Goal: Information Seeking & Learning: Check status

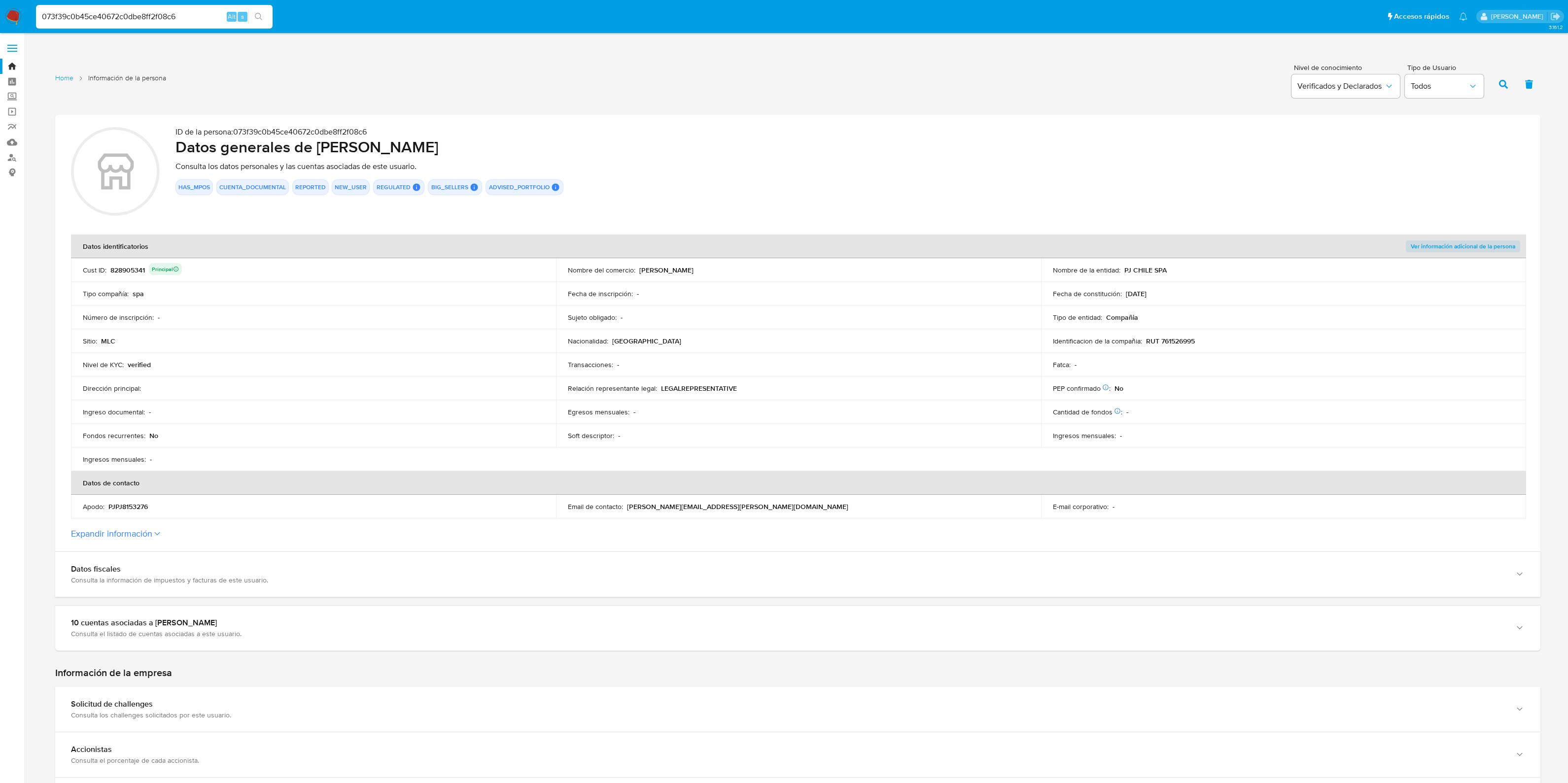
scroll to position [1293, 0]
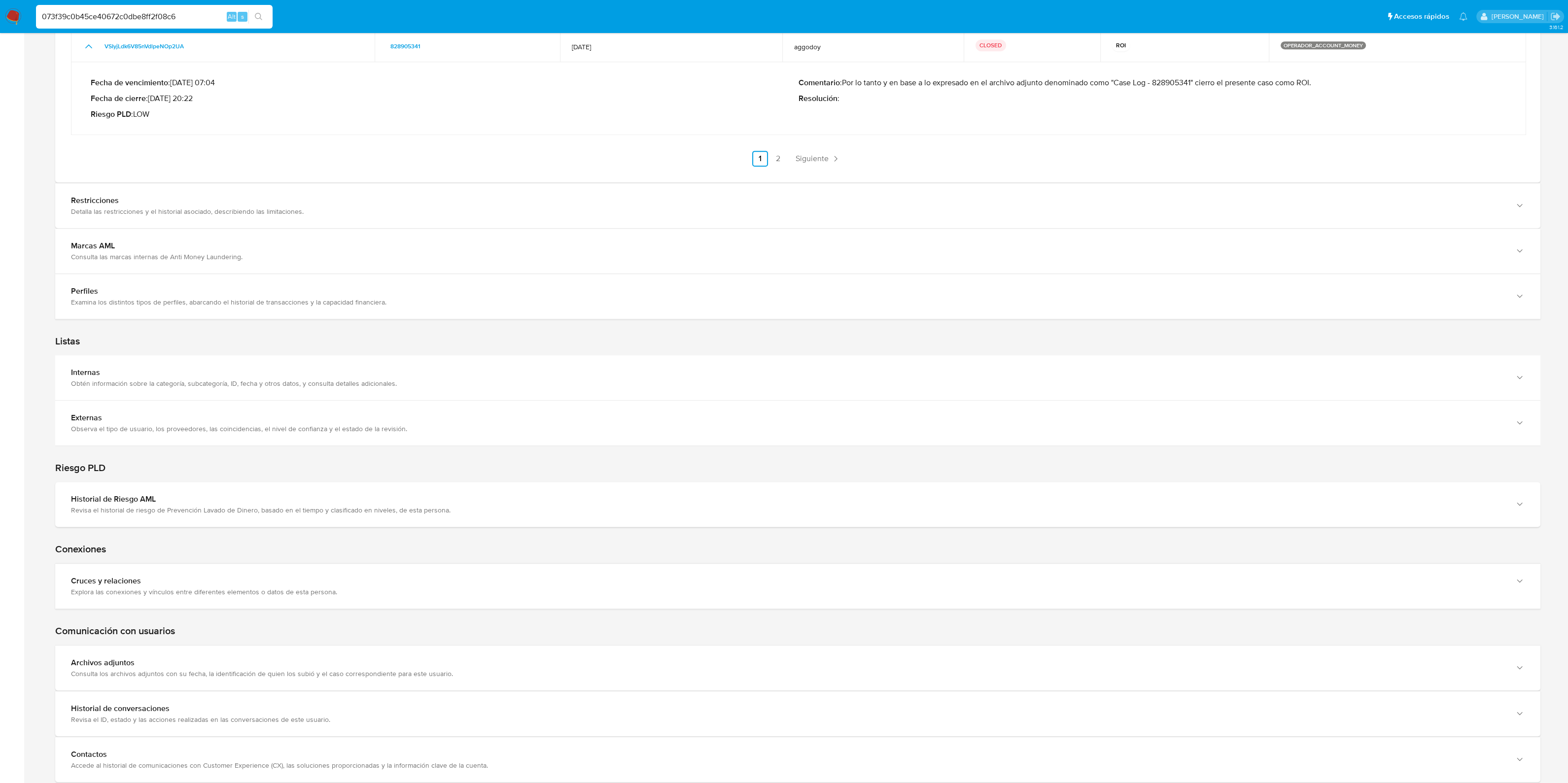
drag, startPoint x: 195, startPoint y: 16, endPoint x: 3, endPoint y: 1, distance: 192.6
click at [3, 1] on nav "Pausado Ver notificaciones 073f39c0b45ce40672c0dbe8ff2f08c6 Alt s Accesos rápid…" at bounding box center [784, 16] width 1568 height 33
paste input "2QtM7sBmlRoH2ZvMijJ2Usov"
type input "2QtM7sBmlRoH2ZvMijJ2Usov"
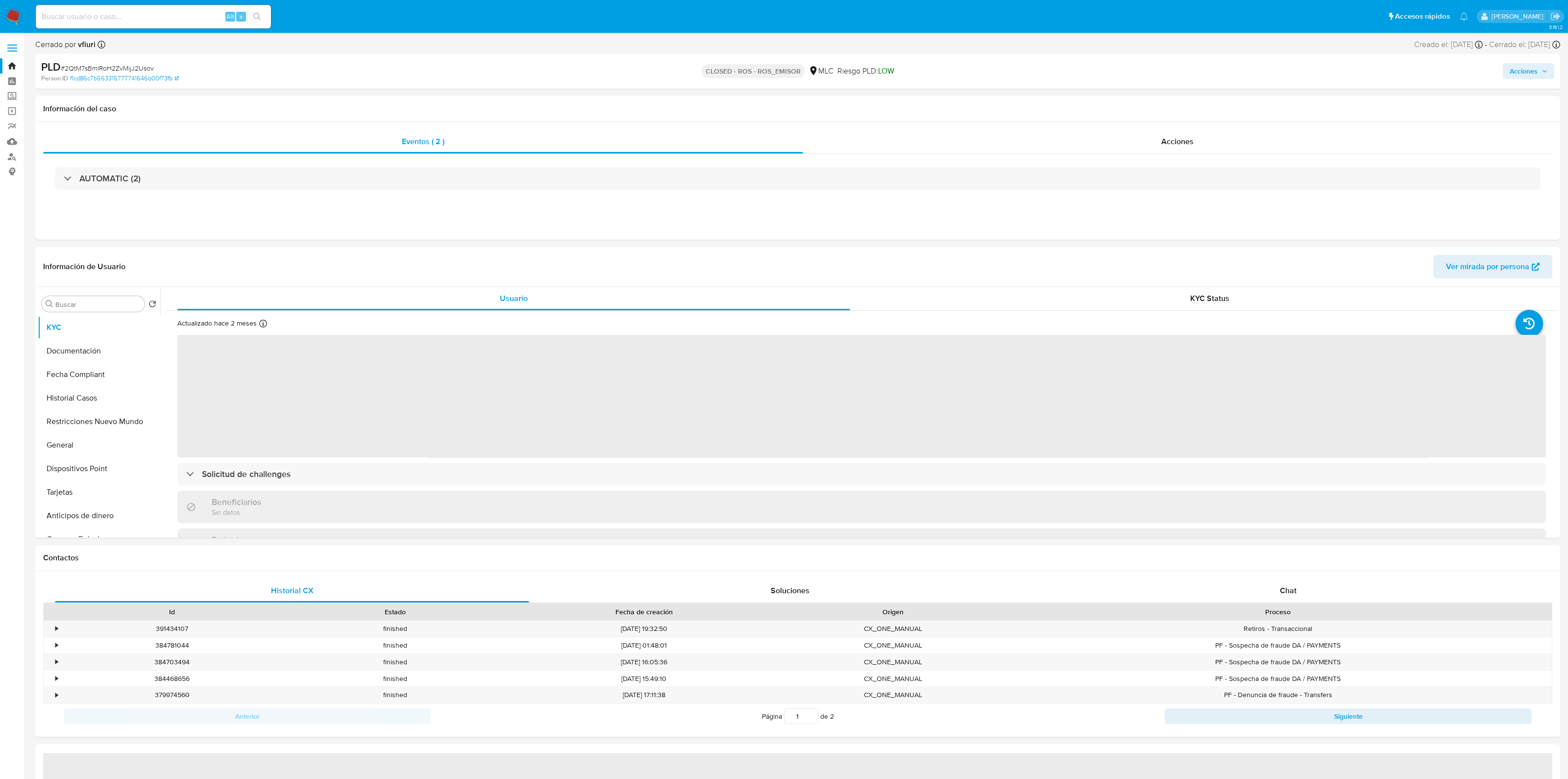
select select "10"
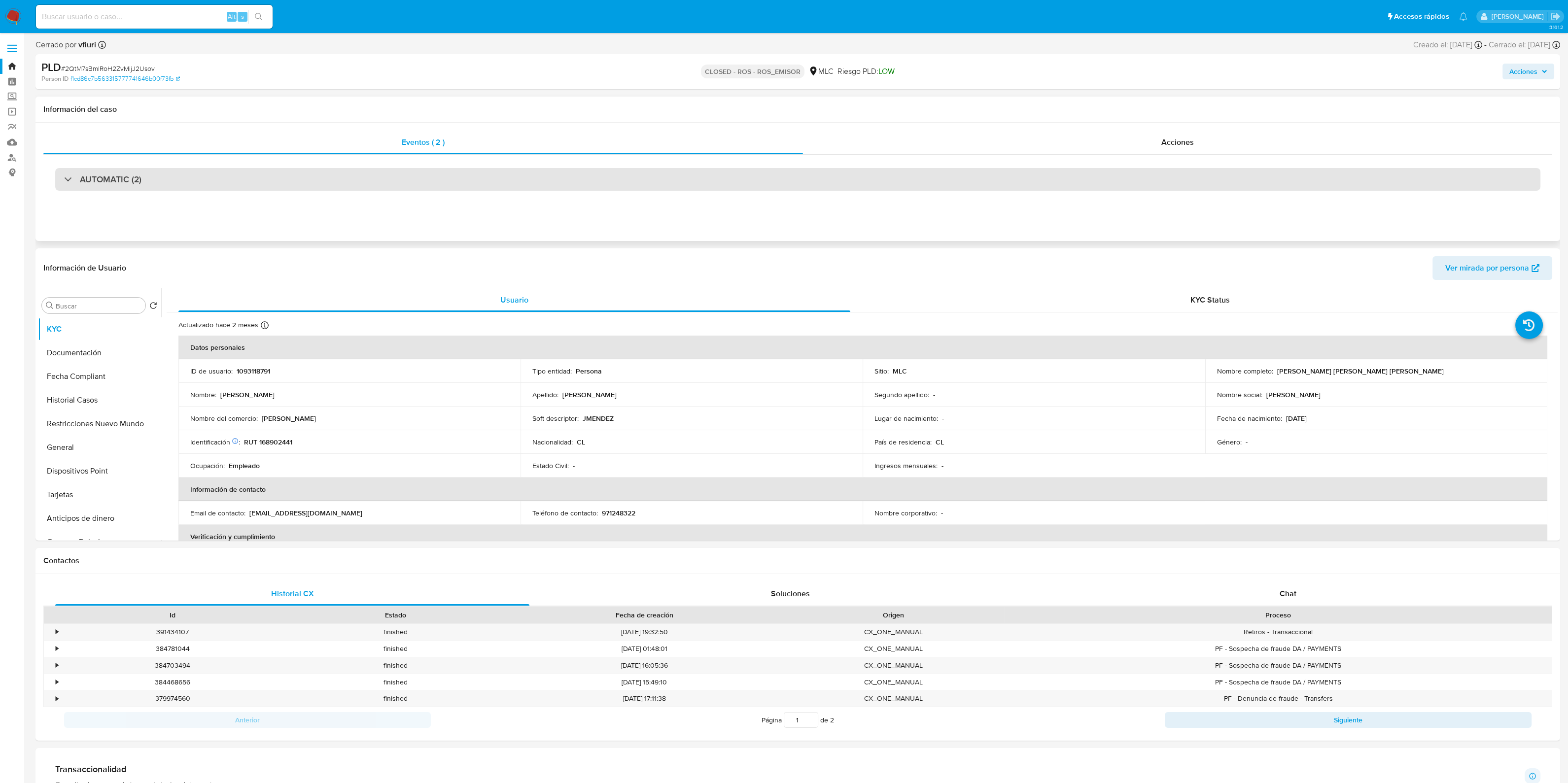
click at [456, 180] on div "AUTOMATIC (2)" at bounding box center [796, 180] width 1484 height 23
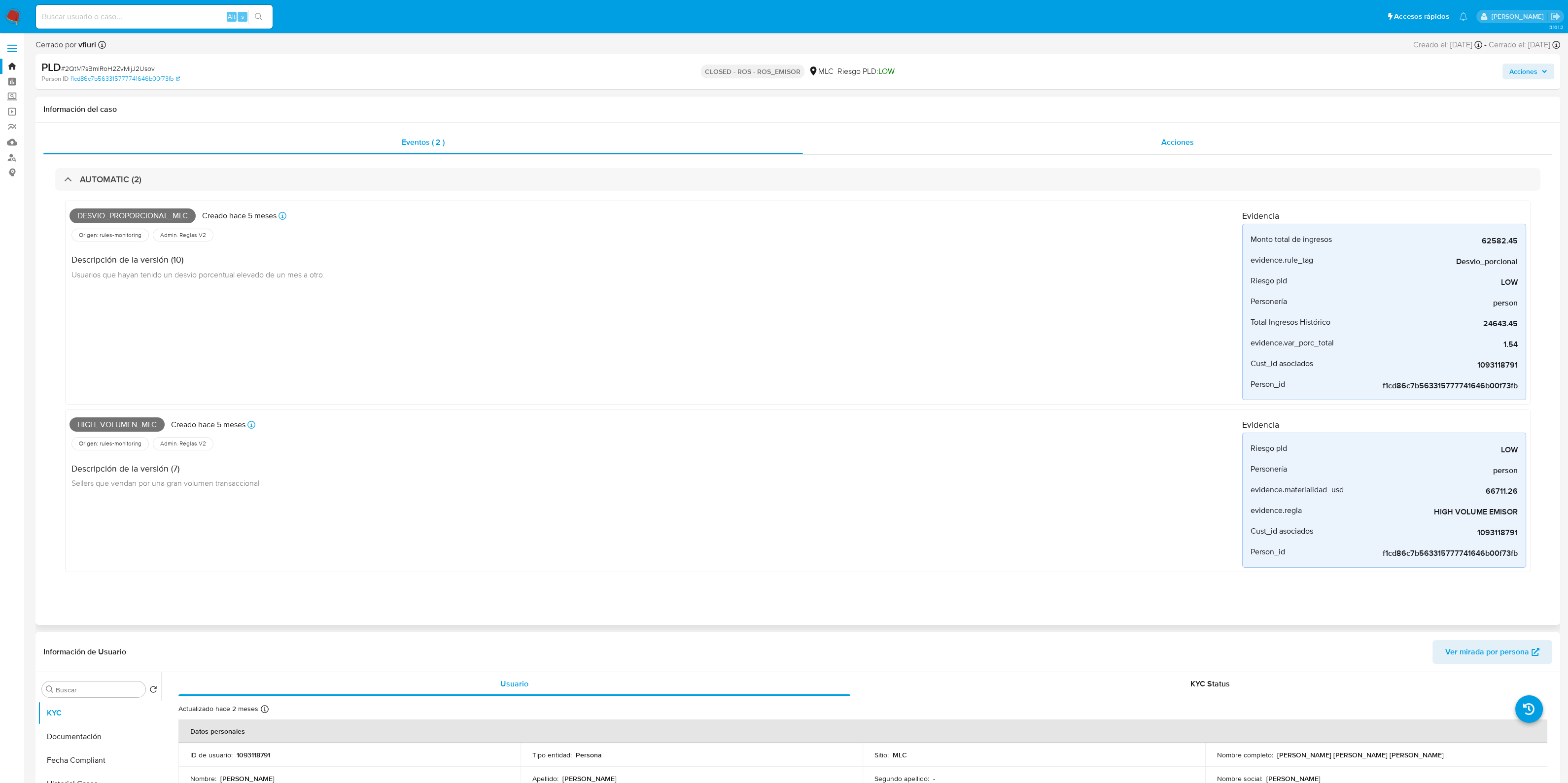
click at [1110, 149] on div "Acciones" at bounding box center [1178, 142] width 749 height 24
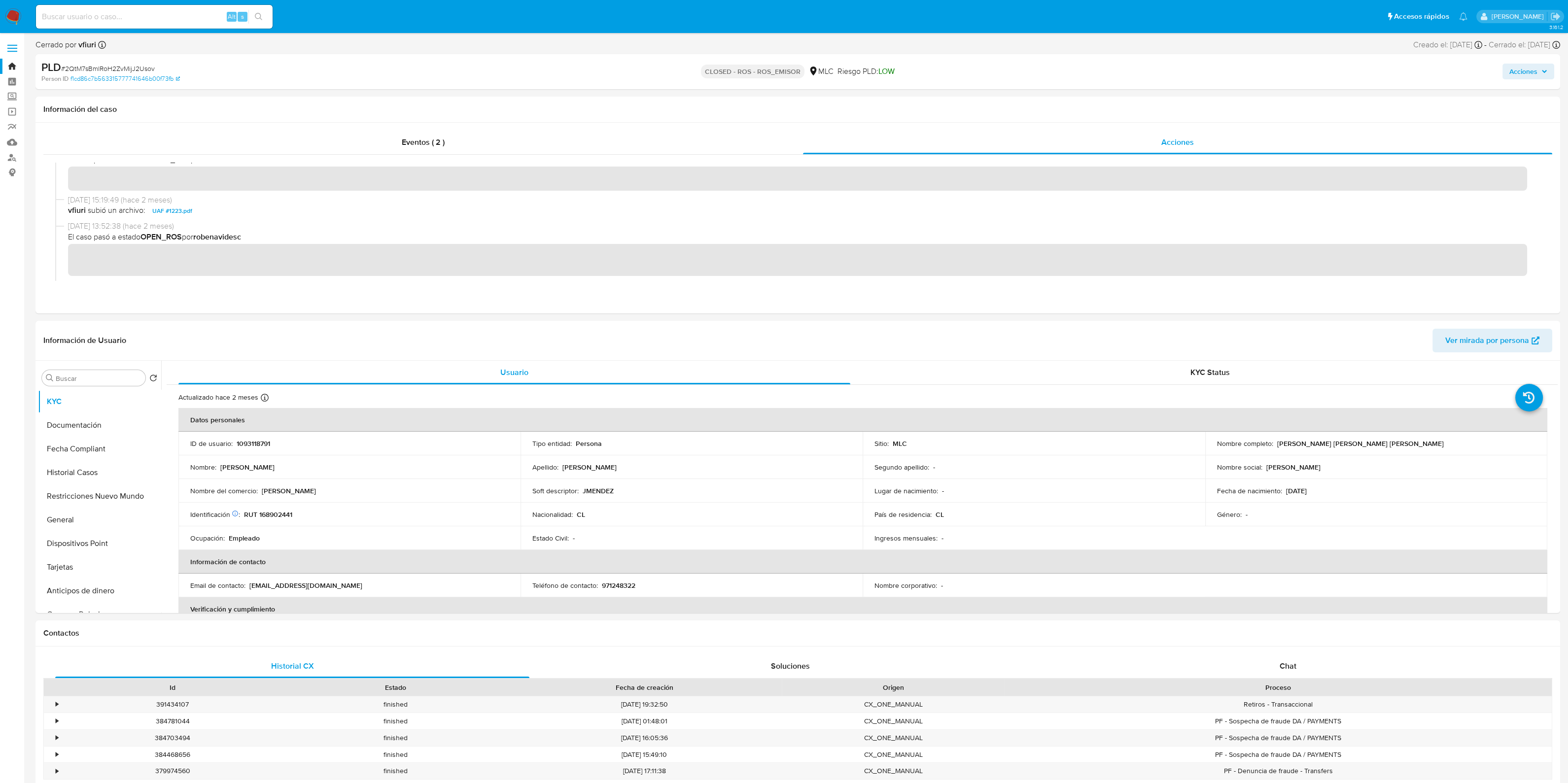
scroll to position [61, 0]
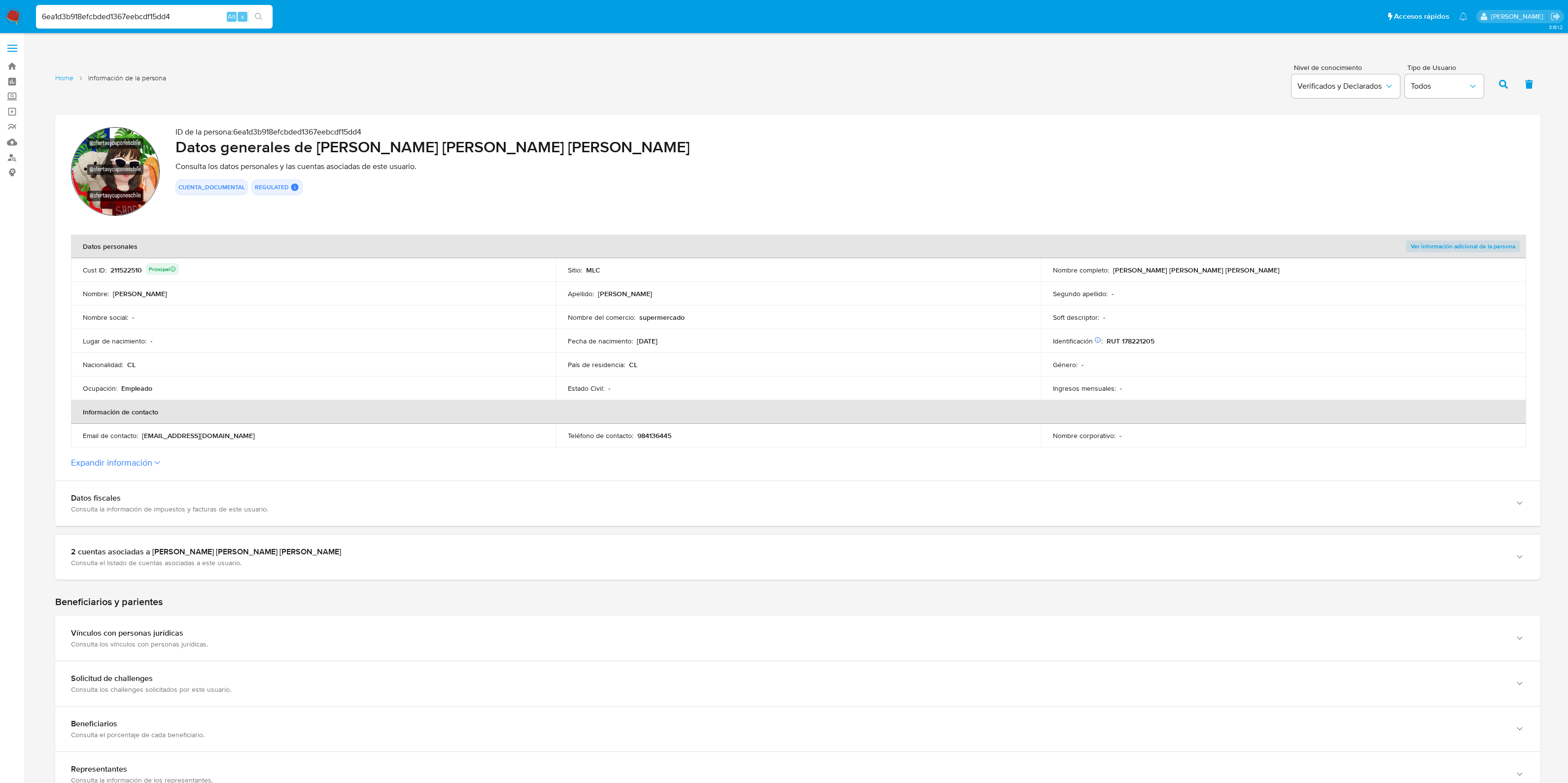
scroll to position [862, 0]
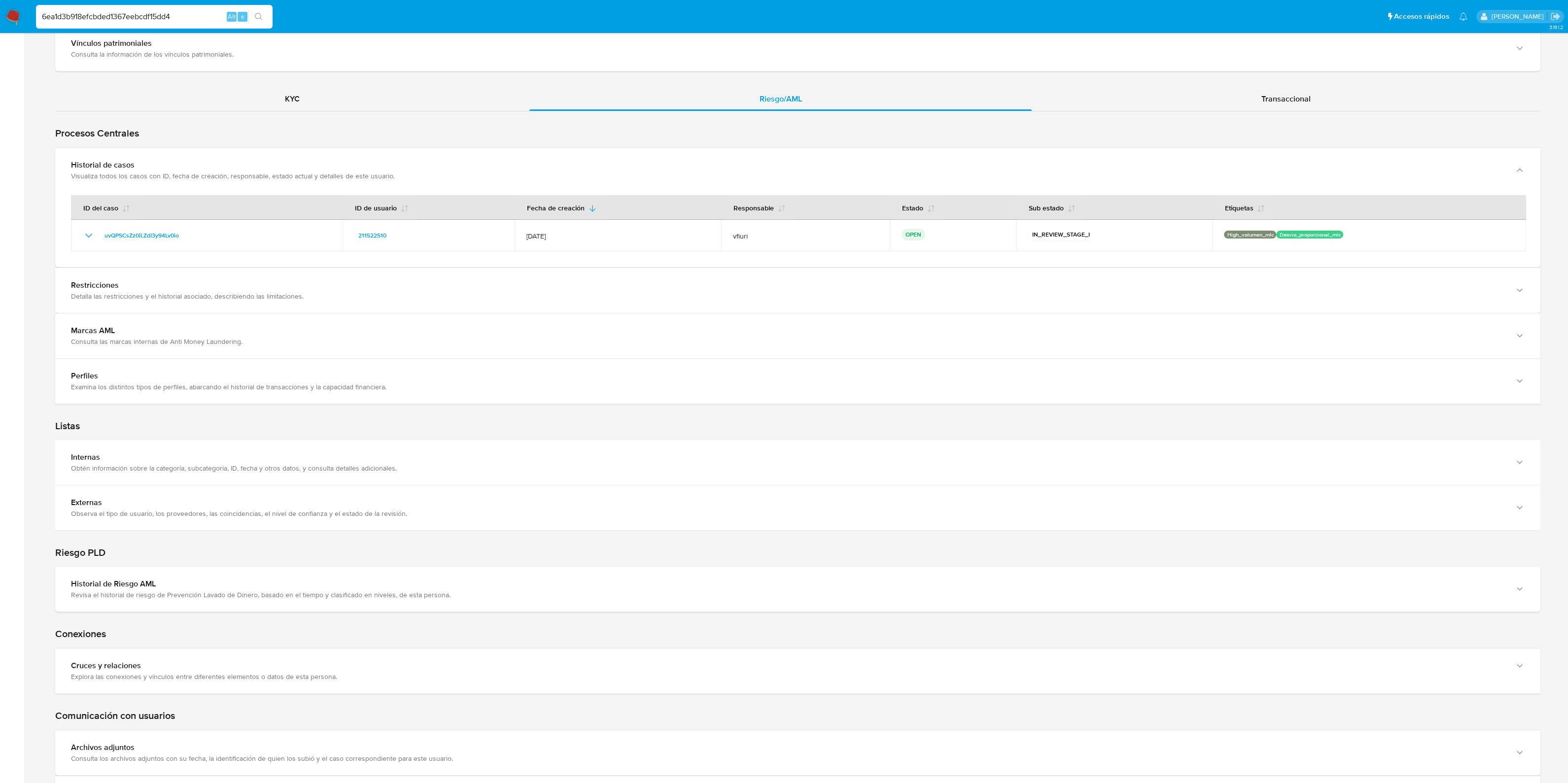
drag, startPoint x: 184, startPoint y: 15, endPoint x: 17, endPoint y: 13, distance: 167.0
click at [17, 13] on nav "Pausado Ver notificaciones 6ea1d3b918efcbded1367eebcdf15dd4 Alt s Accesos rápid…" at bounding box center [784, 16] width 1568 height 33
paste input "Szlg6SCUjtI0tqunPsIMSW8H"
type input "Szlg6SCUjtI0tqunPsIMSW8H"
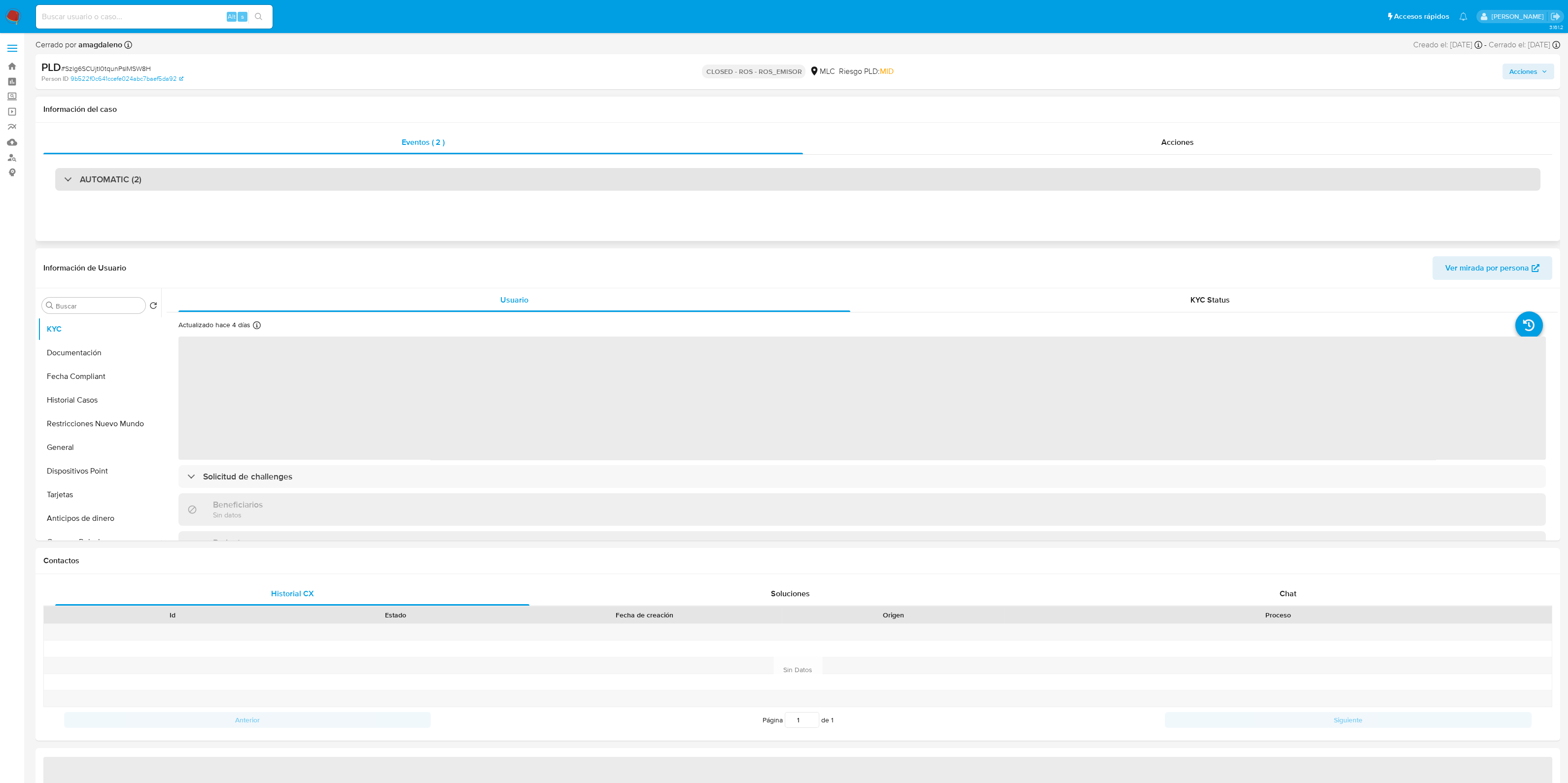
select select "10"
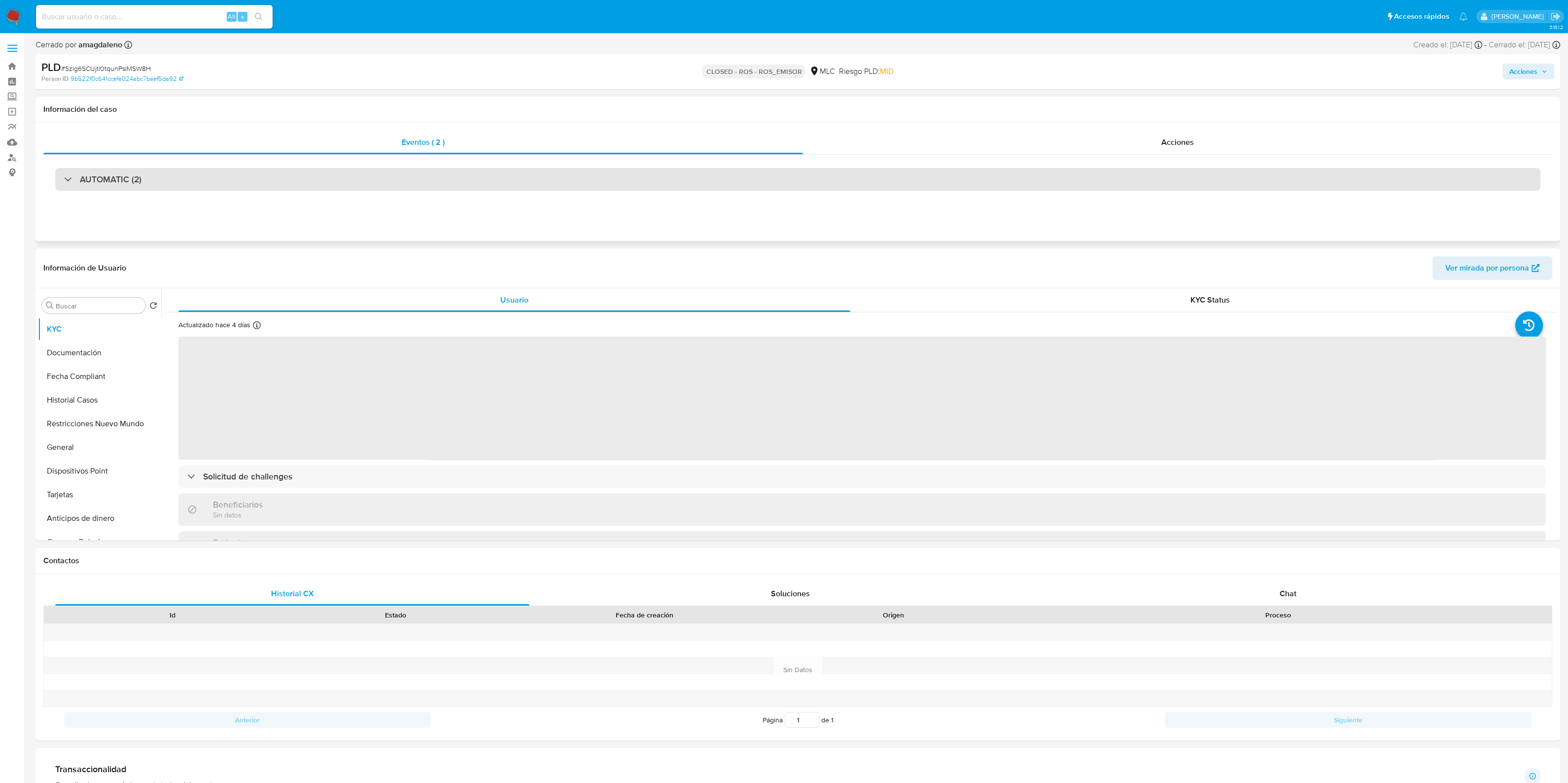
click at [381, 187] on div "AUTOMATIC (2)" at bounding box center [796, 180] width 1484 height 23
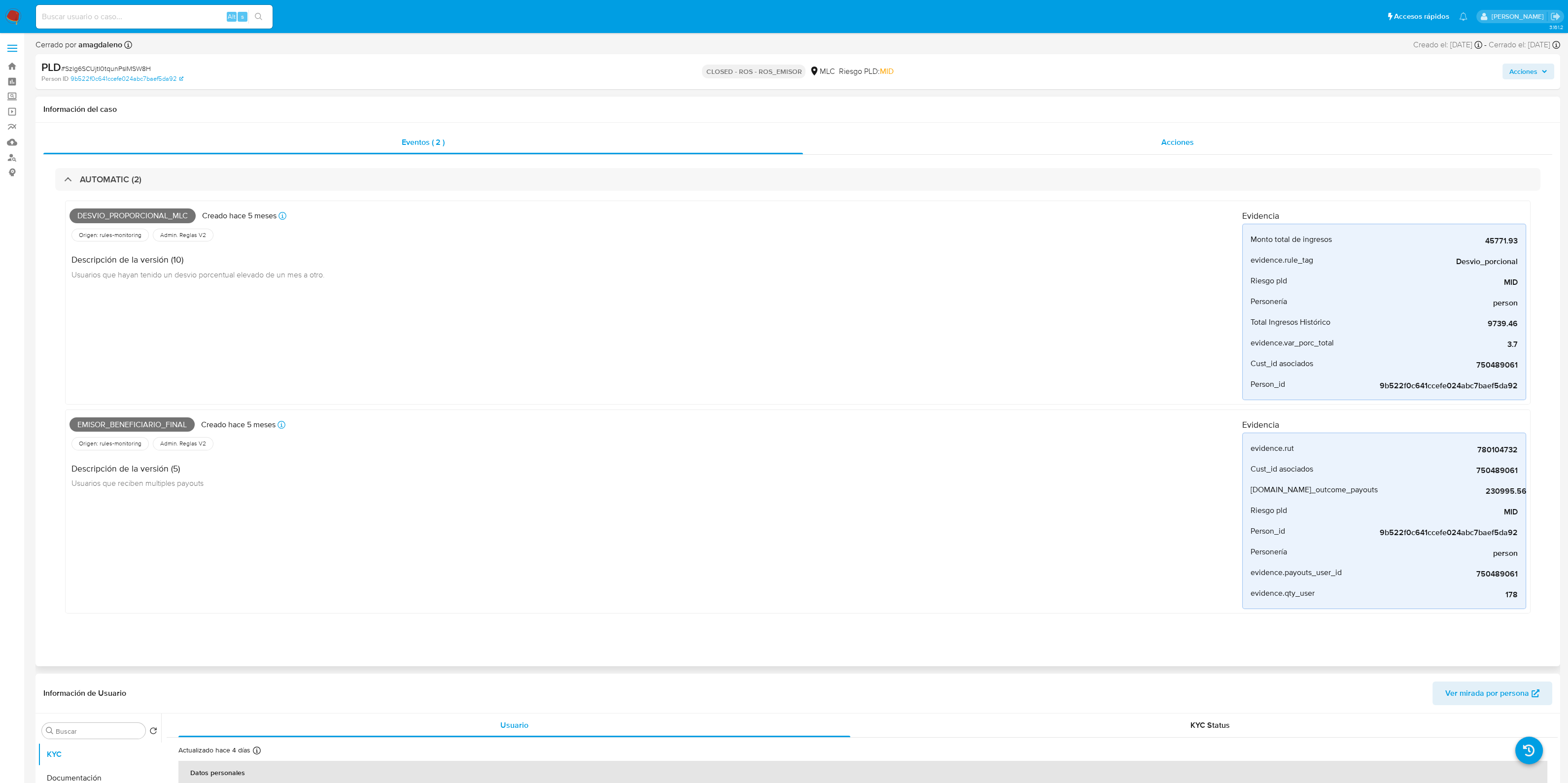
click at [1111, 154] on div "Acciones" at bounding box center [1178, 142] width 749 height 24
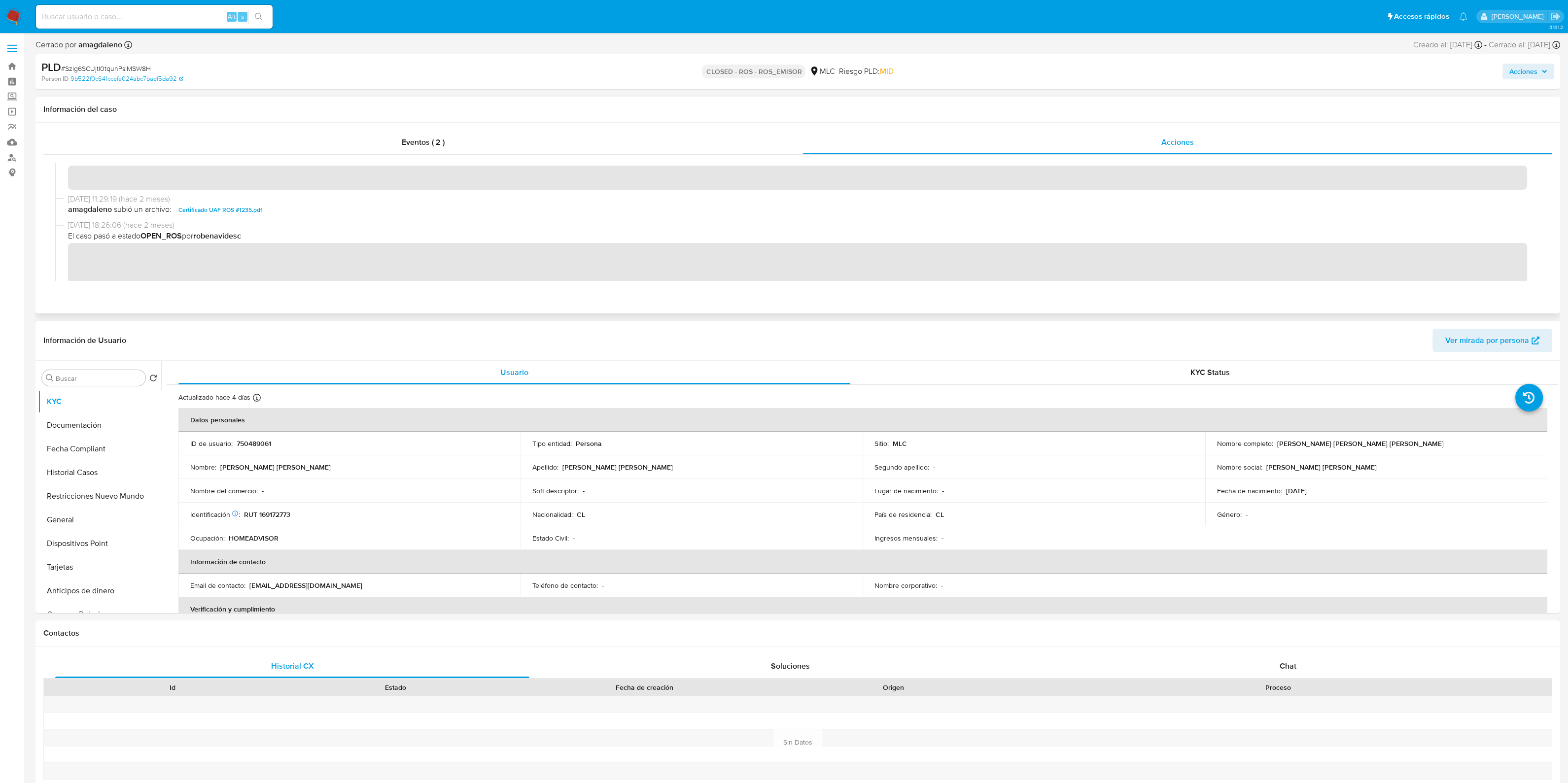
scroll to position [61, 0]
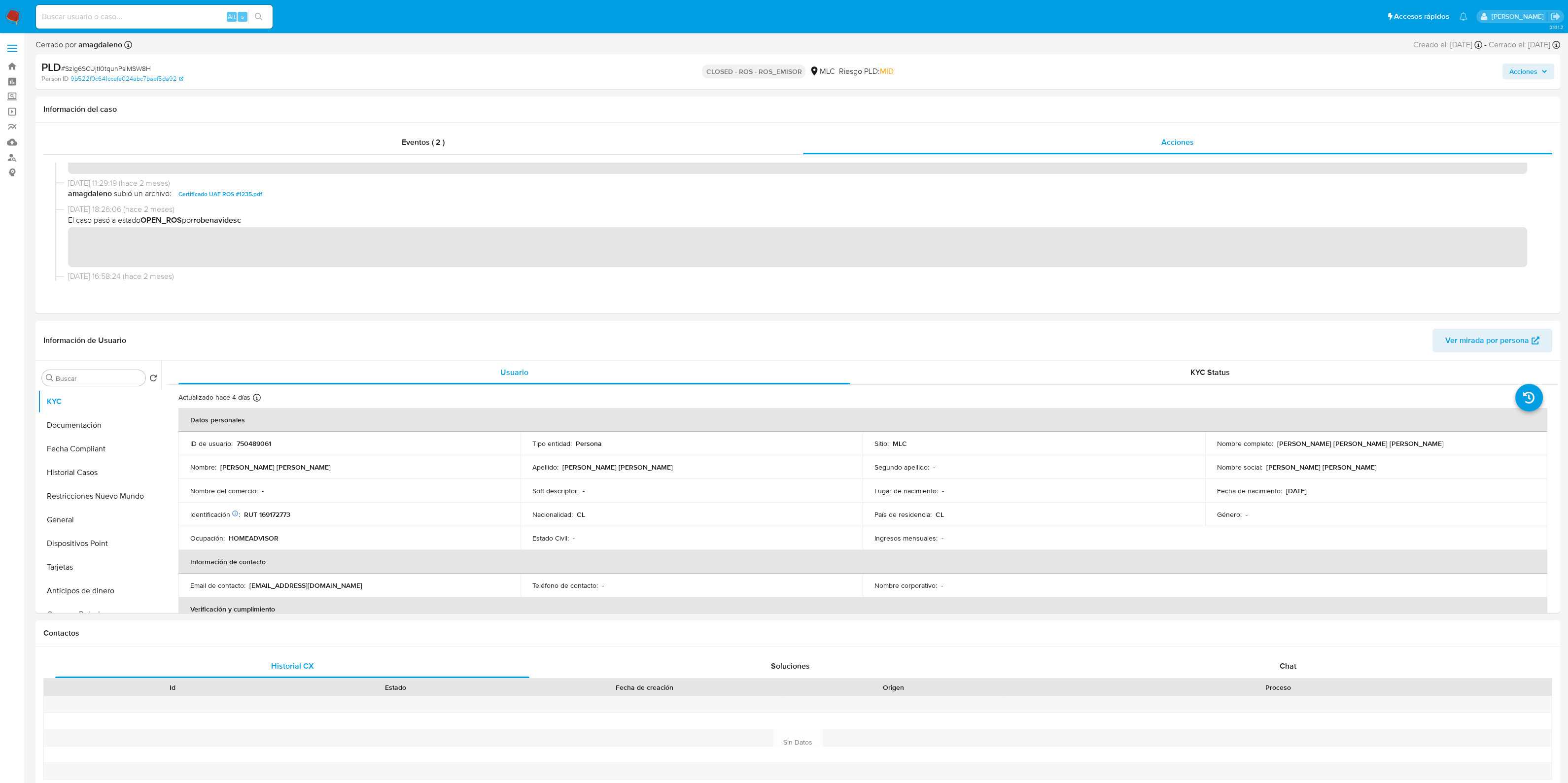
click at [160, 11] on input at bounding box center [154, 16] width 236 height 12
paste input "KZ15Tbzpy6ISF7KesCoo3VmU"
type input "KZ15Tbzpy6ISF7KesCoo3VmU"
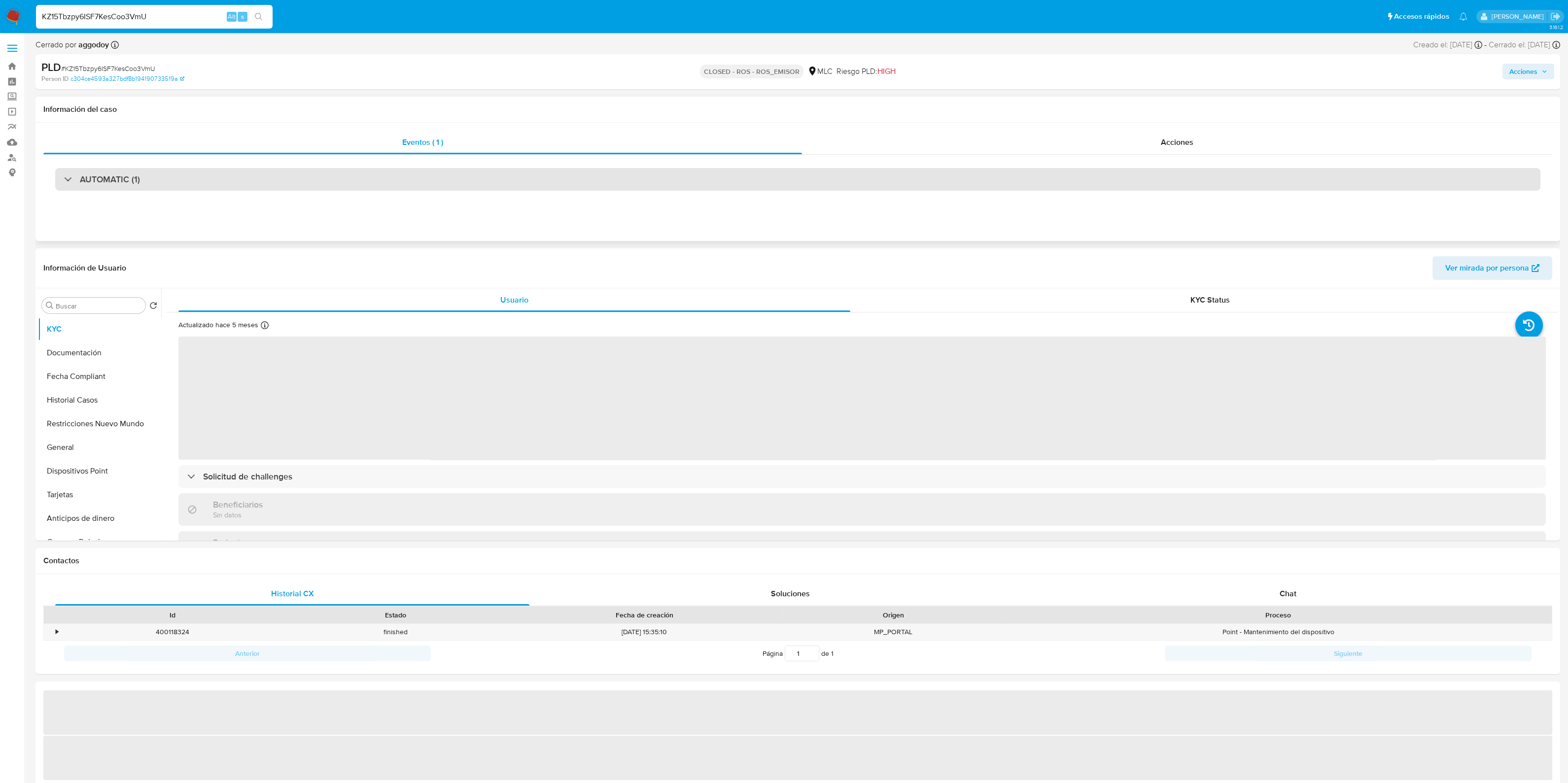
click at [306, 179] on div "AUTOMATIC (1)" at bounding box center [796, 180] width 1484 height 23
select select "10"
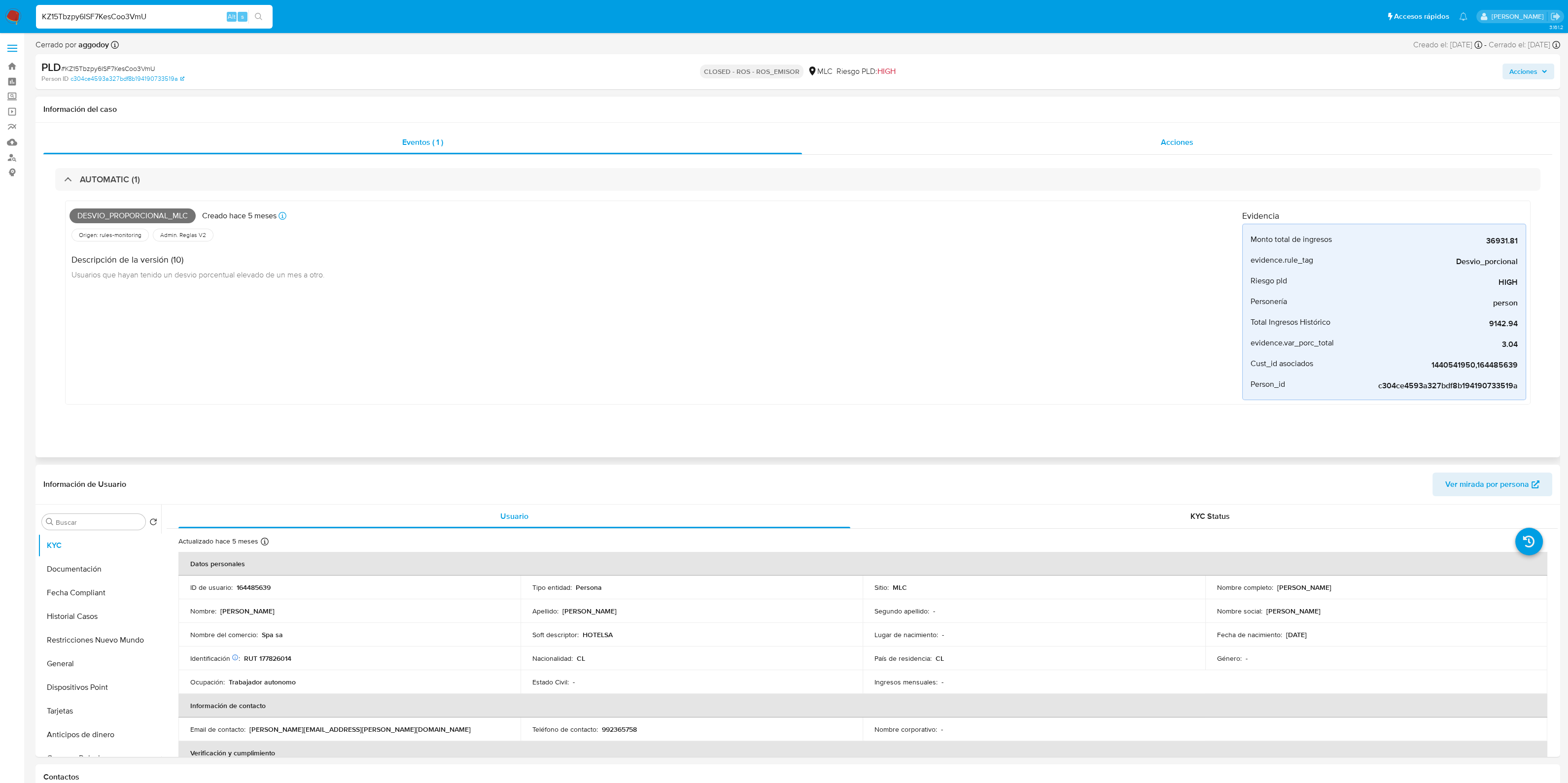
click at [1108, 142] on div "Acciones" at bounding box center [1177, 142] width 750 height 24
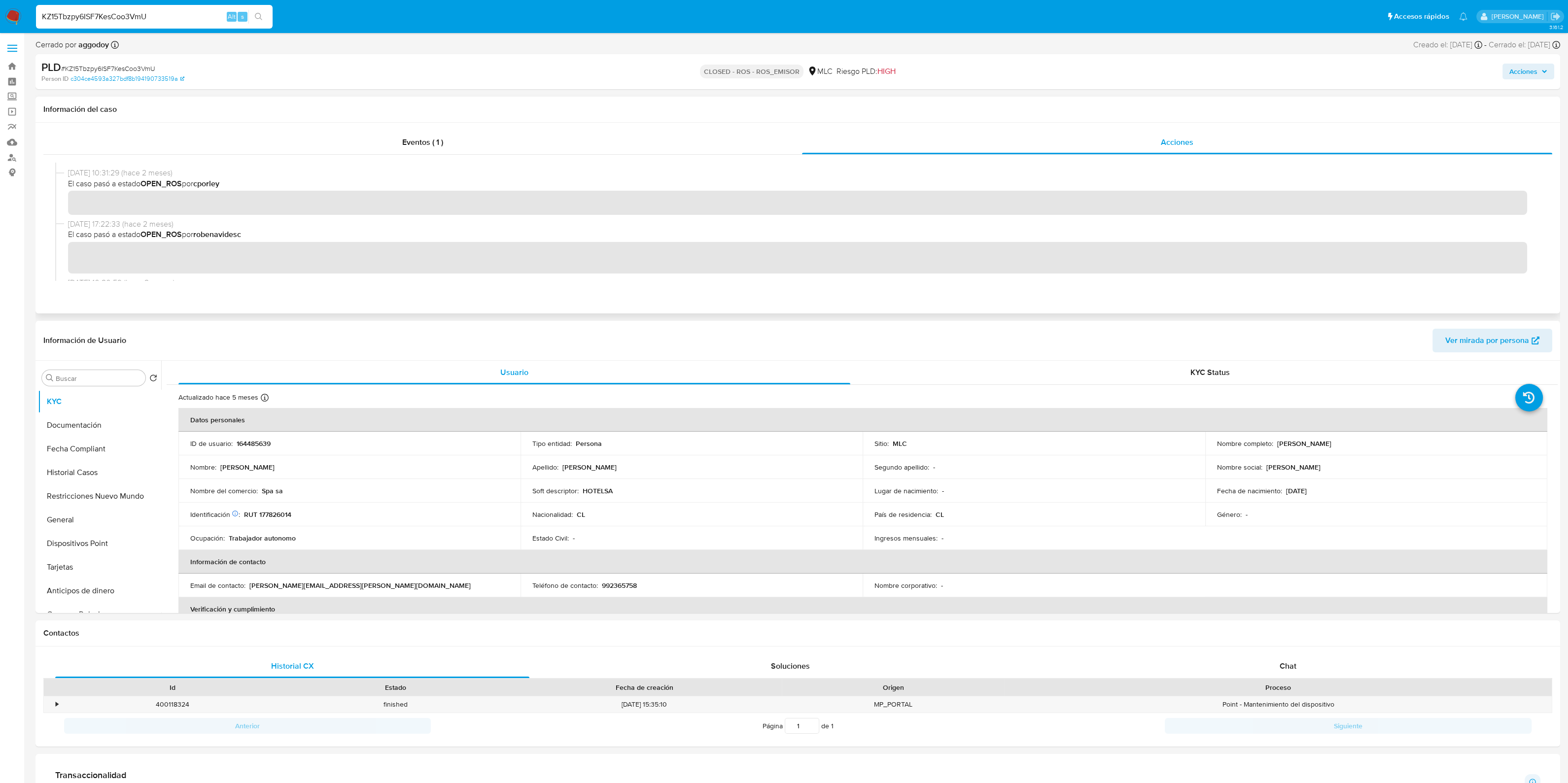
scroll to position [123, 0]
drag, startPoint x: 159, startPoint y: 7, endPoint x: 47, endPoint y: 10, distance: 112.0
click at [41, 10] on div "KZ15Tbzpy6ISF7KesCoo3VmU Alt s" at bounding box center [154, 16] width 236 height 24
click at [193, 21] on input "KZ15Tbzpy6ISF7KesCoo3VmU" at bounding box center [154, 16] width 236 height 12
drag, startPoint x: 184, startPoint y: 15, endPoint x: 0, endPoint y: 6, distance: 184.2
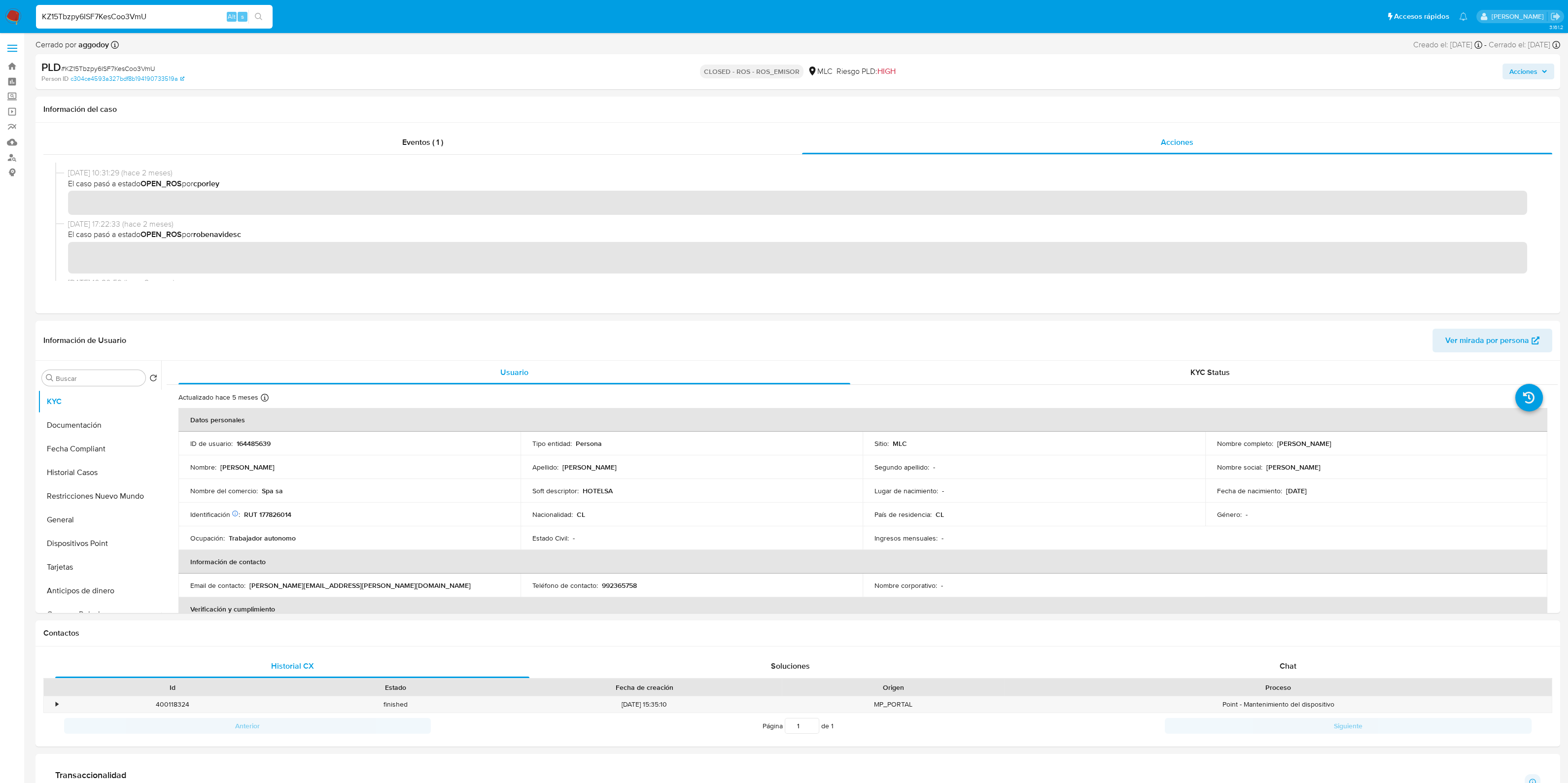
click at [0, 6] on nav "Pausado Ver notificaciones KZ15Tbzpy6ISF7KesCoo3VmU Alt s Accesos rápidos Presi…" at bounding box center [784, 16] width 1568 height 33
paste input "EOZmctZyC0VuenrXXz4JoI94"
type input "EOZmctZyC0VuenrXXz4JoI94"
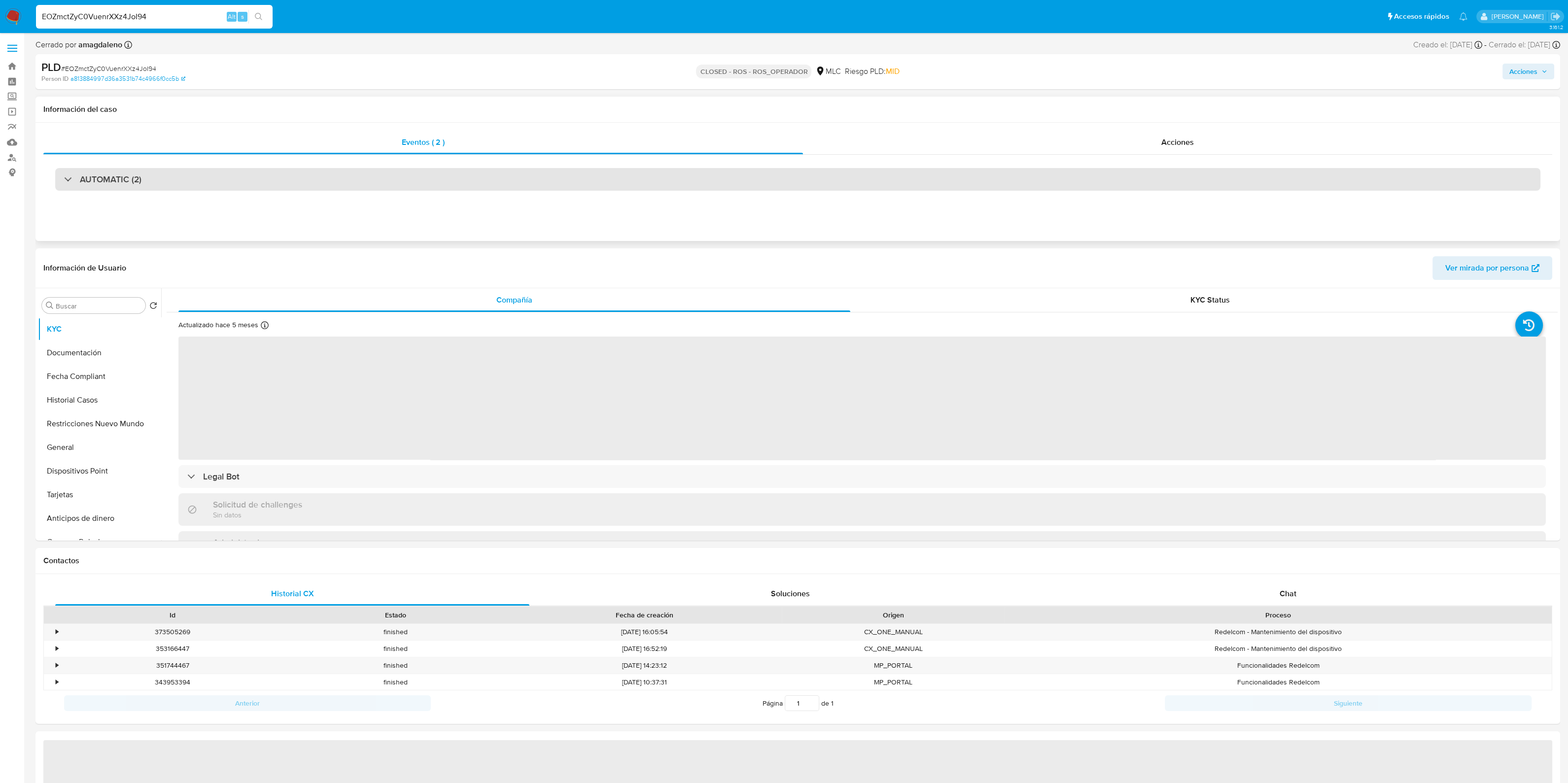
select select "10"
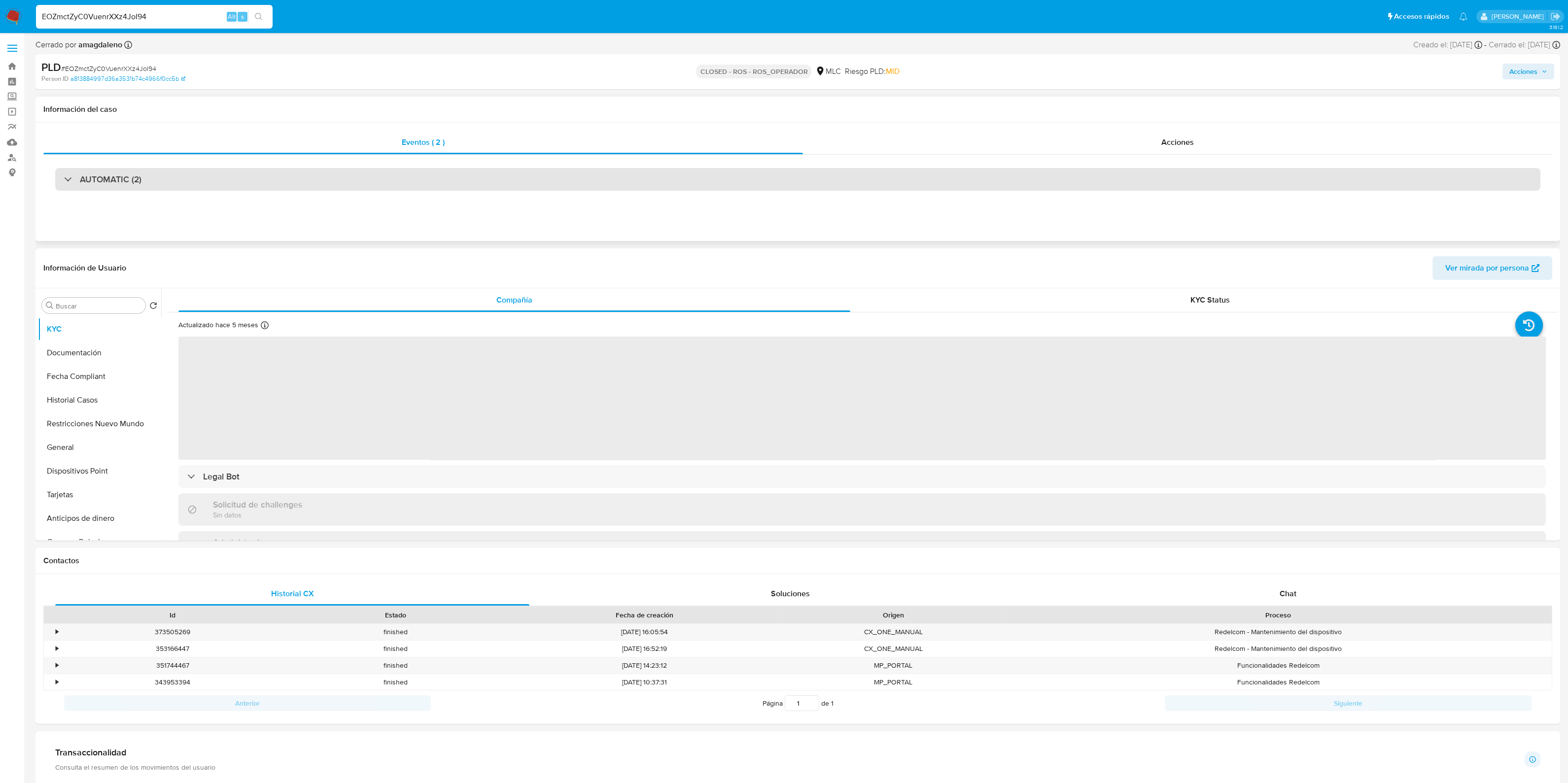
click at [296, 184] on div "AUTOMATIC (2)" at bounding box center [796, 180] width 1484 height 23
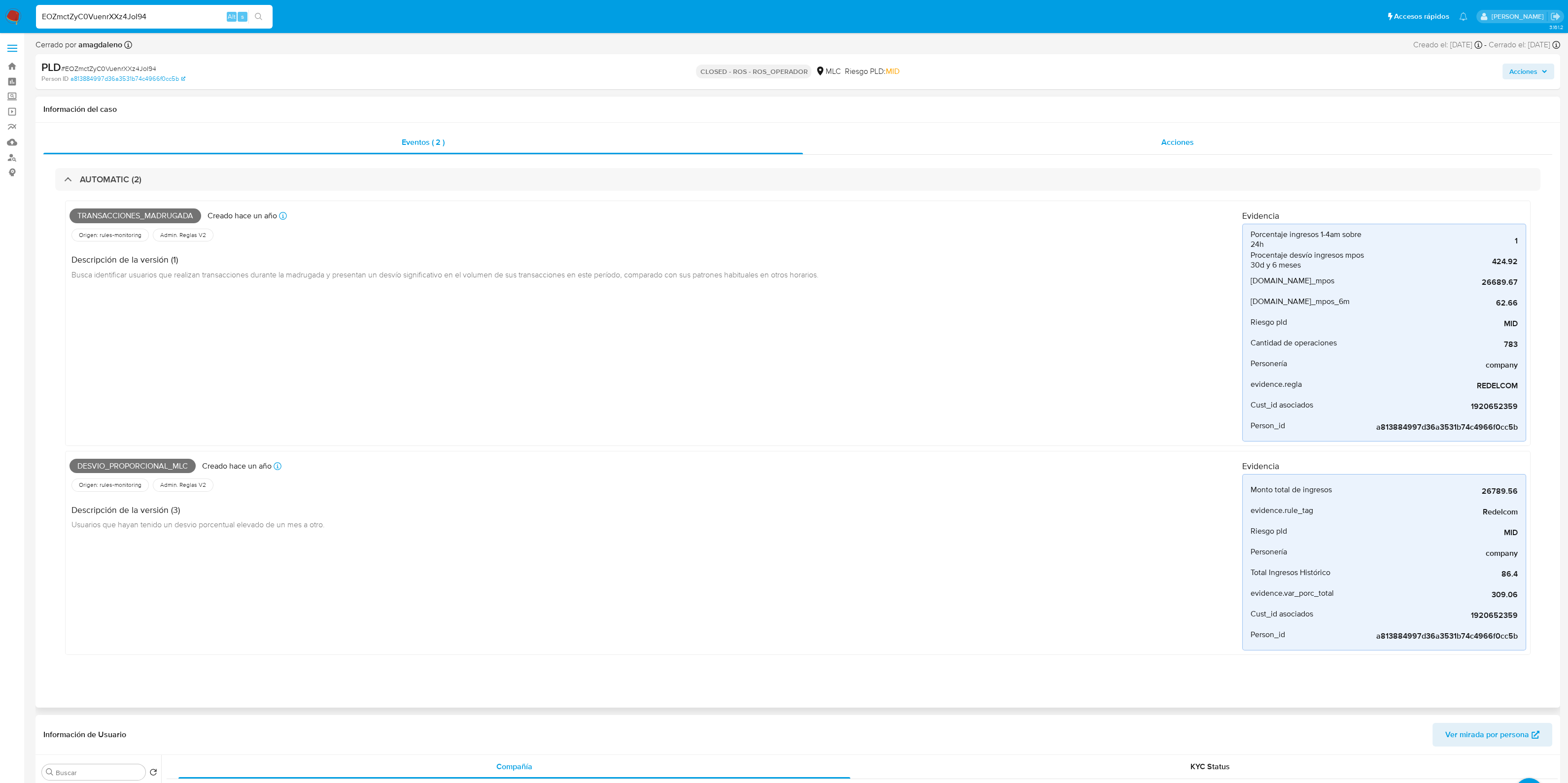
click at [1173, 140] on span "Acciones" at bounding box center [1177, 142] width 33 height 12
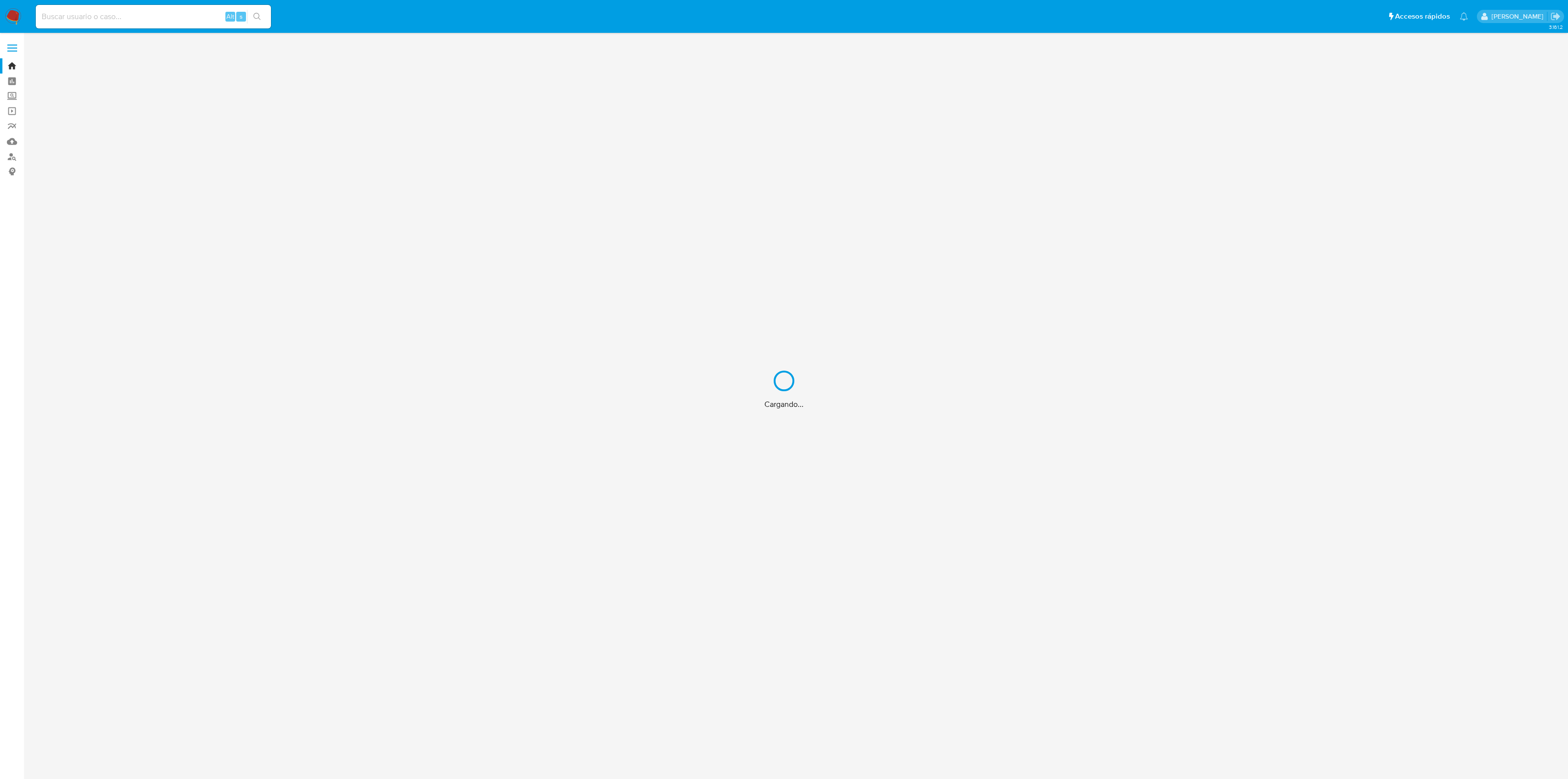
click at [113, 14] on div "Cargando..." at bounding box center [784, 389] width 1568 height 779
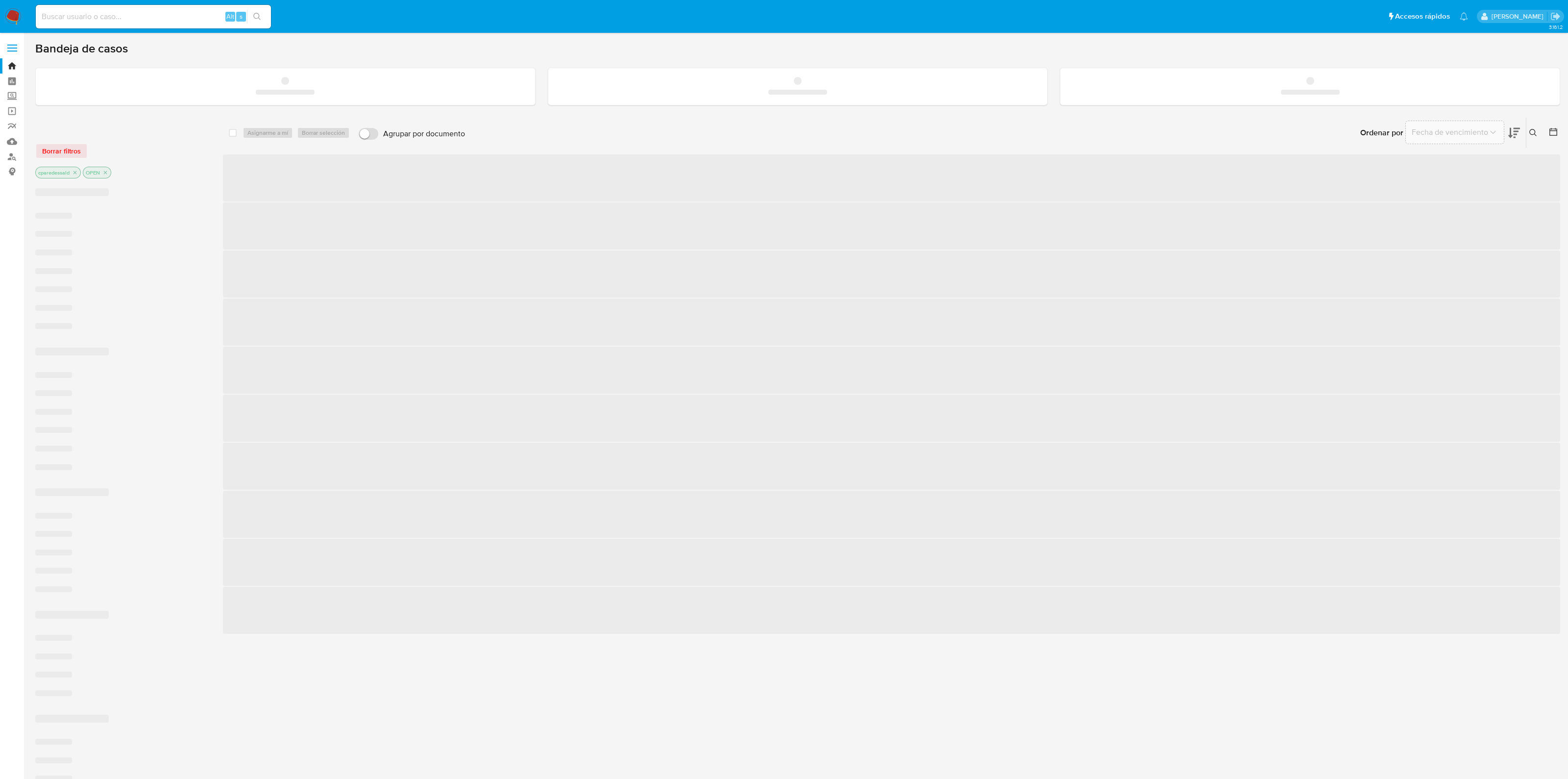
click at [109, 17] on input at bounding box center [153, 16] width 235 height 12
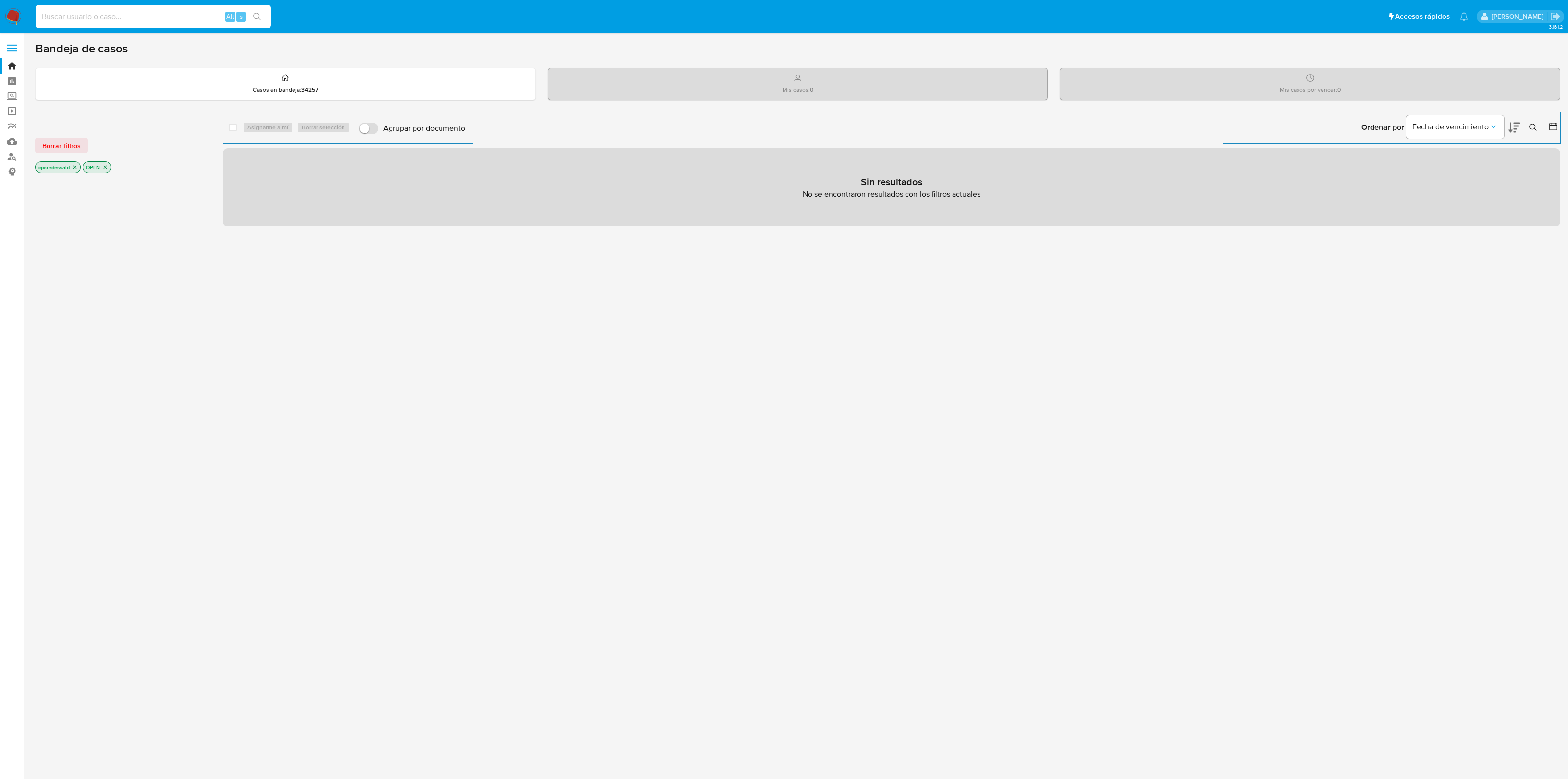
paste input "73779394"
type input "73779394"
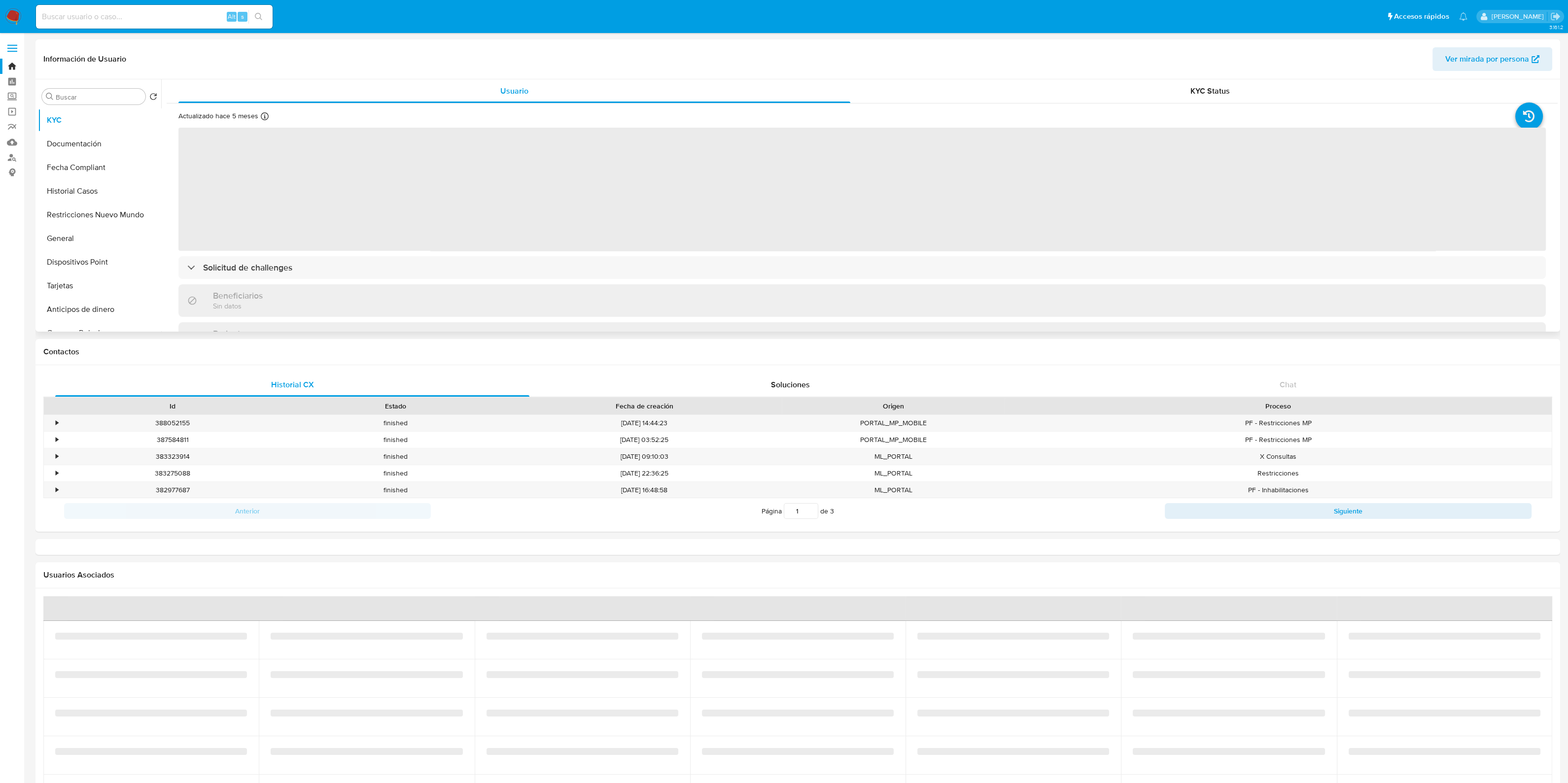
select select "10"
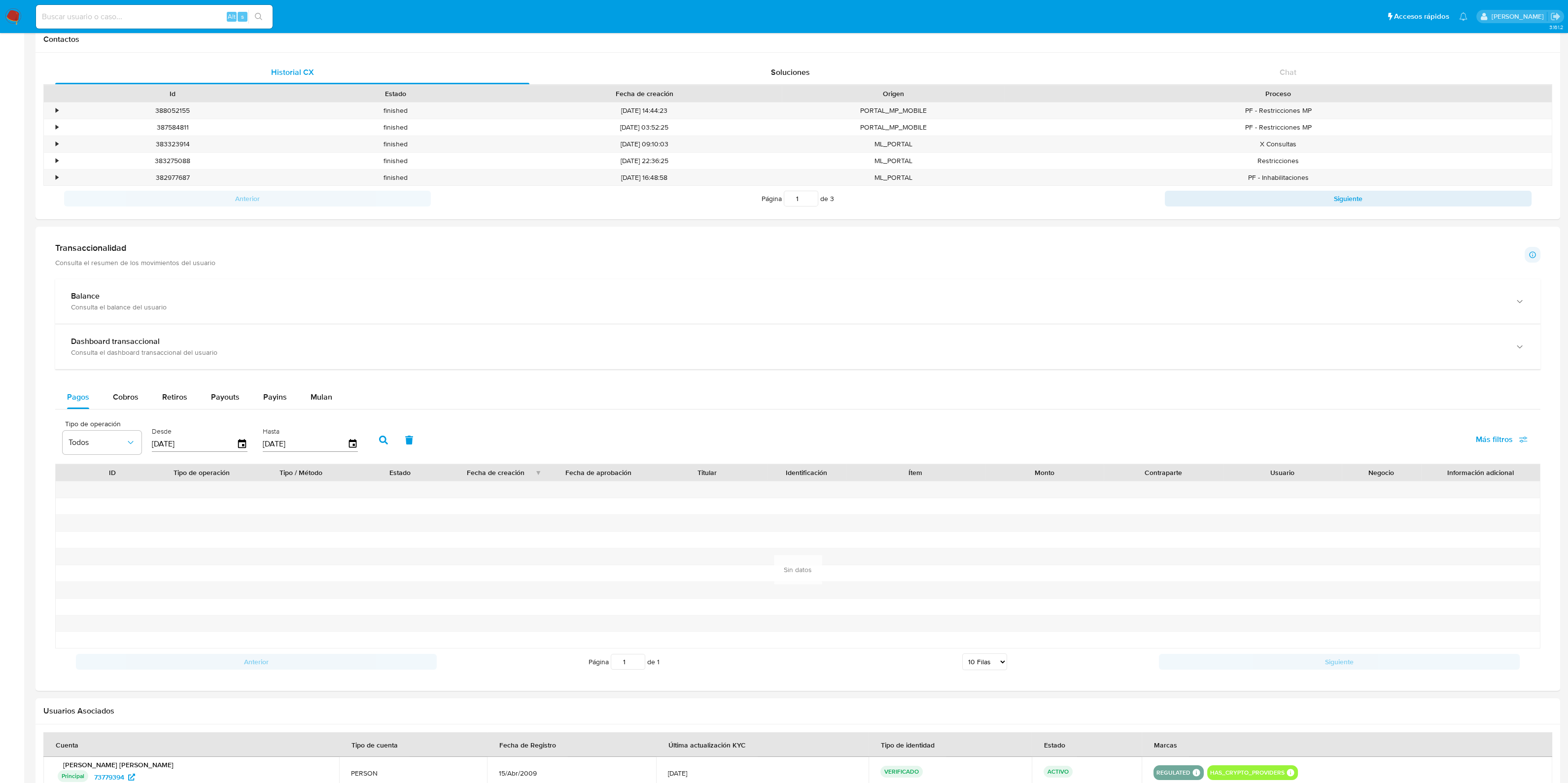
scroll to position [404, 0]
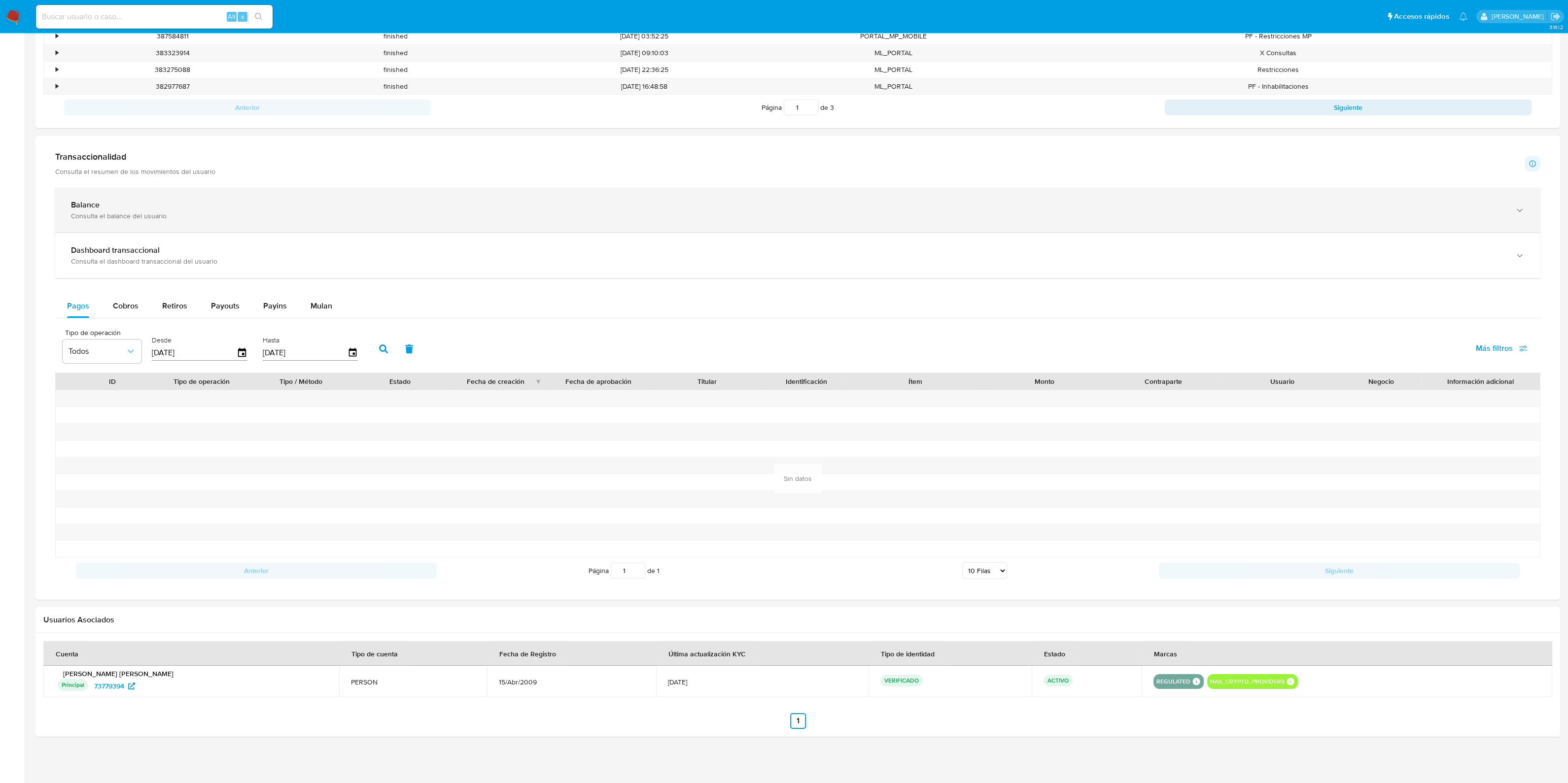
click at [187, 225] on div "Balance Consulta el balance del usuario" at bounding box center [796, 209] width 1484 height 45
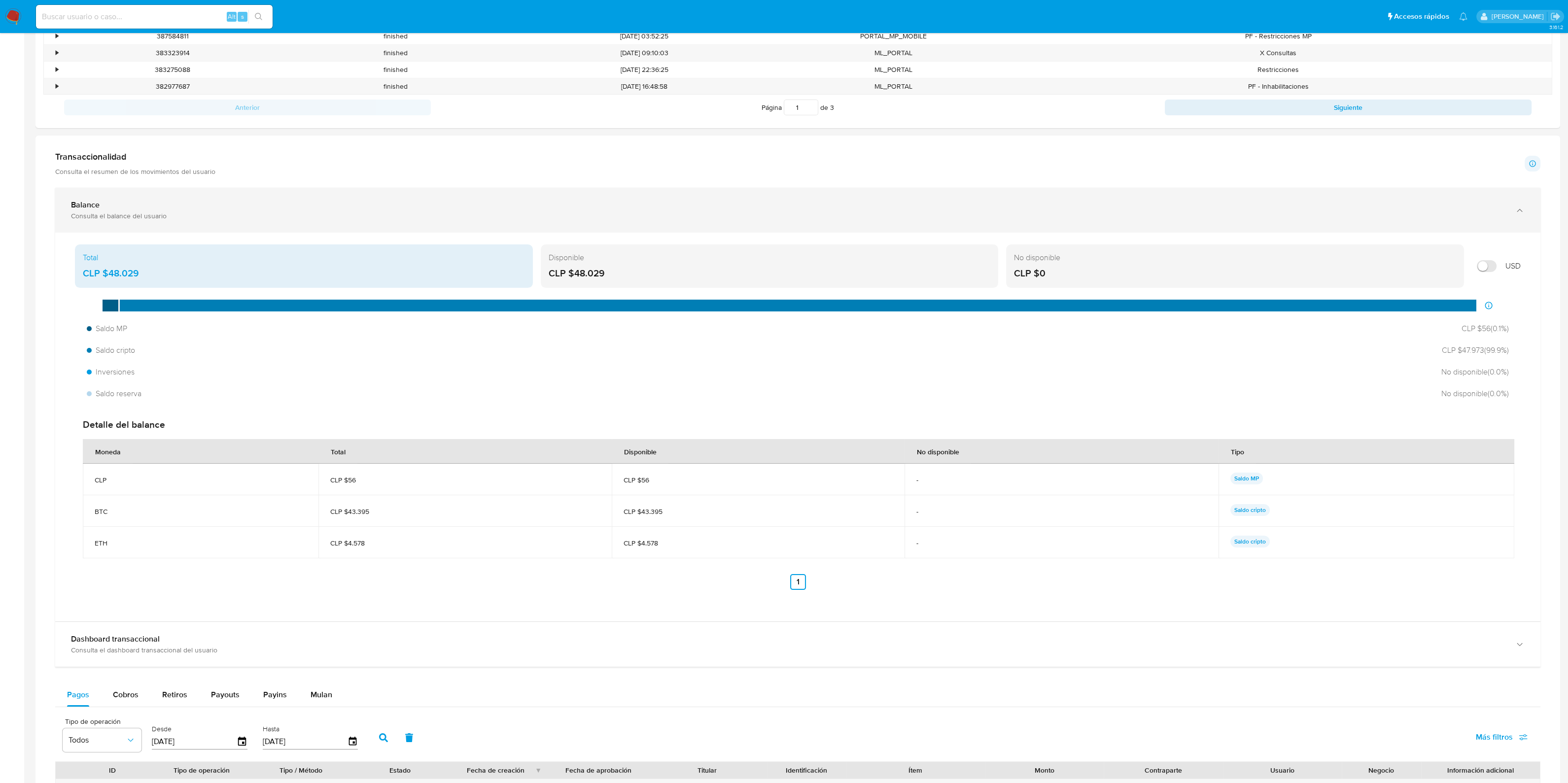
click at [188, 225] on div "Balance Consulta el balance del usuario" at bounding box center [796, 209] width 1484 height 45
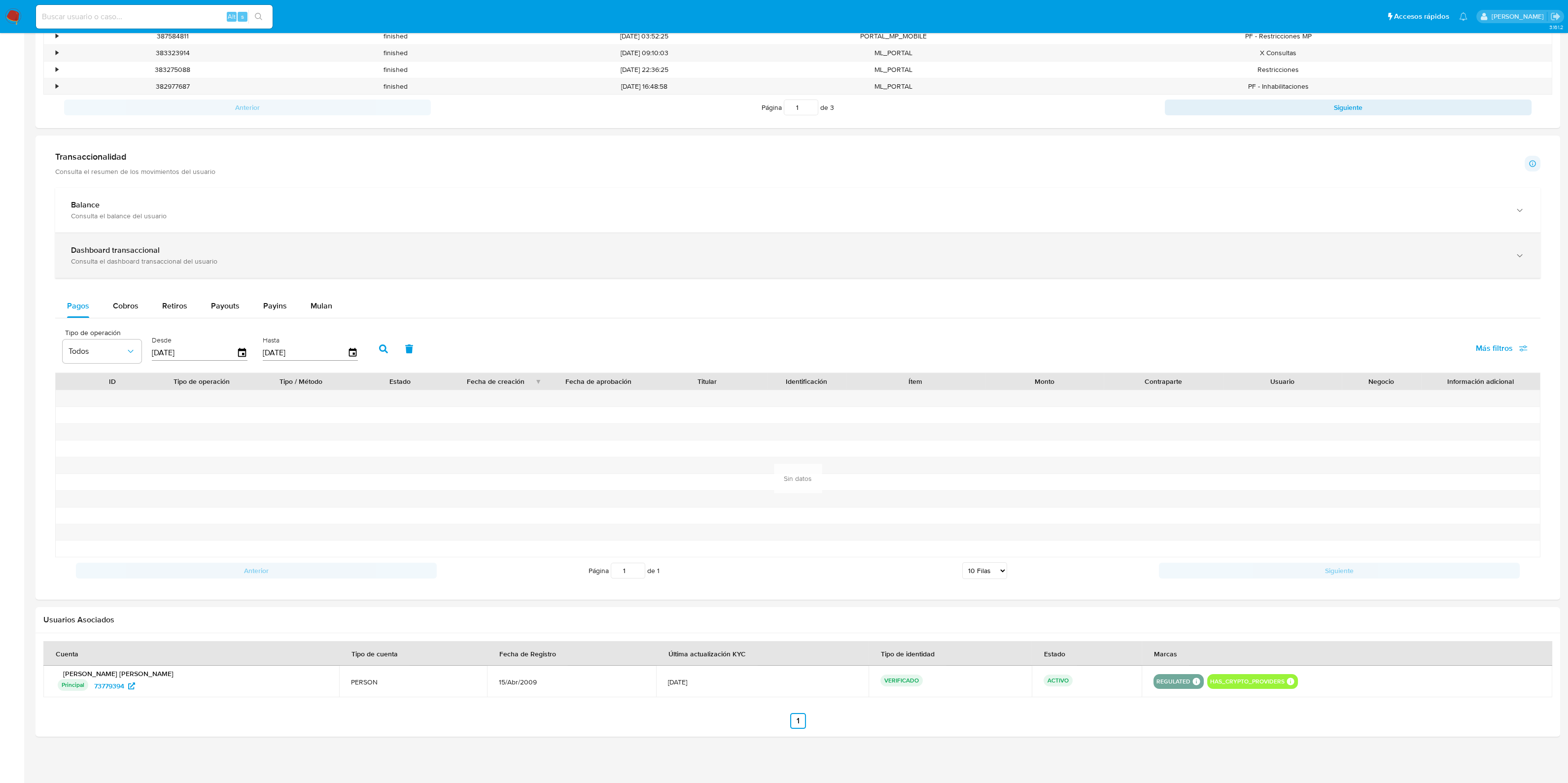
click at [197, 262] on div "Consulta el dashboard transaccional del usuario" at bounding box center [788, 260] width 1433 height 9
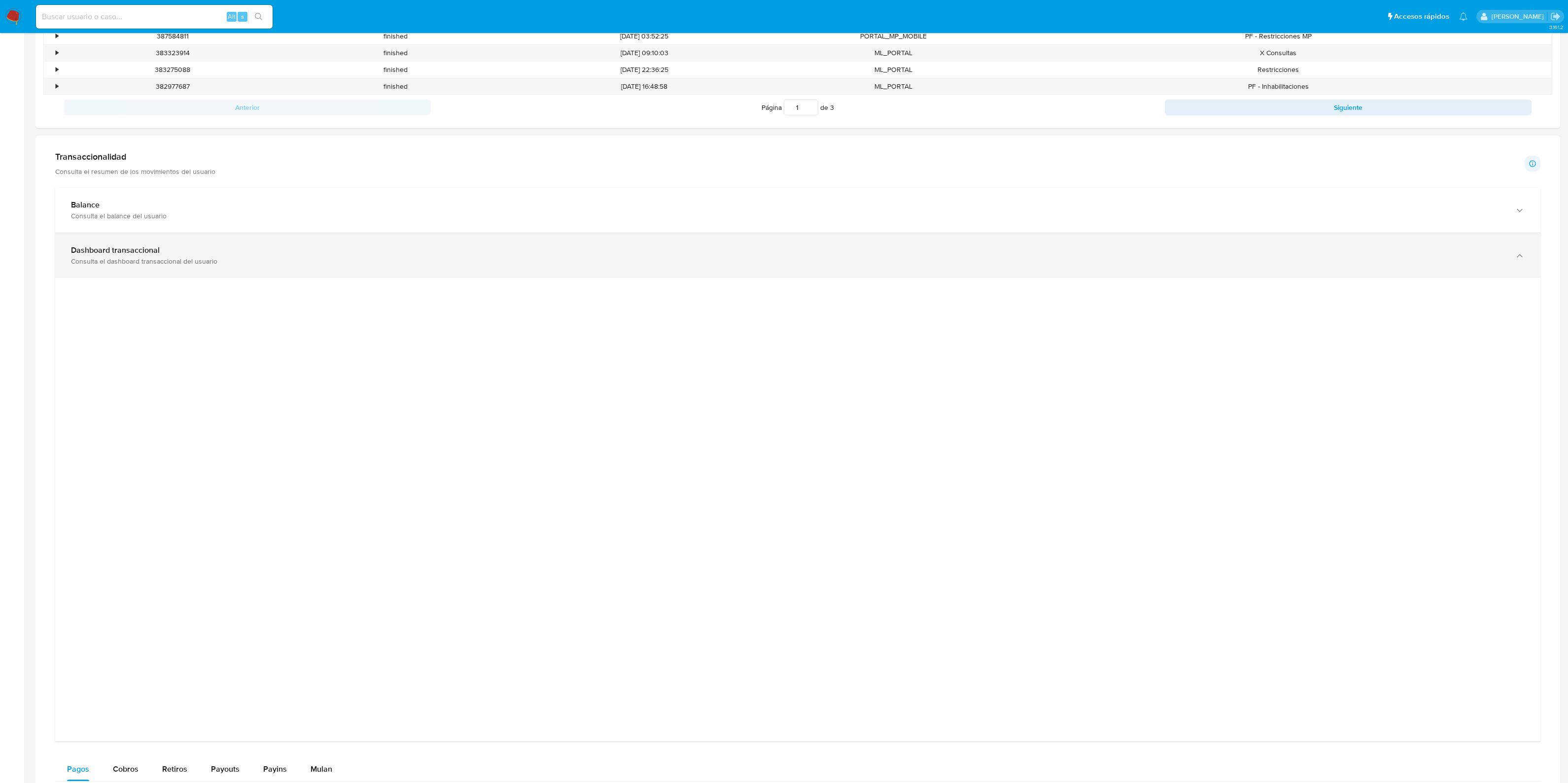
click at [197, 262] on div "Consulta el dashboard transaccional del usuario" at bounding box center [788, 260] width 1433 height 9
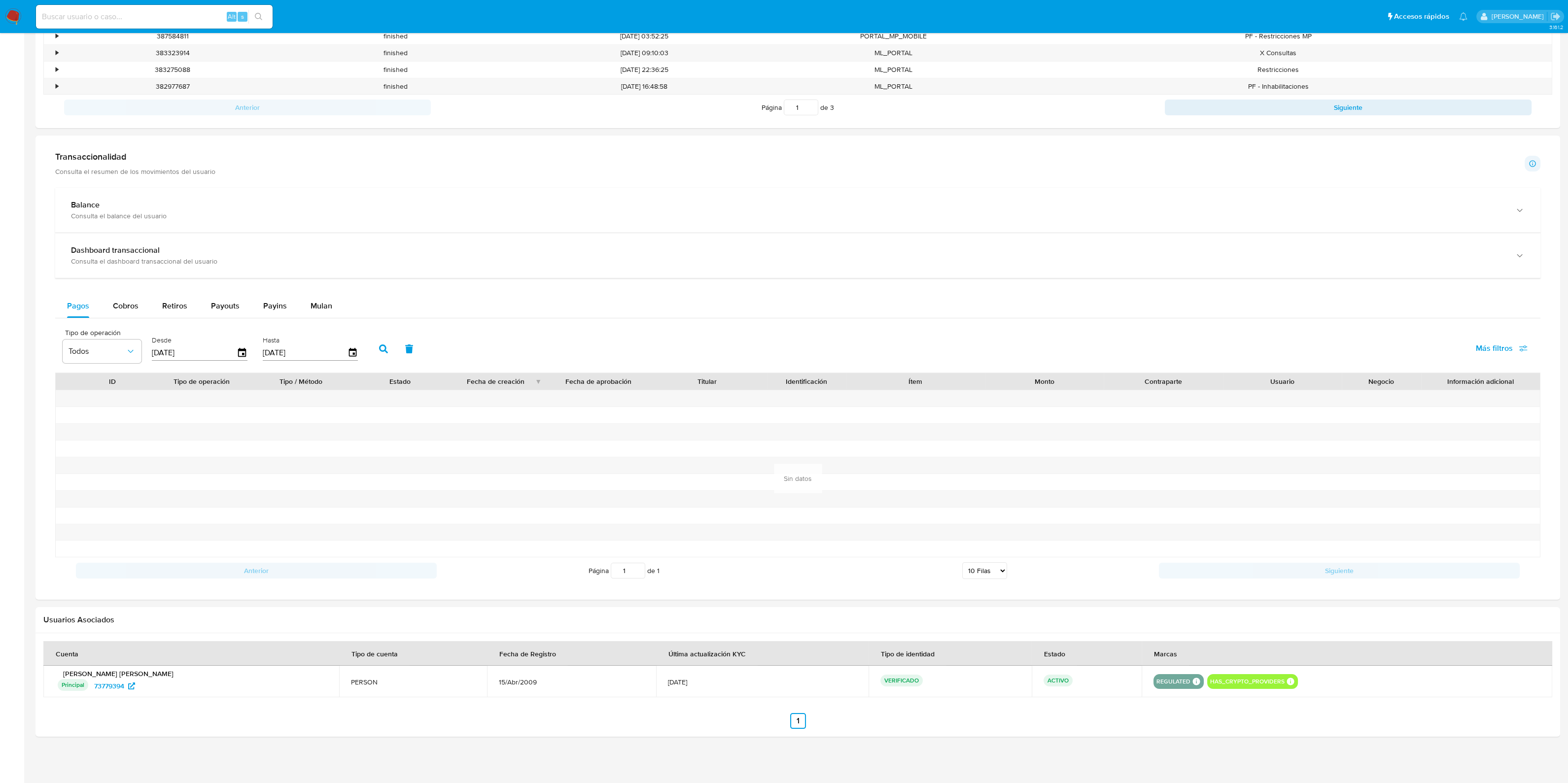
click at [165, 15] on input at bounding box center [154, 16] width 236 height 12
paste input "2394027297"
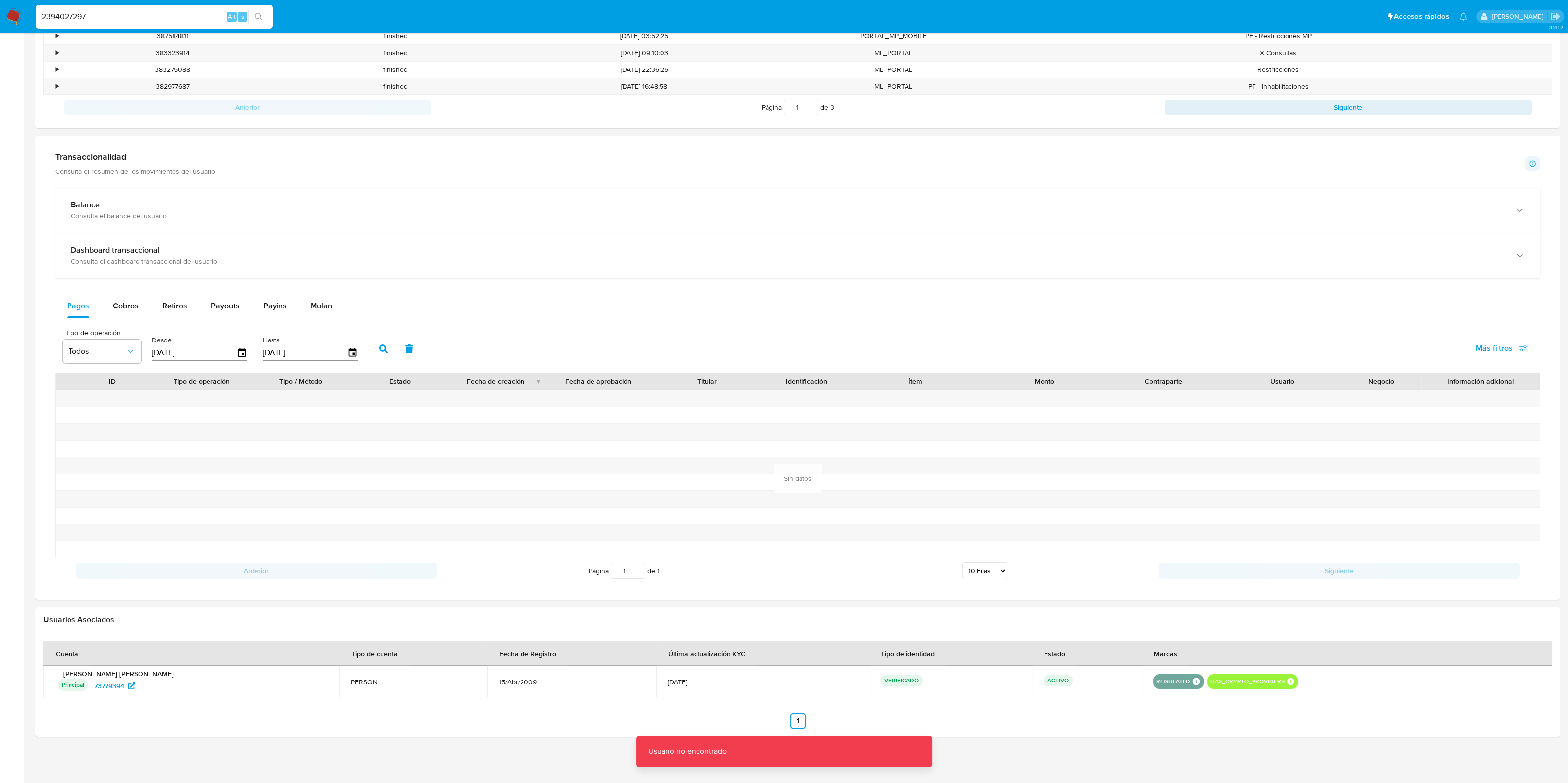
click at [165, 15] on input "2394027297" at bounding box center [154, 16] width 236 height 12
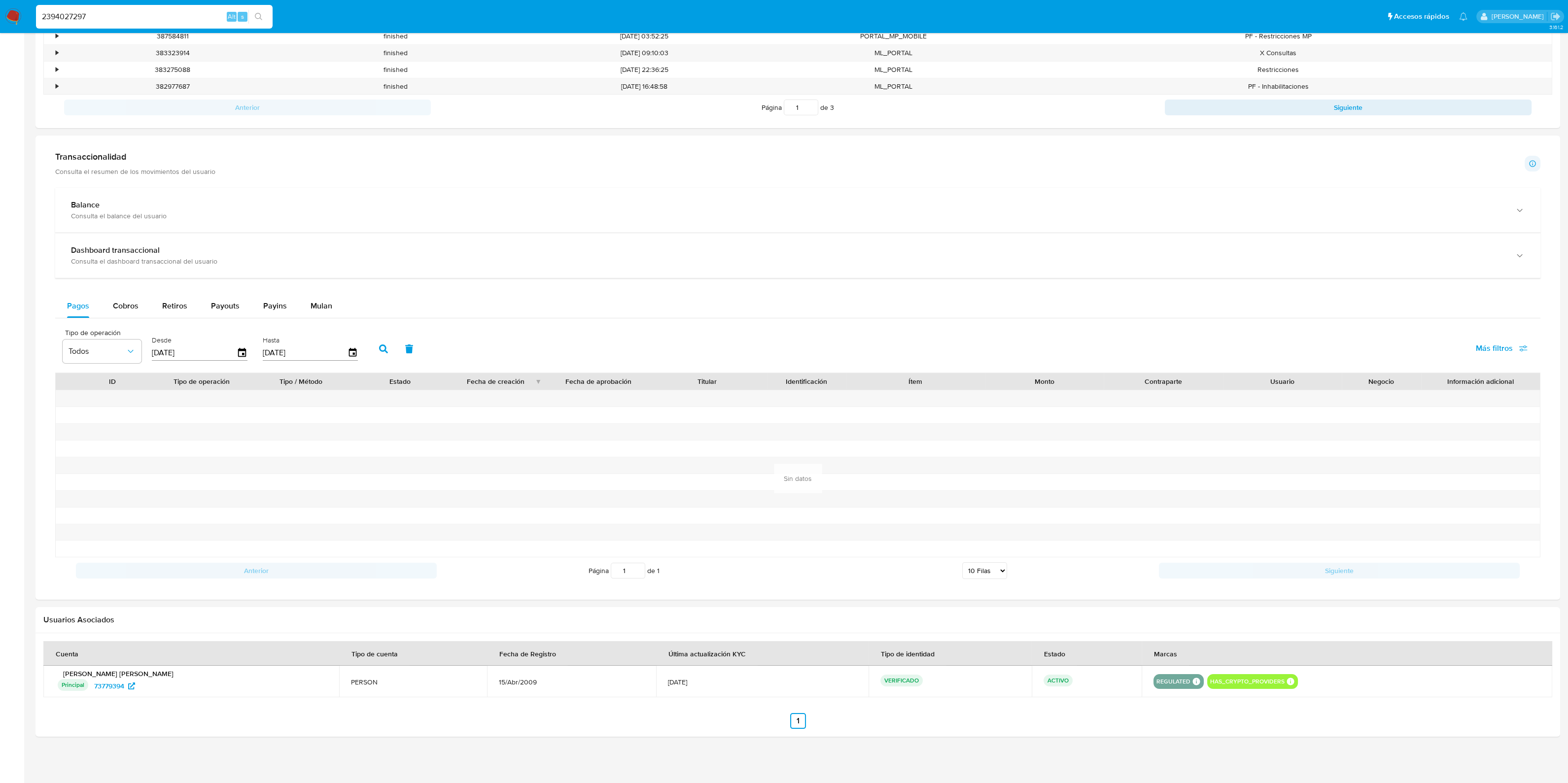
type input "2394027297"
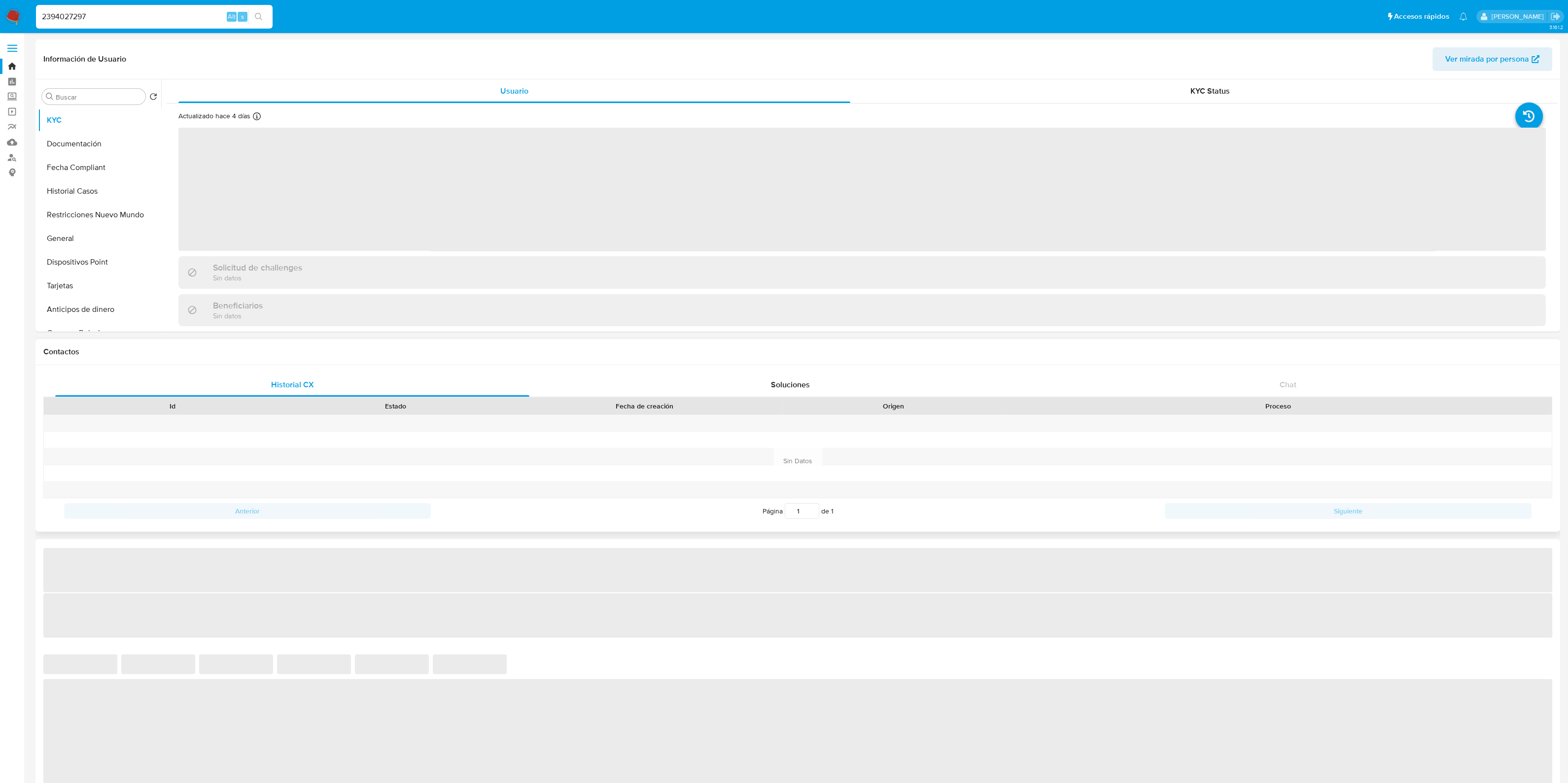
select select "10"
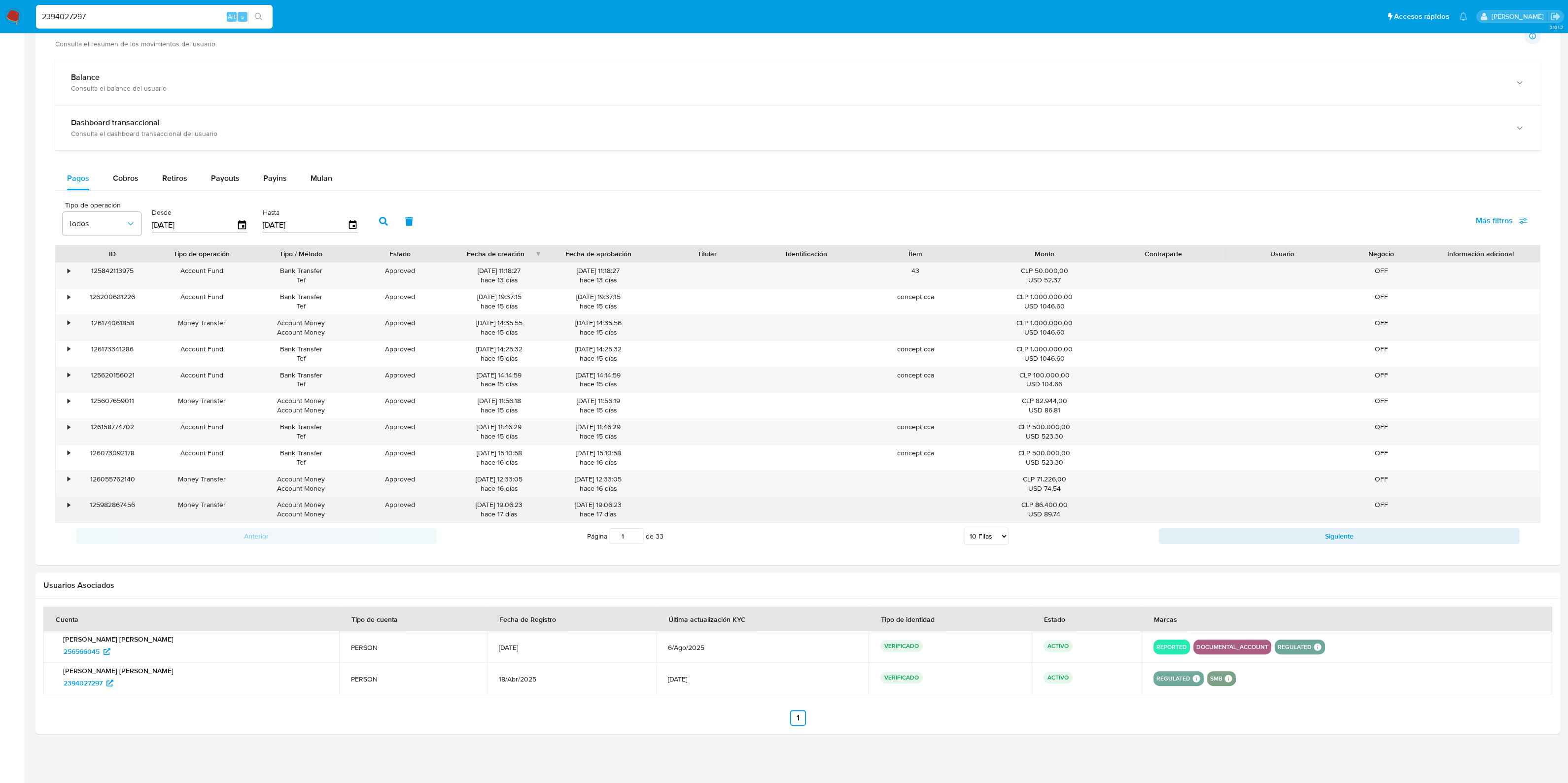
scroll to position [528, 0]
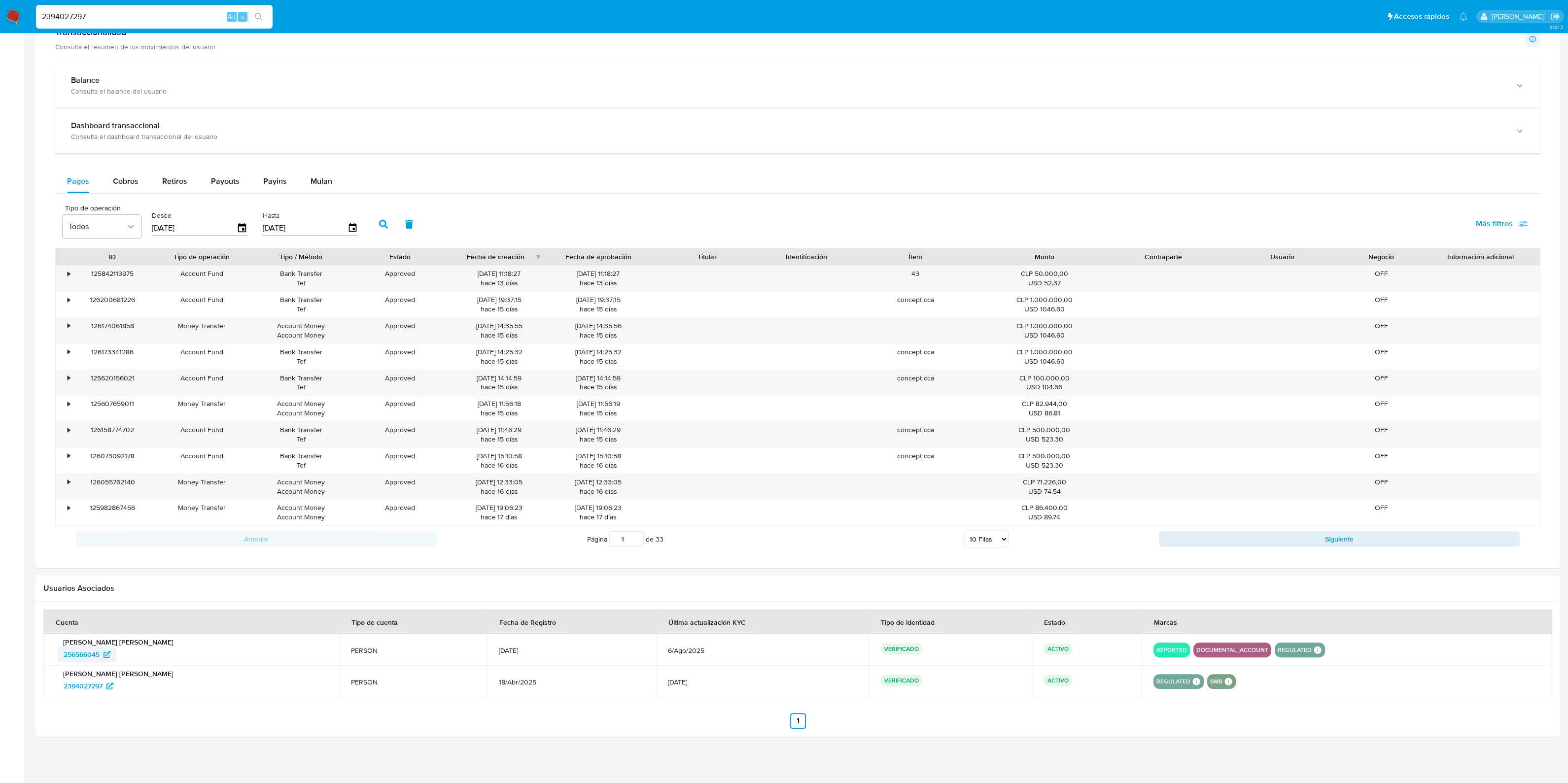
click at [86, 649] on span "256566045" at bounding box center [81, 654] width 36 height 15
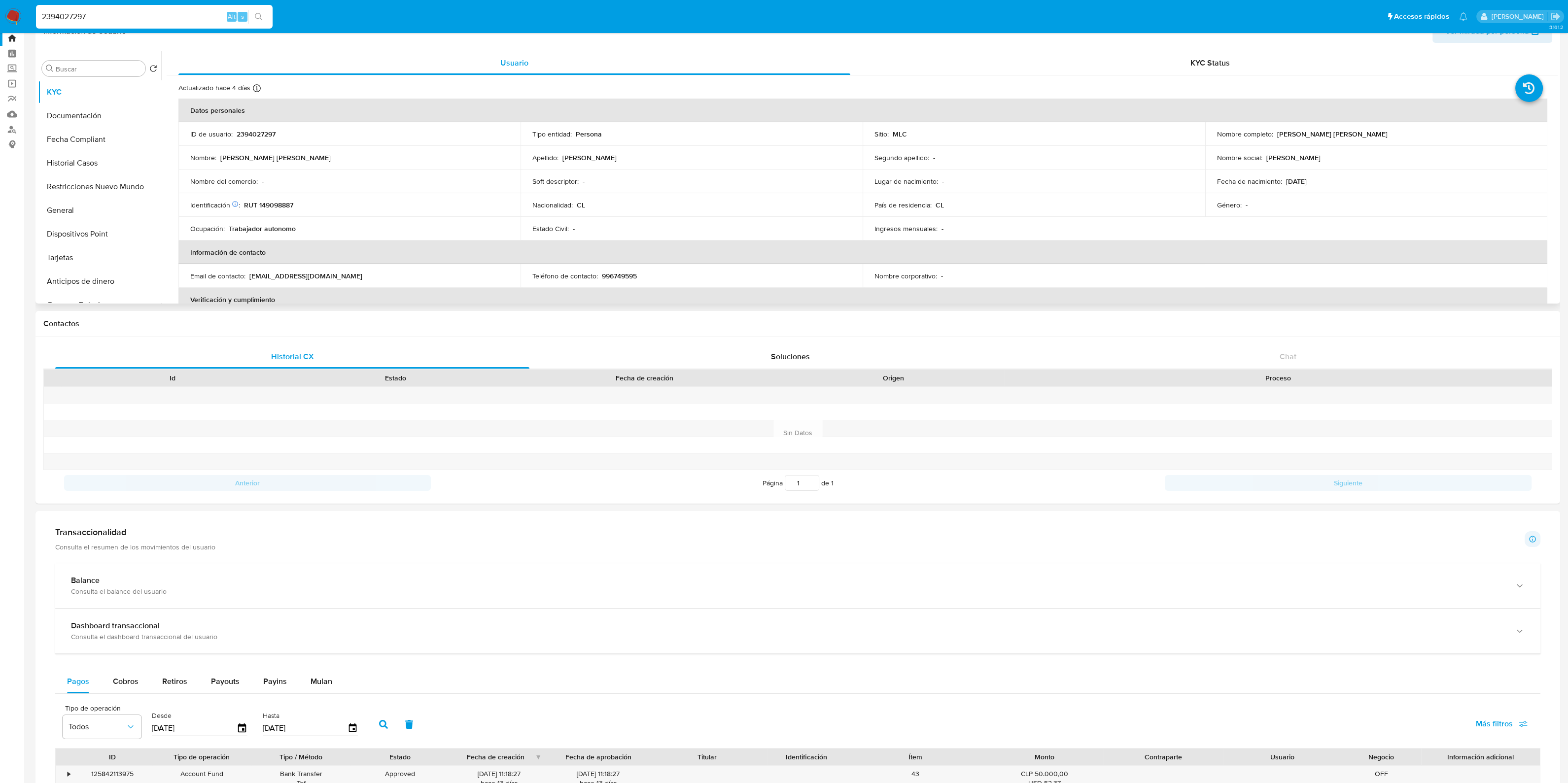
scroll to position [0, 0]
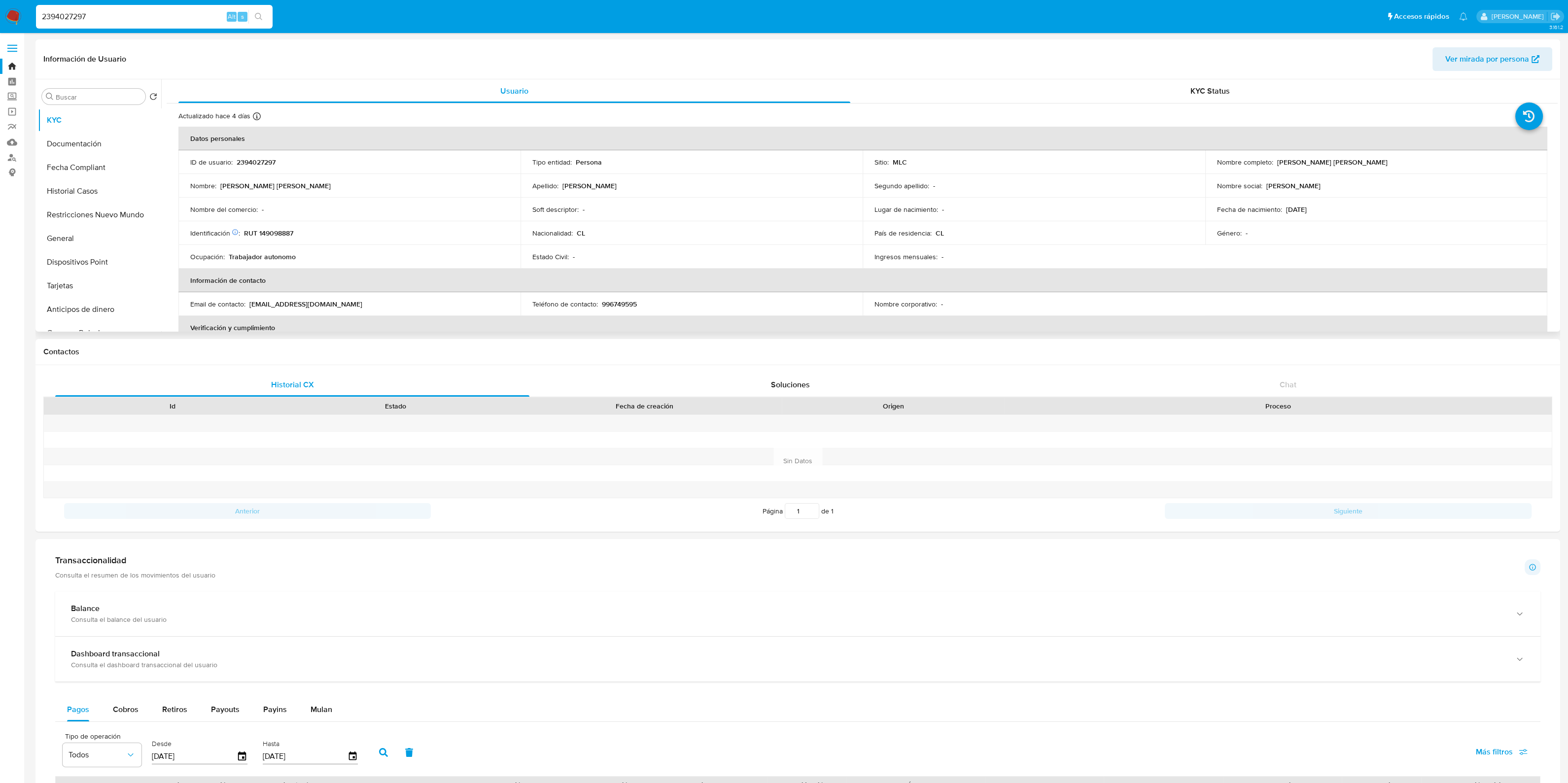
click at [1506, 58] on span "Ver mirada por persona" at bounding box center [1486, 59] width 84 height 24
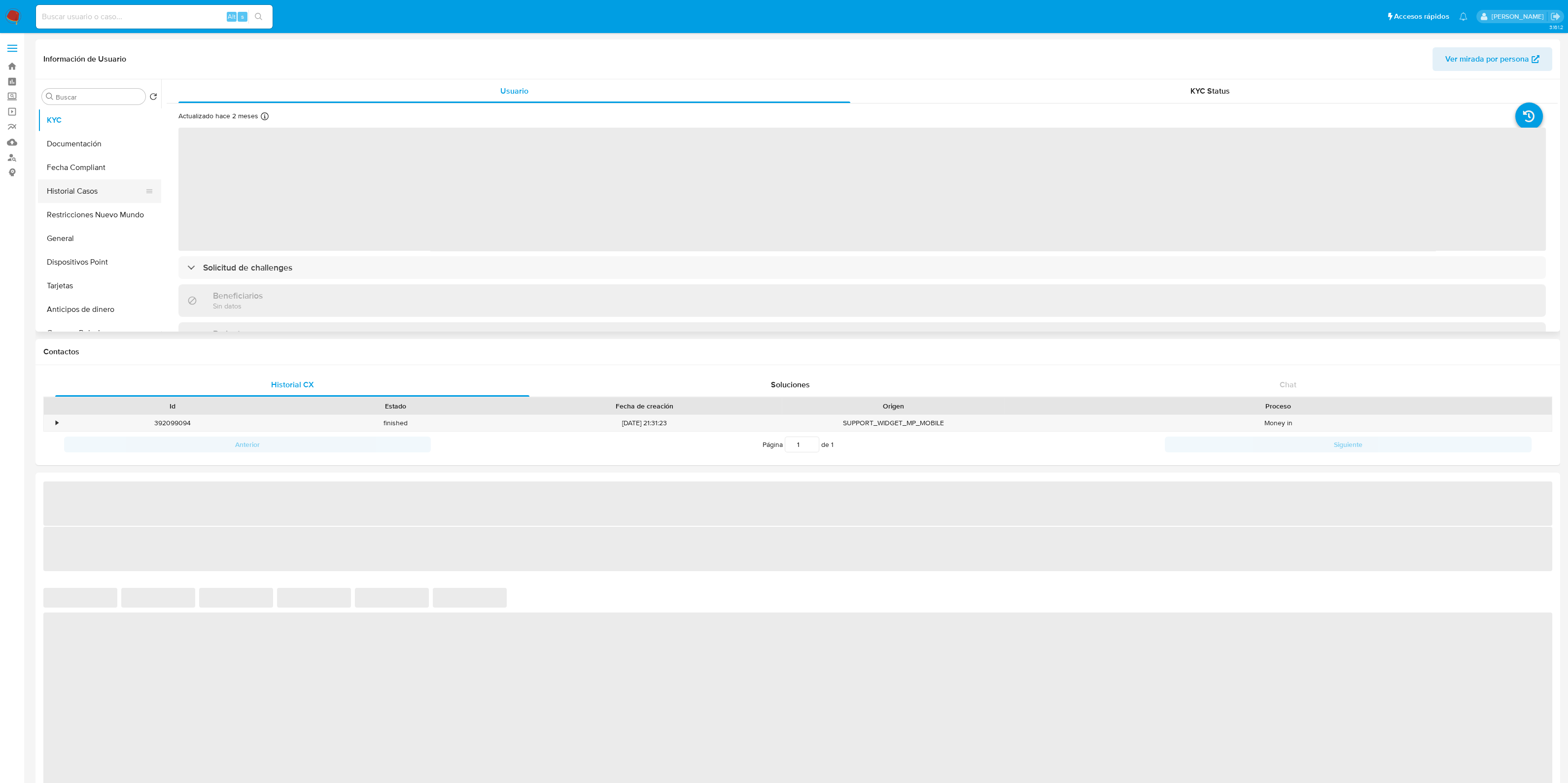
click at [90, 195] on button "Historial Casos" at bounding box center [95, 191] width 115 height 24
select select "10"
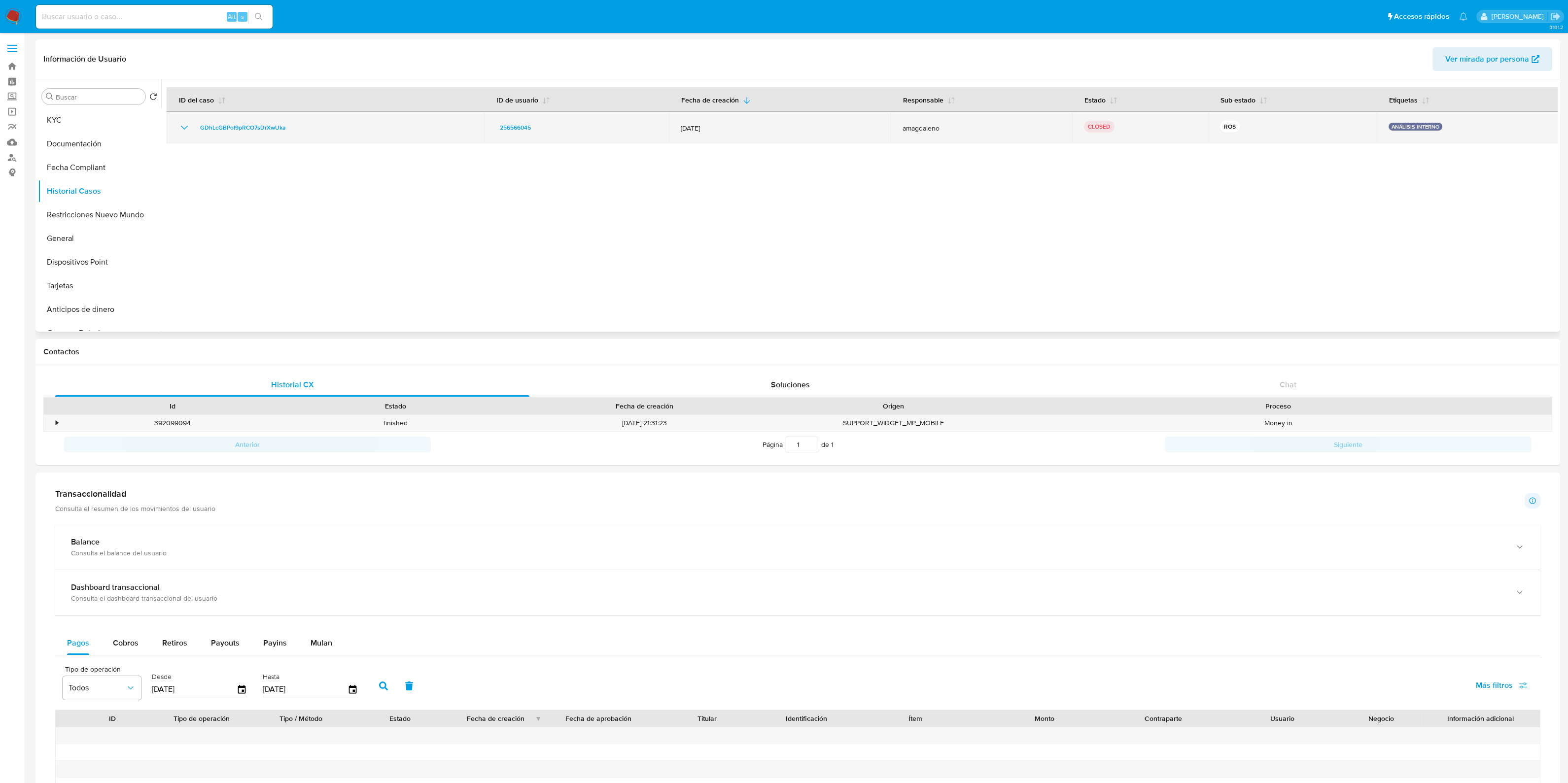
click at [179, 124] on icon "Mostrar/Ocultar" at bounding box center [184, 128] width 12 height 12
click at [292, 129] on div "GDhLcGBPoI9pRCO7sDrXwUka" at bounding box center [326, 128] width 294 height 12
click at [280, 127] on span "GDhLcGBPoI9pRCO7sDrXwUka" at bounding box center [242, 128] width 86 height 12
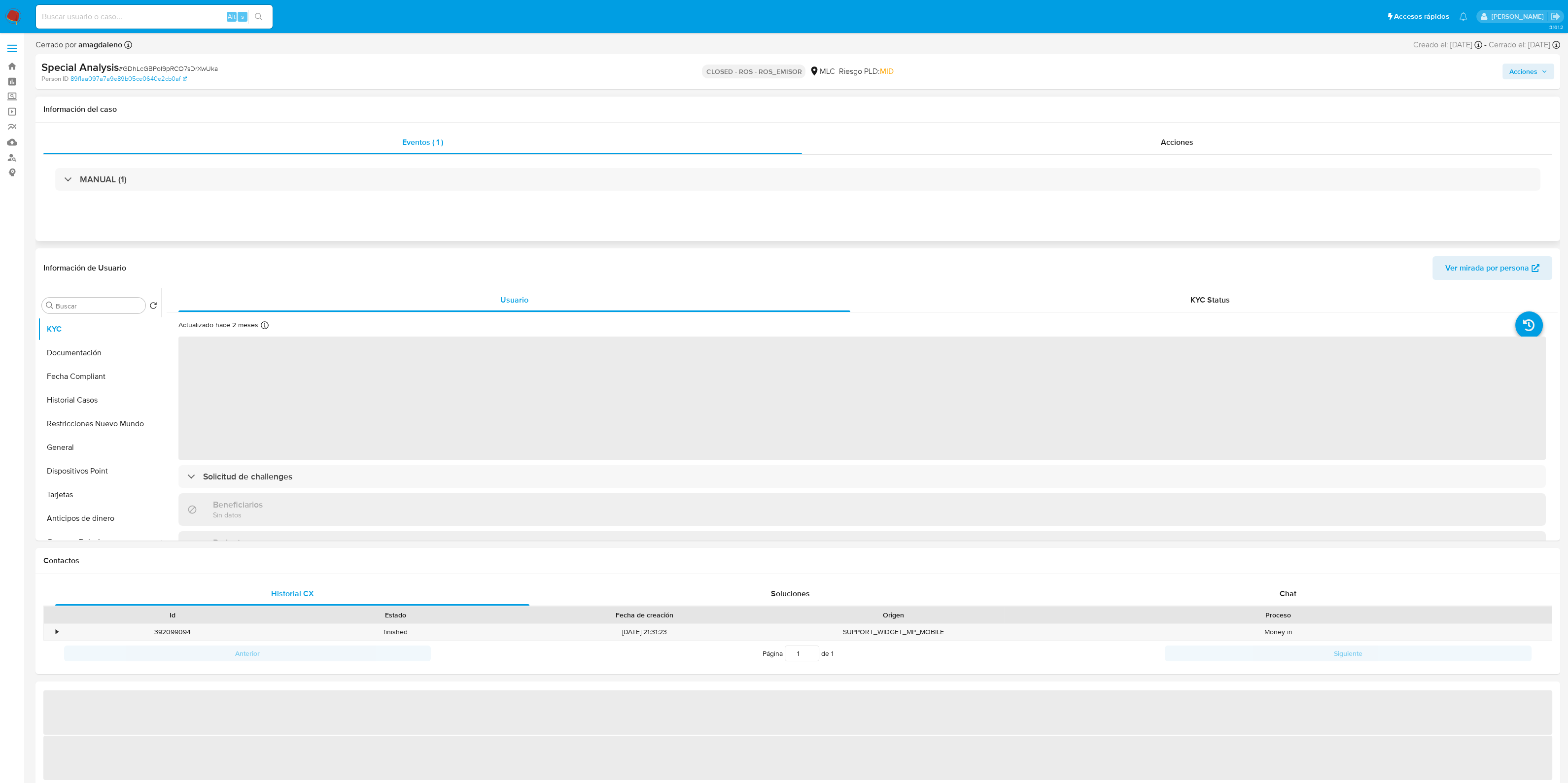
click at [290, 199] on div "MANUAL (1)" at bounding box center [797, 179] width 1508 height 49
select select "10"
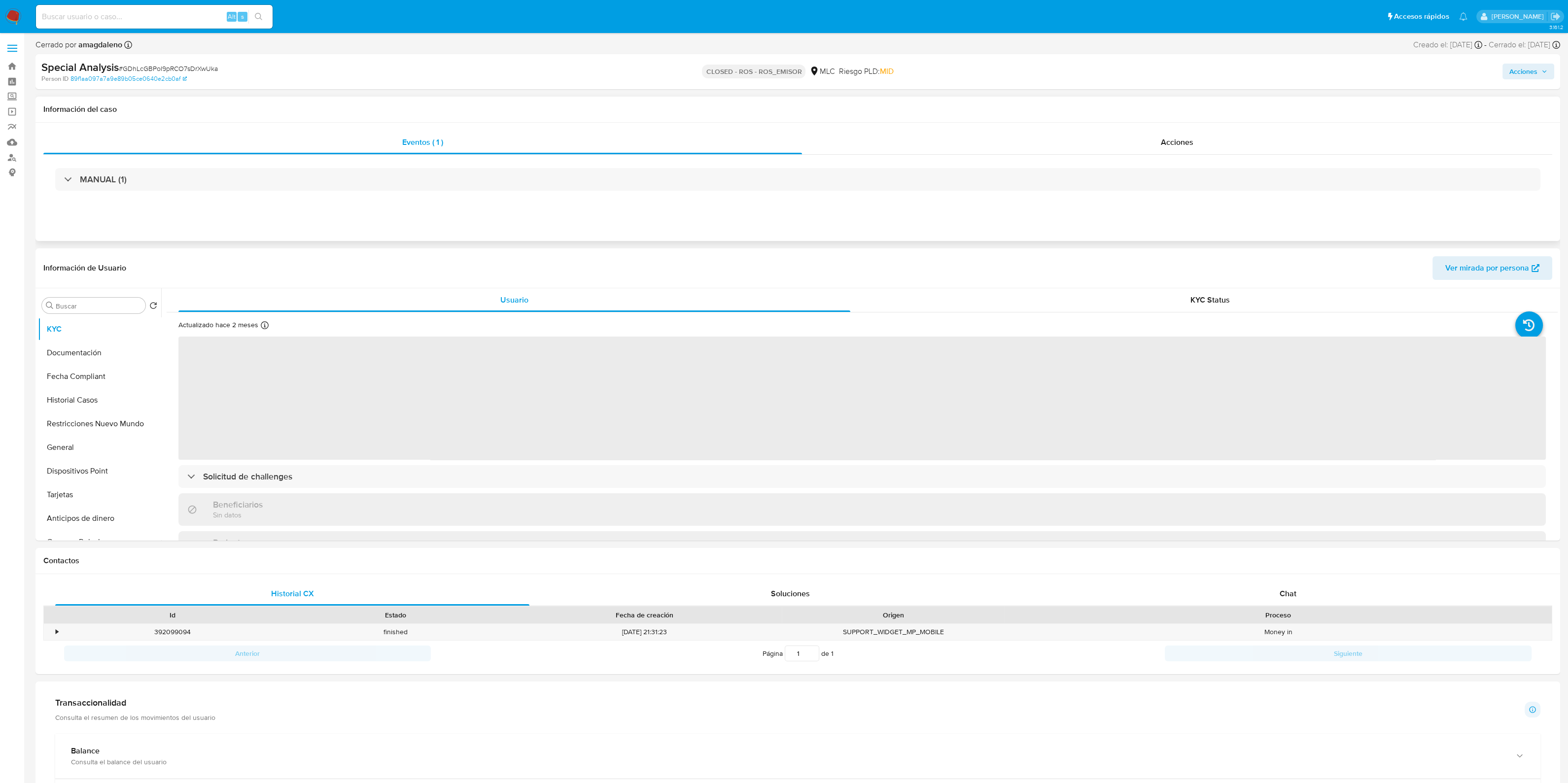
click at [287, 191] on div "MANUAL (1)" at bounding box center [797, 179] width 1508 height 49
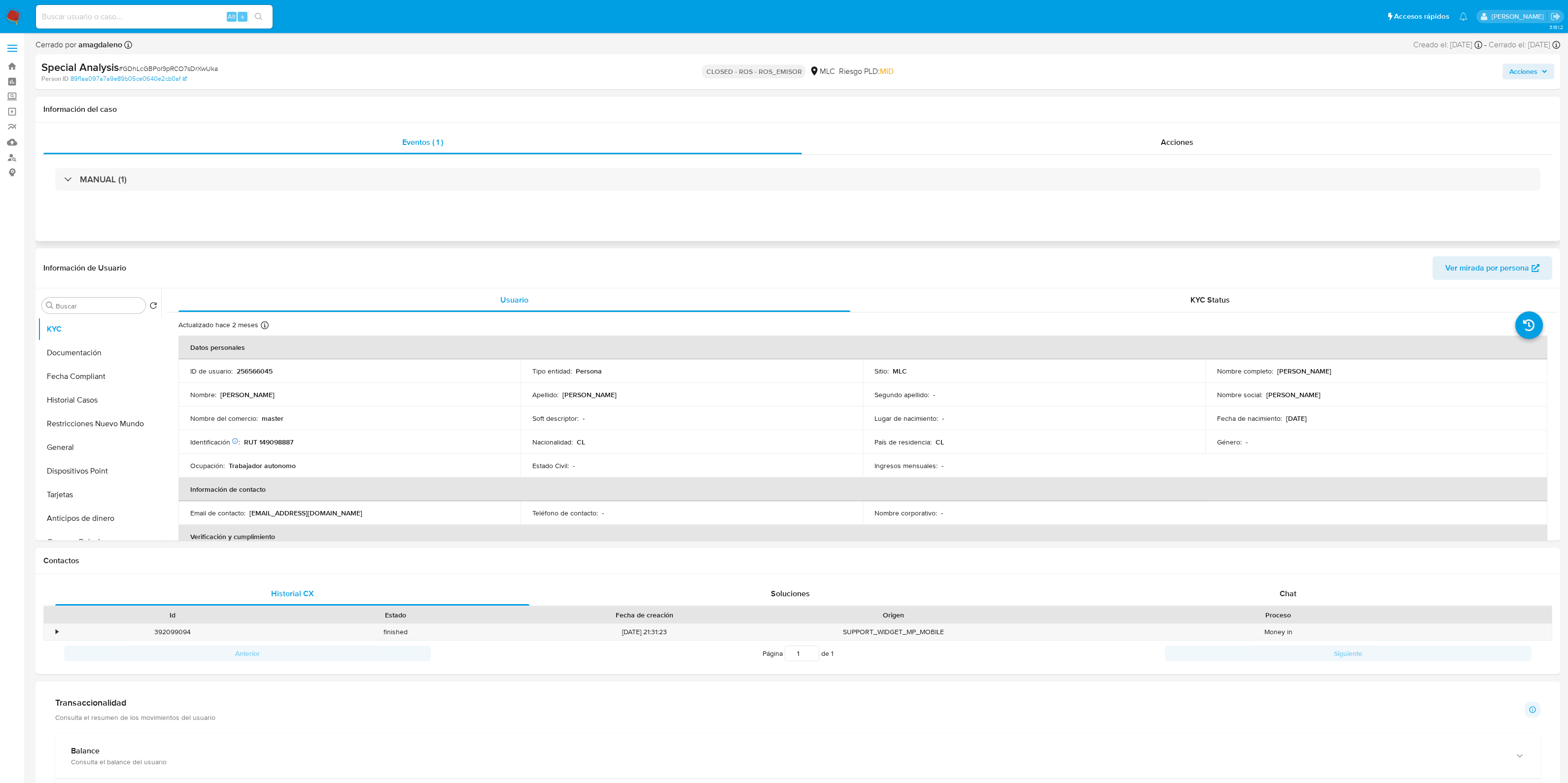
drag, startPoint x: 289, startPoint y: 188, endPoint x: 291, endPoint y: 198, distance: 10.2
click at [291, 196] on div "MANUAL (1)" at bounding box center [797, 179] width 1508 height 49
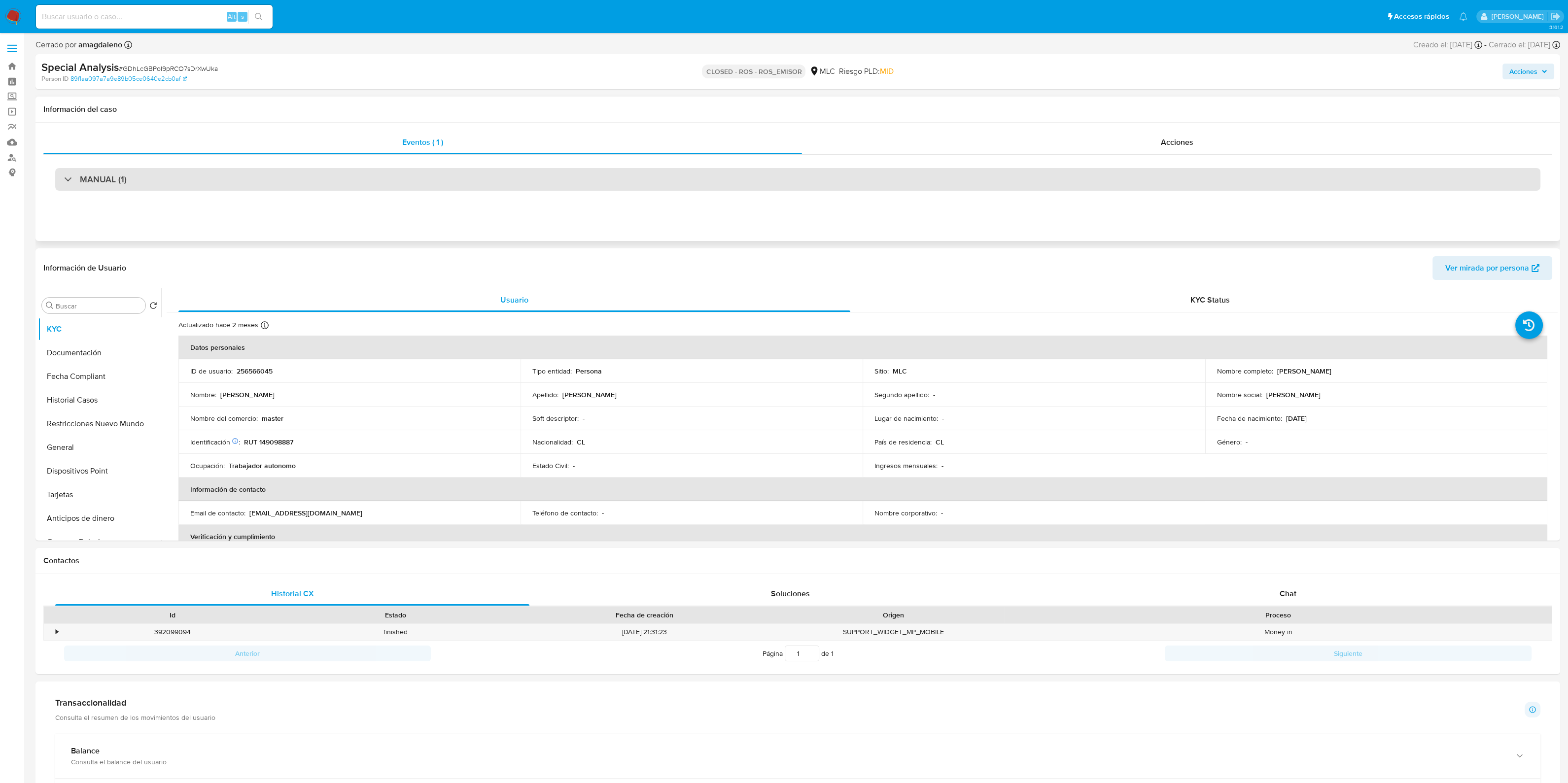
click at [296, 188] on div "MANUAL (1)" at bounding box center [796, 180] width 1484 height 23
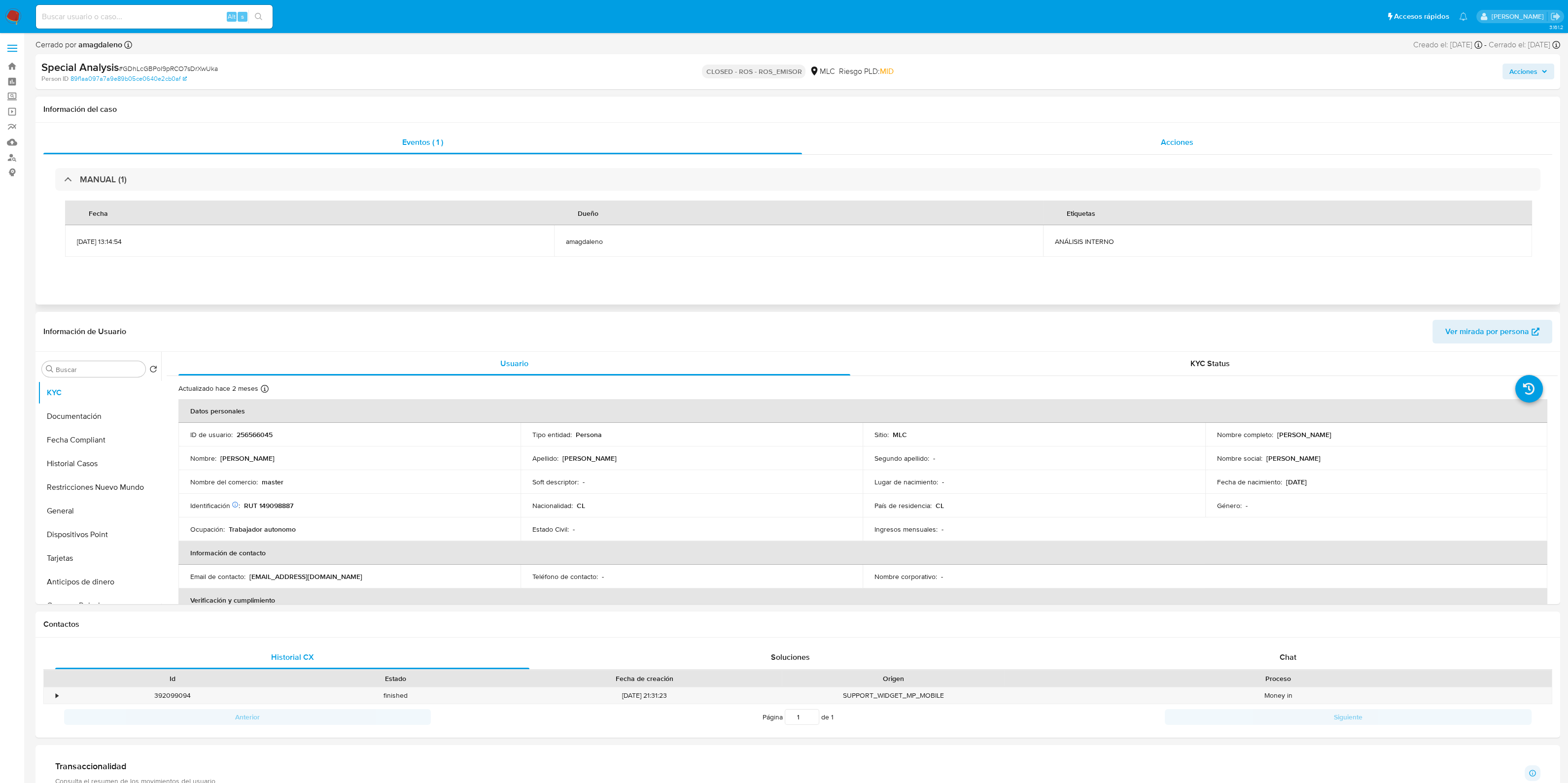
click at [1046, 135] on div "Acciones" at bounding box center [1177, 142] width 750 height 24
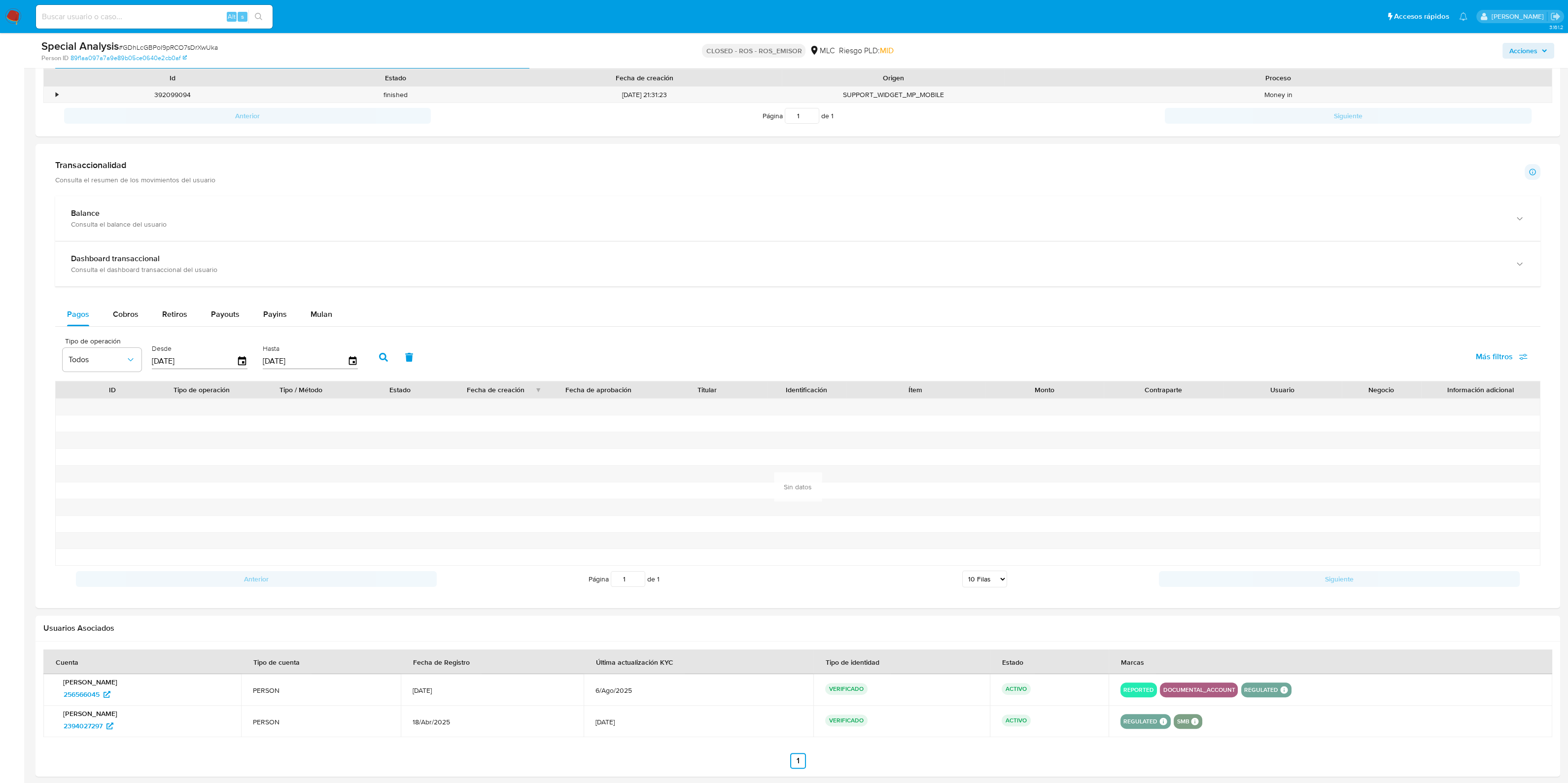
scroll to position [615, 0]
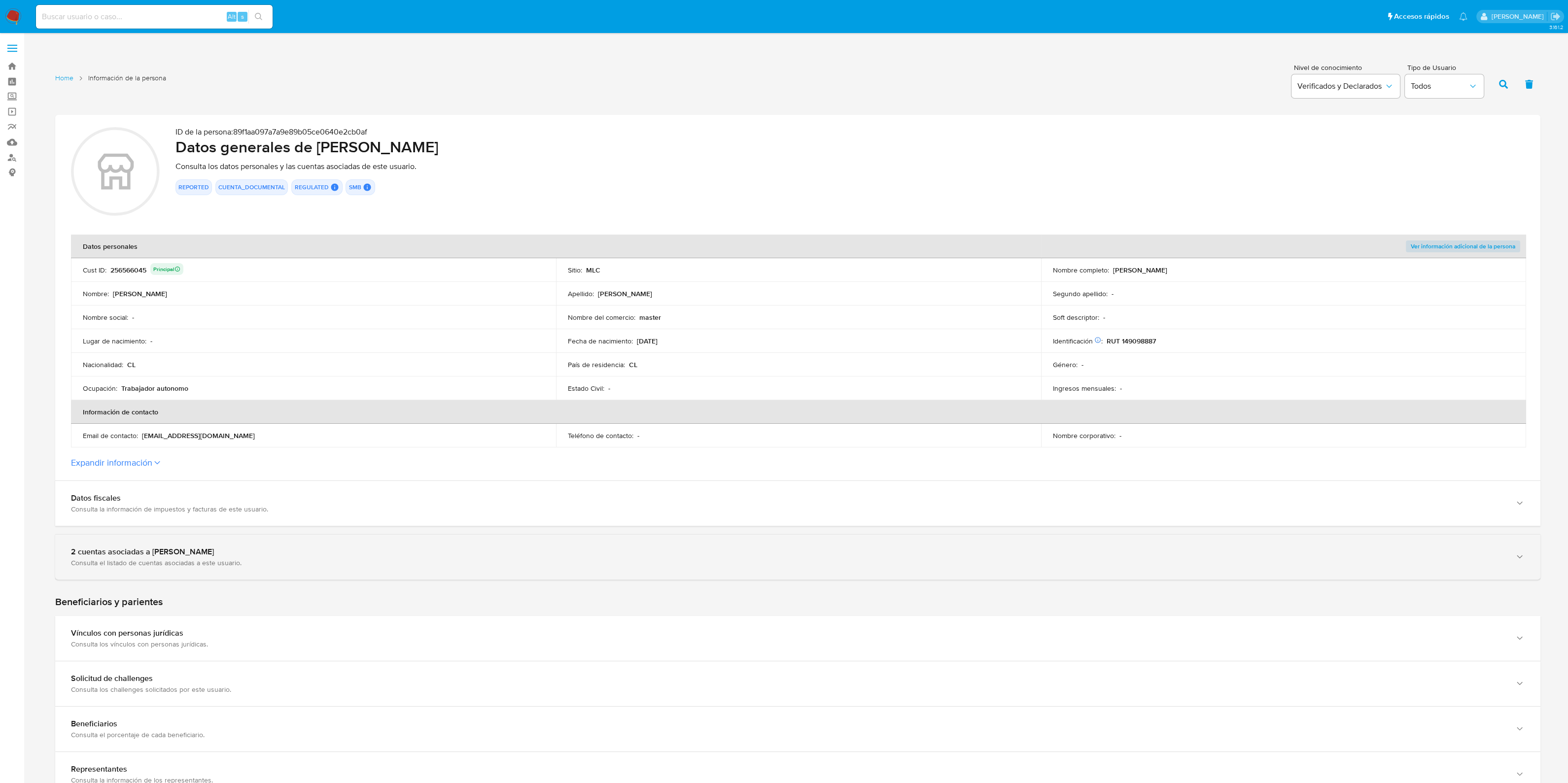
click at [294, 554] on div "2 cuentas asociadas a [PERSON_NAME]" at bounding box center [788, 551] width 1433 height 10
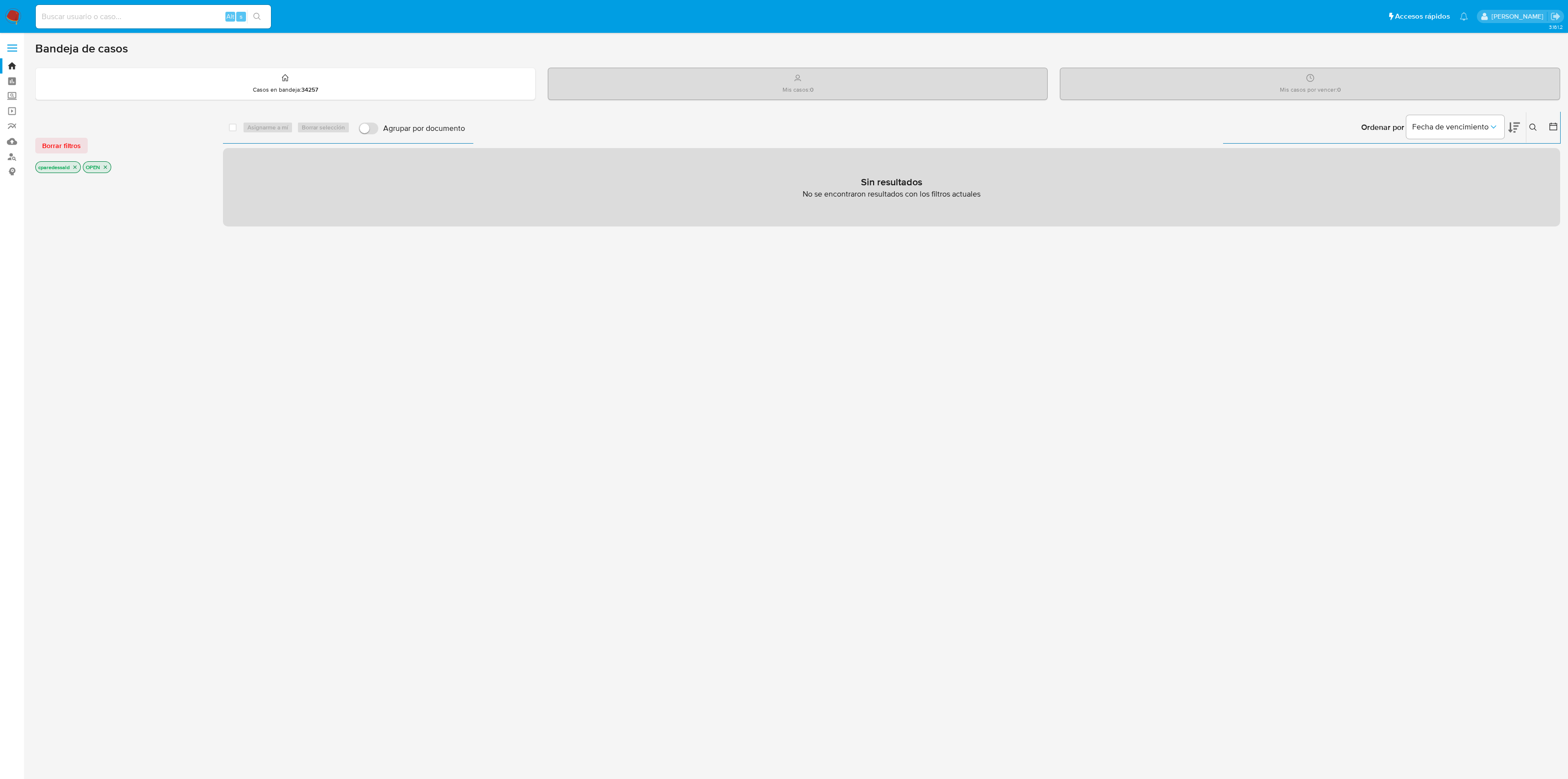
click at [77, 165] on icon "close-filter" at bounding box center [75, 167] width 6 height 6
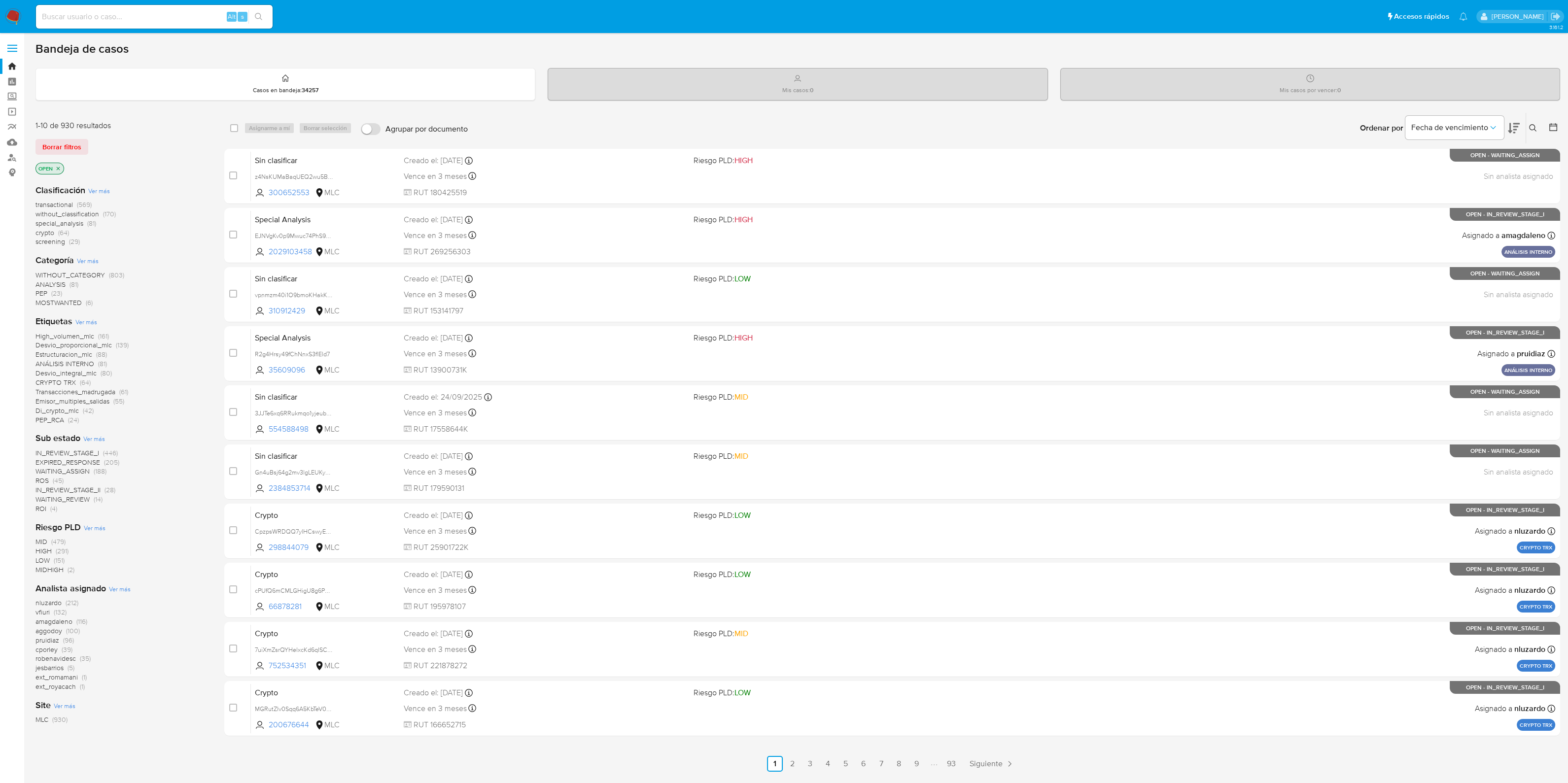
click at [1548, 127] on div at bounding box center [1551, 128] width 17 height 31
click at [1553, 129] on icon at bounding box center [1553, 127] width 10 height 10
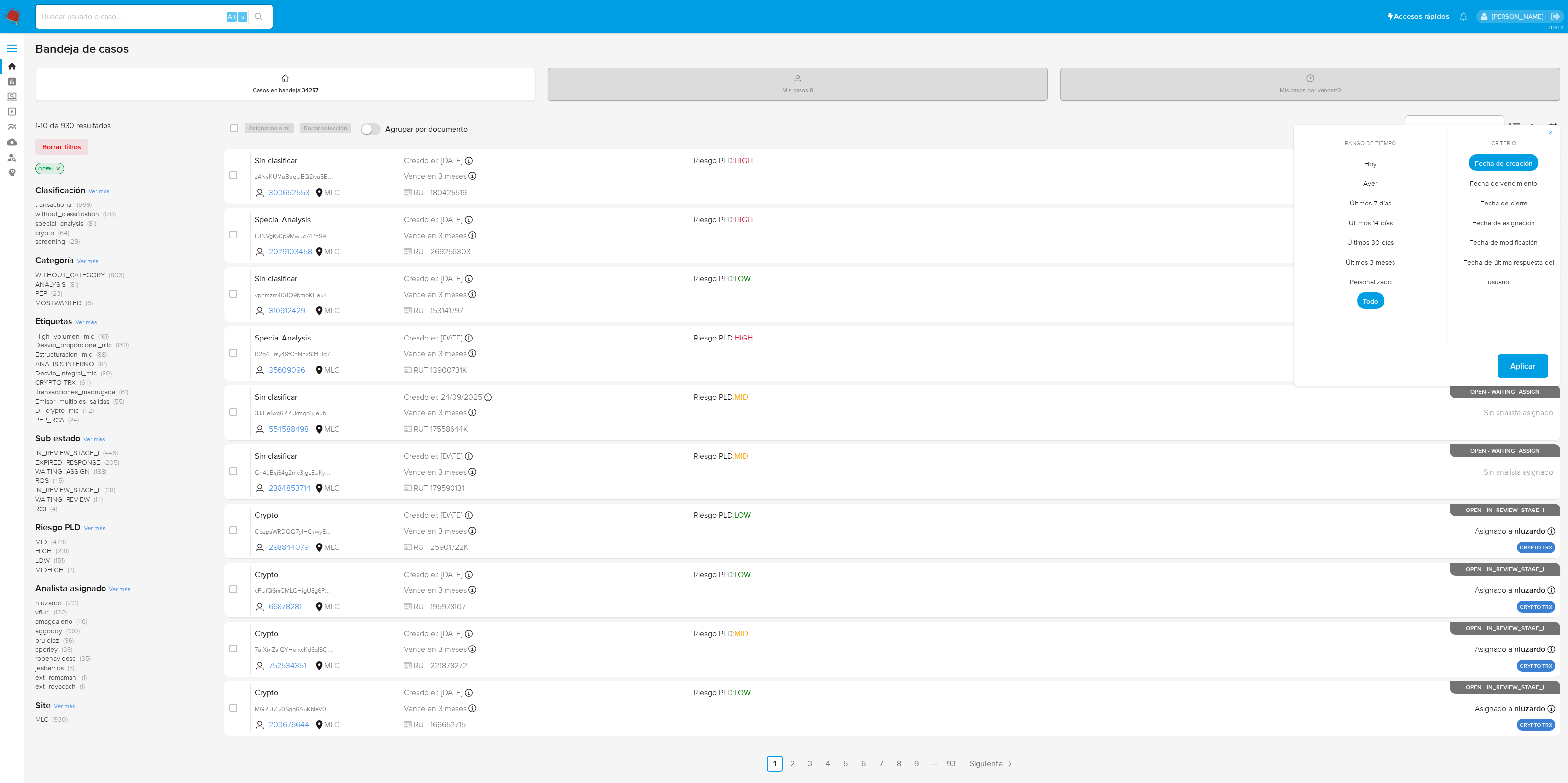
click at [1387, 281] on span "Personalizado" at bounding box center [1370, 281] width 62 height 20
click at [1308, 178] on icon "Mes anterior" at bounding box center [1309, 181] width 12 height 12
click at [1335, 218] on button "1" at bounding box center [1331, 217] width 15 height 15
click at [1372, 292] on button "31" at bounding box center [1370, 296] width 15 height 15
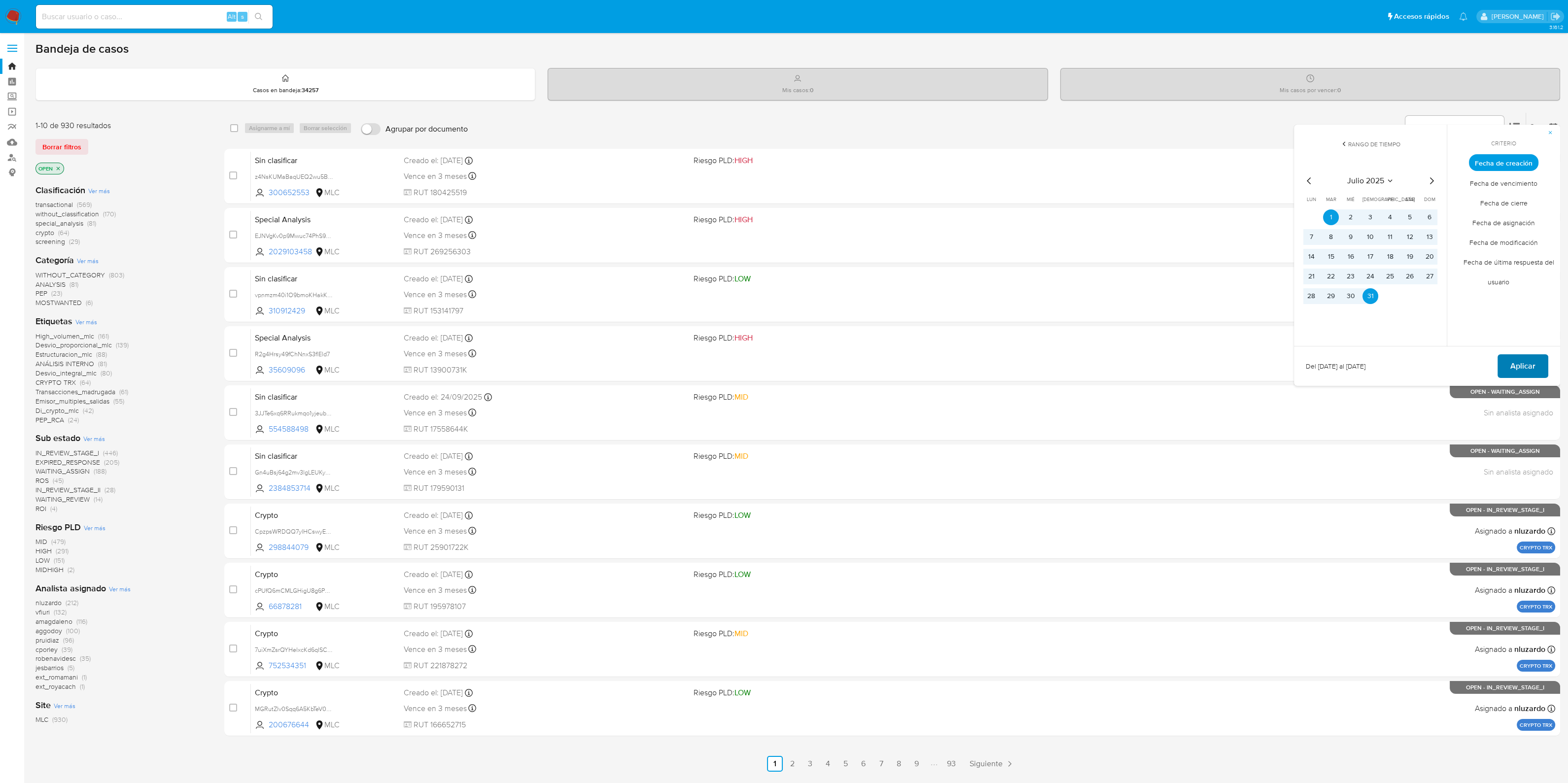
click at [1519, 365] on span "Aplicar" at bounding box center [1523, 366] width 25 height 22
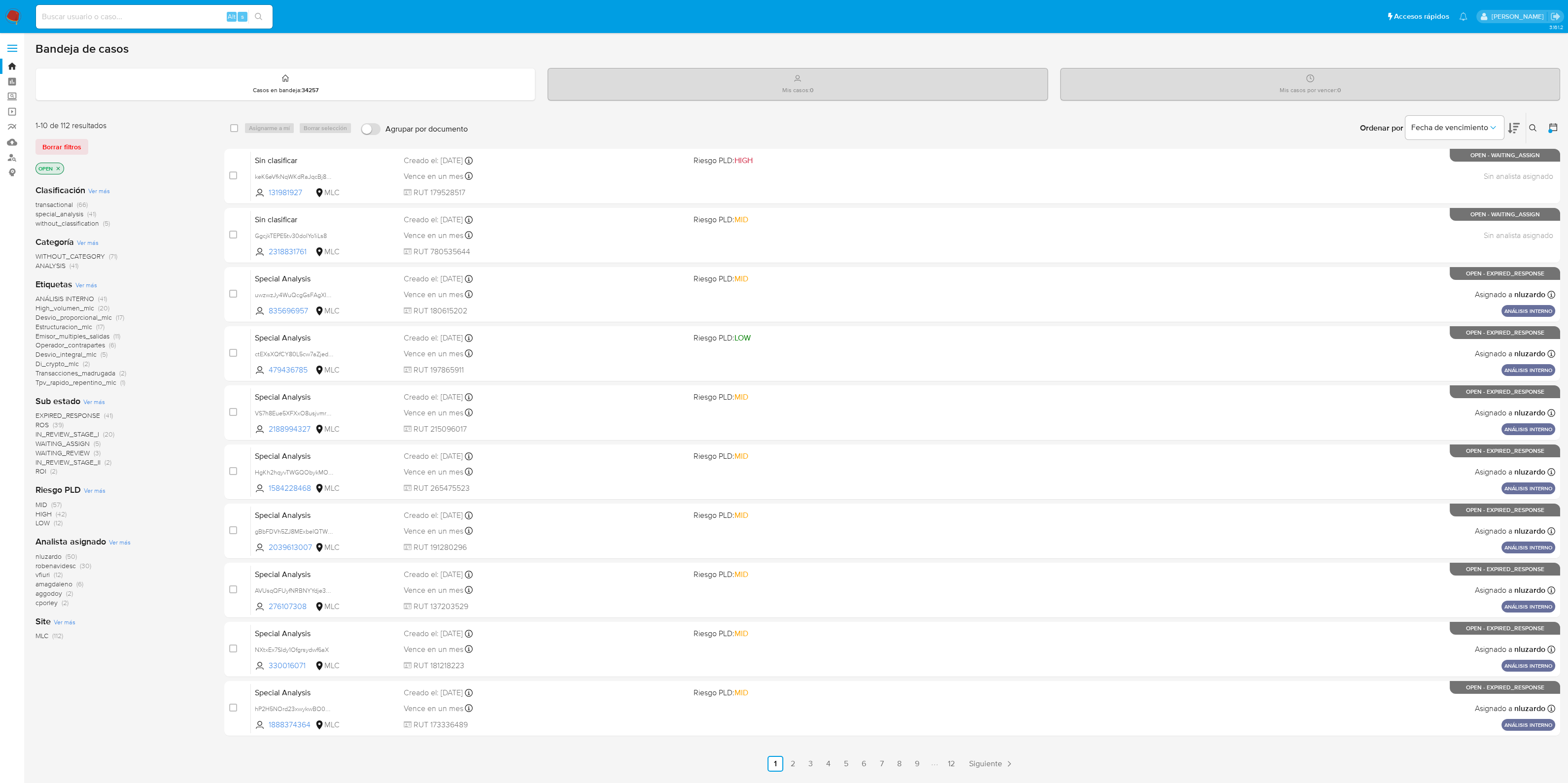
click at [1549, 127] on icon at bounding box center [1553, 127] width 8 height 8
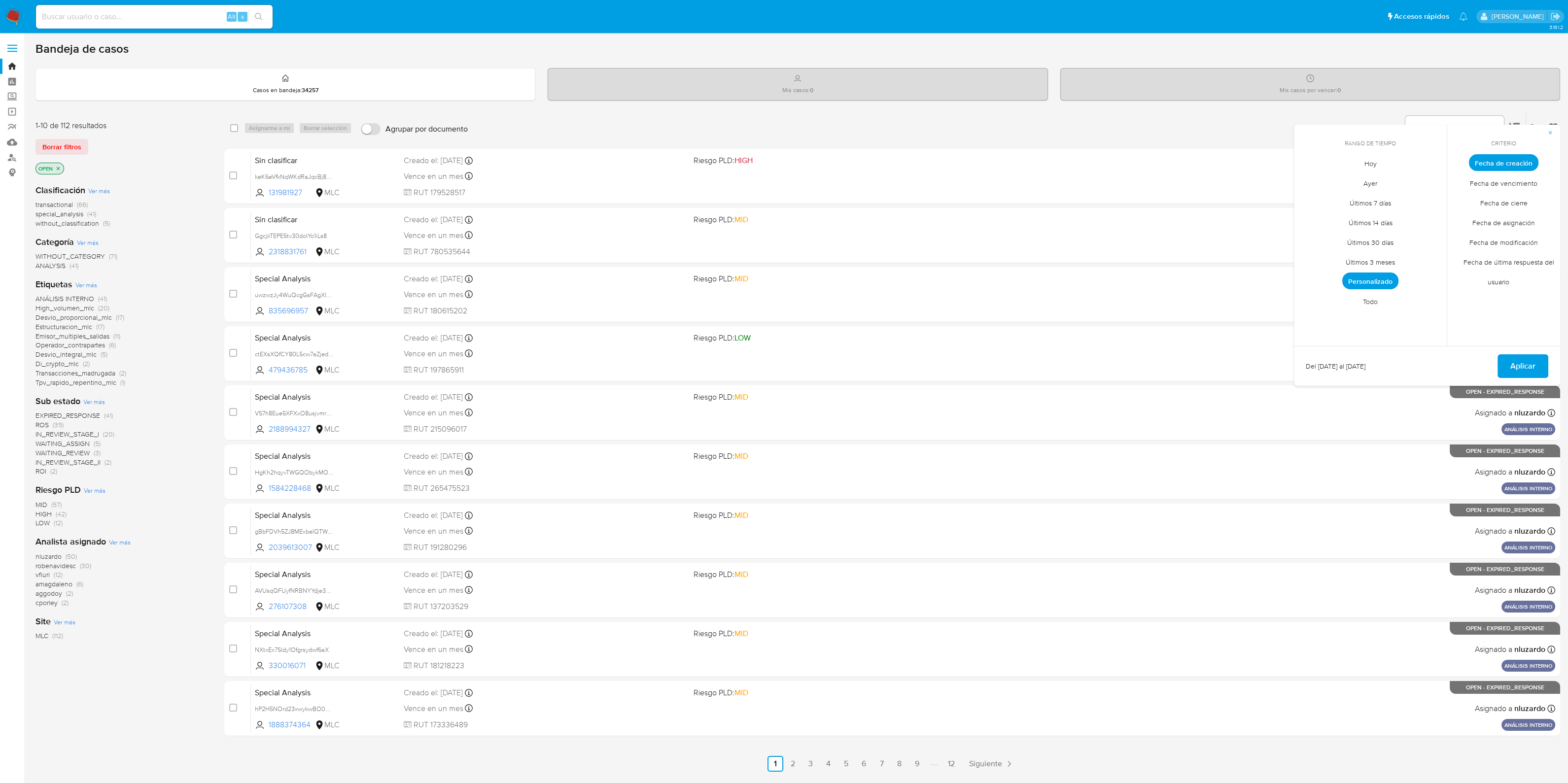
click at [1183, 122] on div "Ordenar por Fecha de vencimiento No es posible ordenar los resultados mientras …" at bounding box center [1017, 128] width 1088 height 31
click at [52, 556] on span "nluzardo" at bounding box center [48, 556] width 26 height 10
click at [1054, 120] on div "Ordenar por Fecha de vencimiento No es posible ordenar los resultados mientras …" at bounding box center [1017, 128] width 1088 height 31
click at [1526, 357] on span "Aplicar" at bounding box center [1523, 366] width 25 height 22
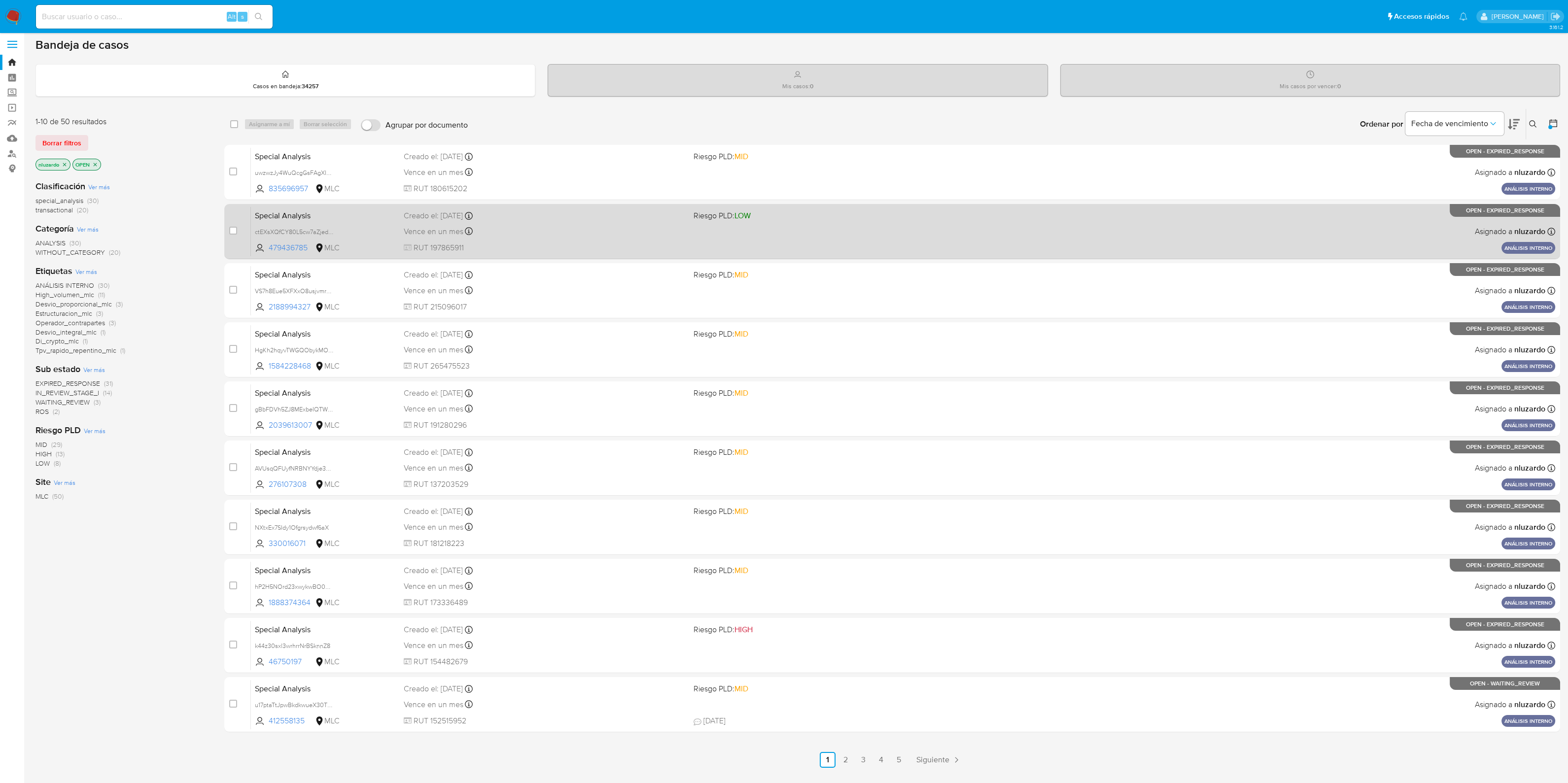
scroll to position [29, 0]
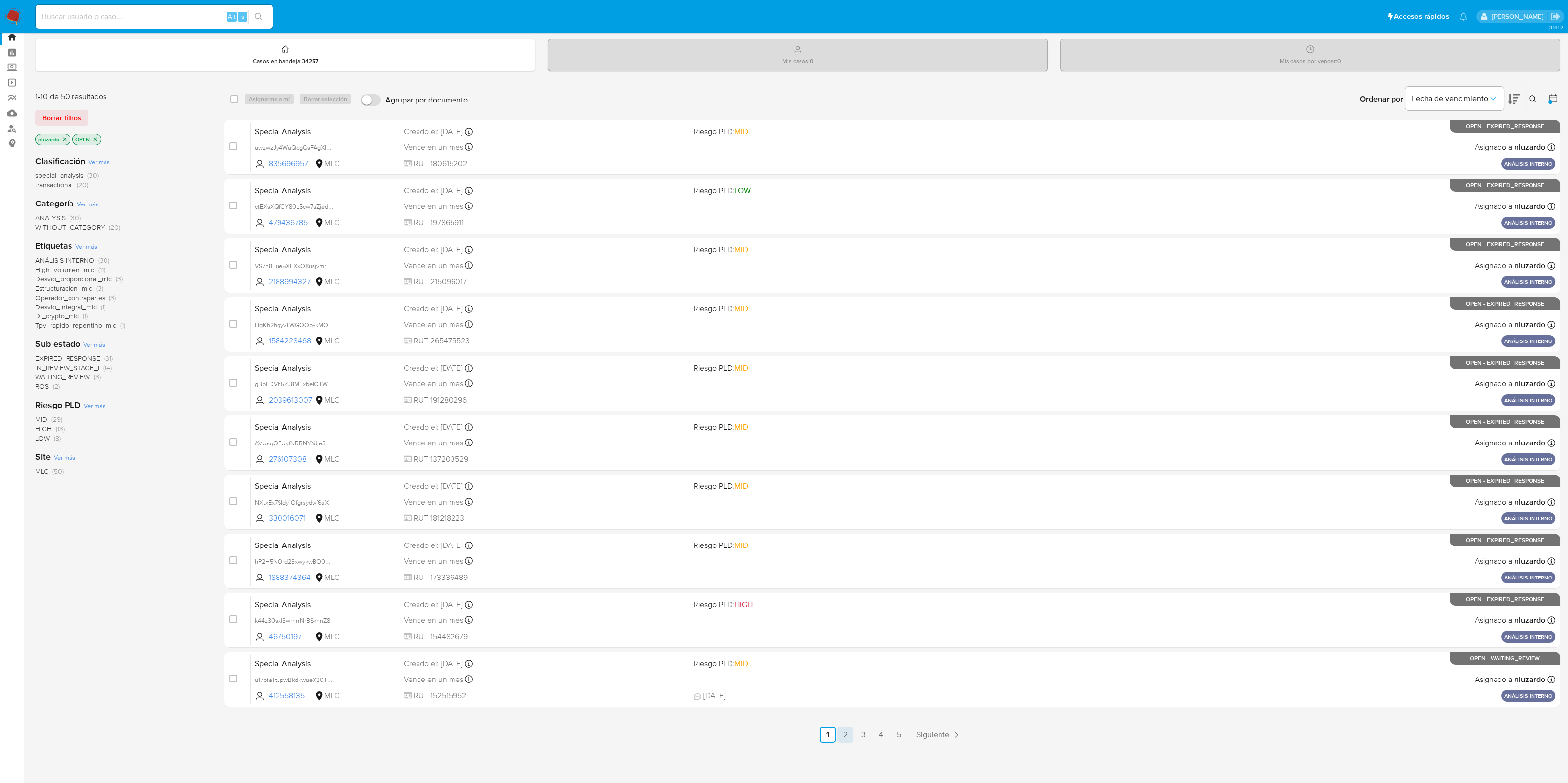
click at [848, 728] on link "2" at bounding box center [845, 735] width 15 height 15
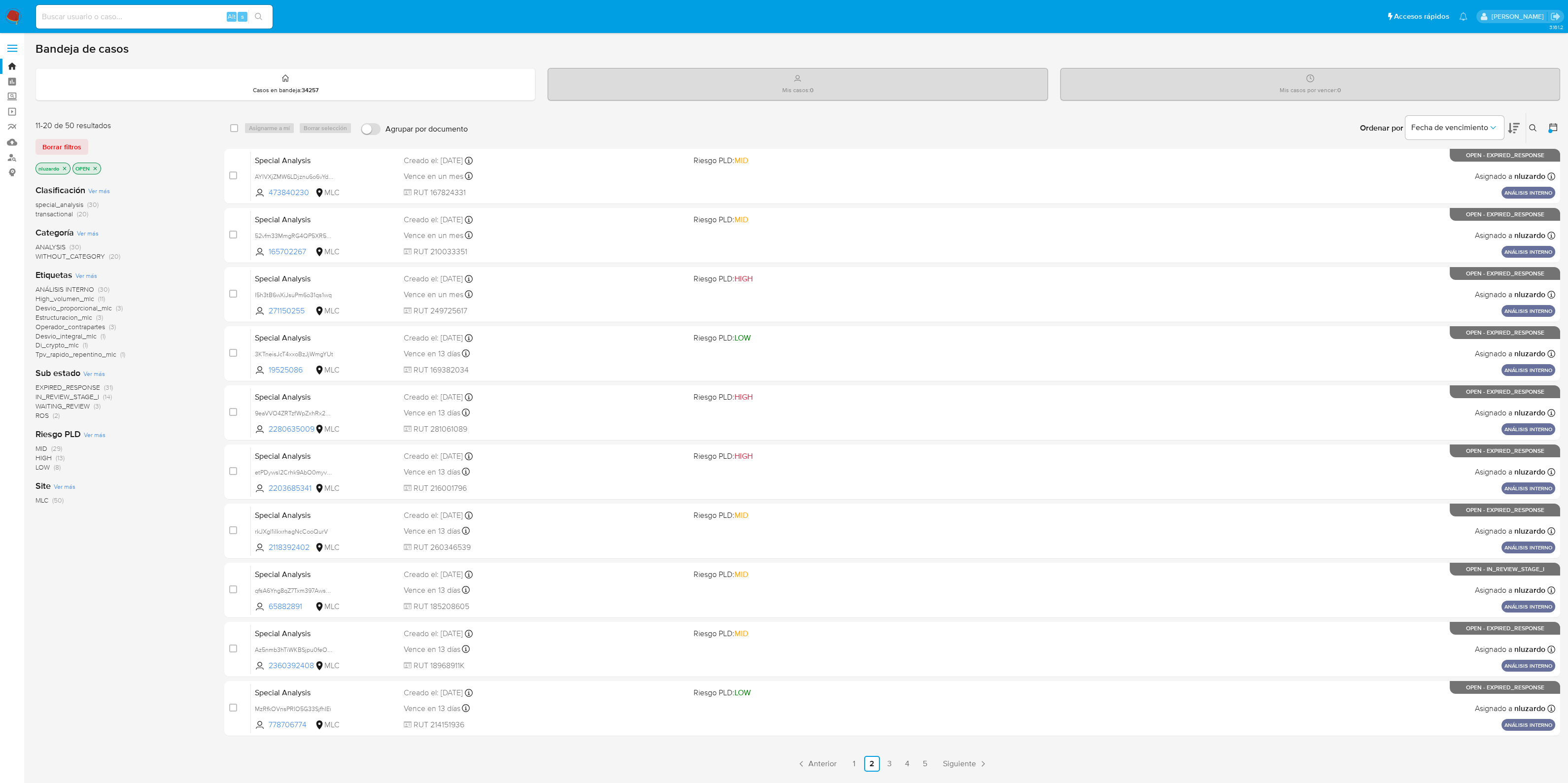
click at [65, 167] on icon "close-filter" at bounding box center [65, 168] width 4 height 4
click at [73, 564] on span "robenavidesc" at bounding box center [56, 566] width 40 height 10
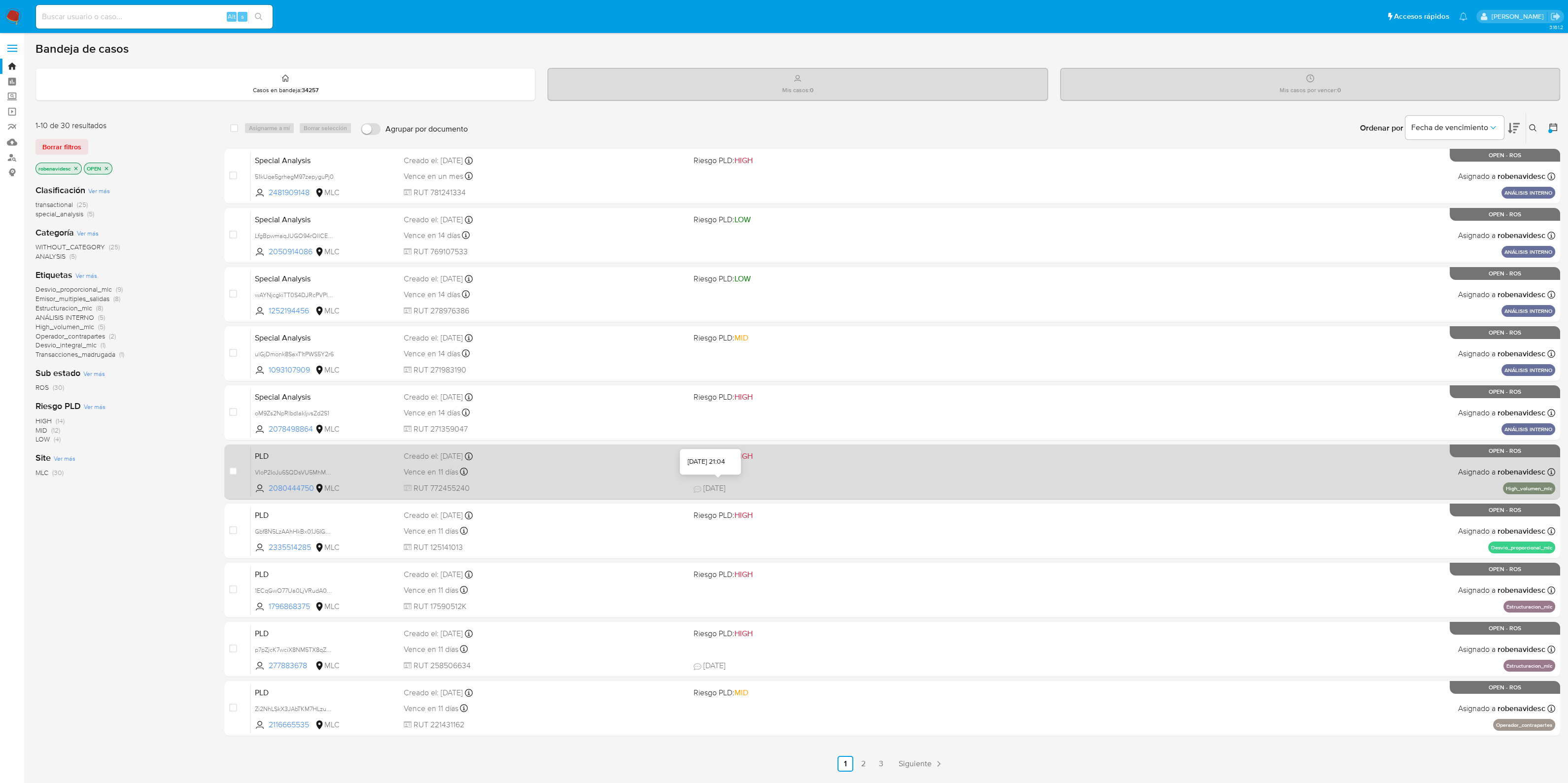
click at [704, 490] on span "18/09/2025" at bounding box center [709, 488] width 32 height 11
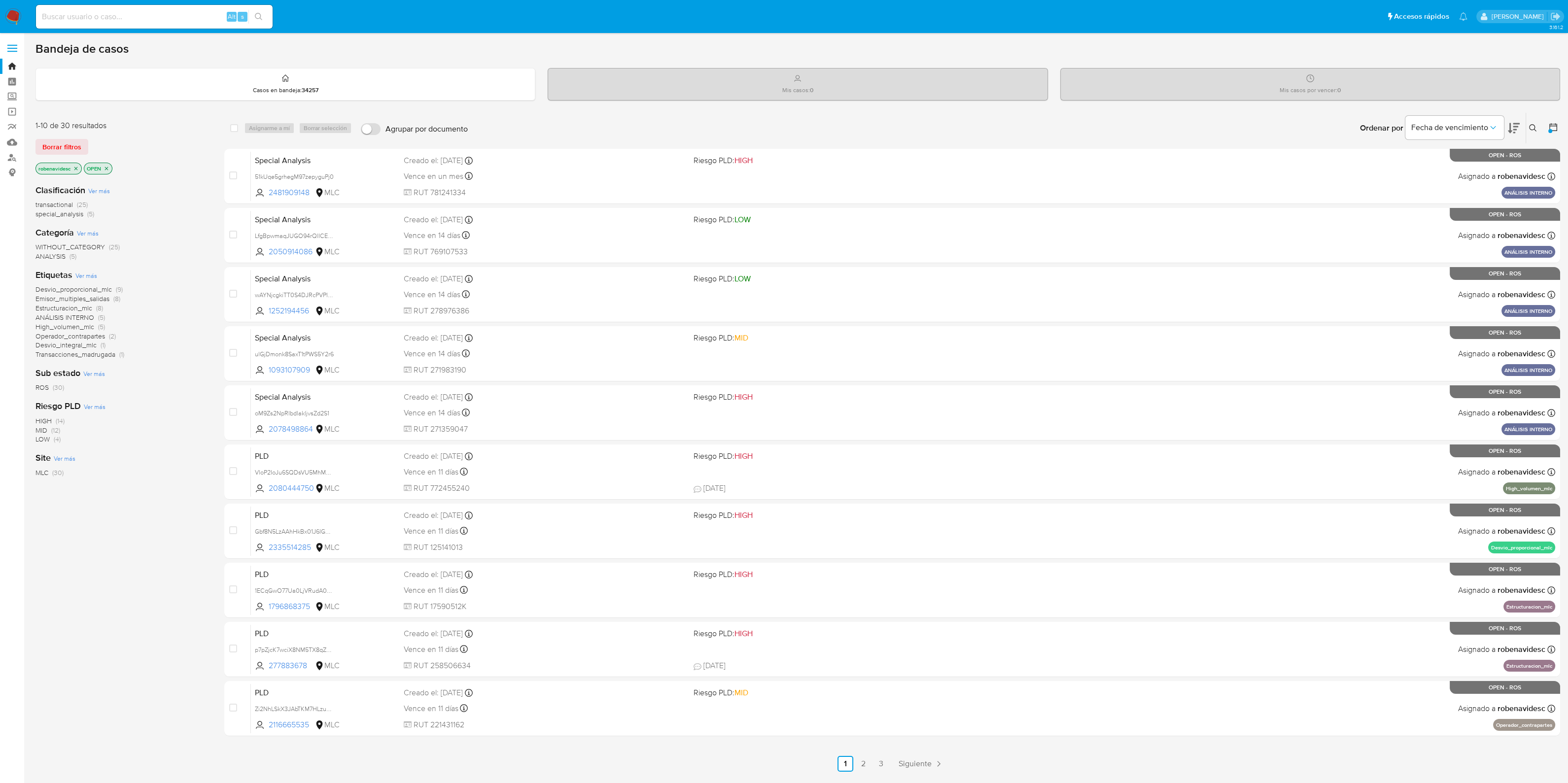
click at [76, 166] on icon "close-filter" at bounding box center [76, 168] width 4 height 4
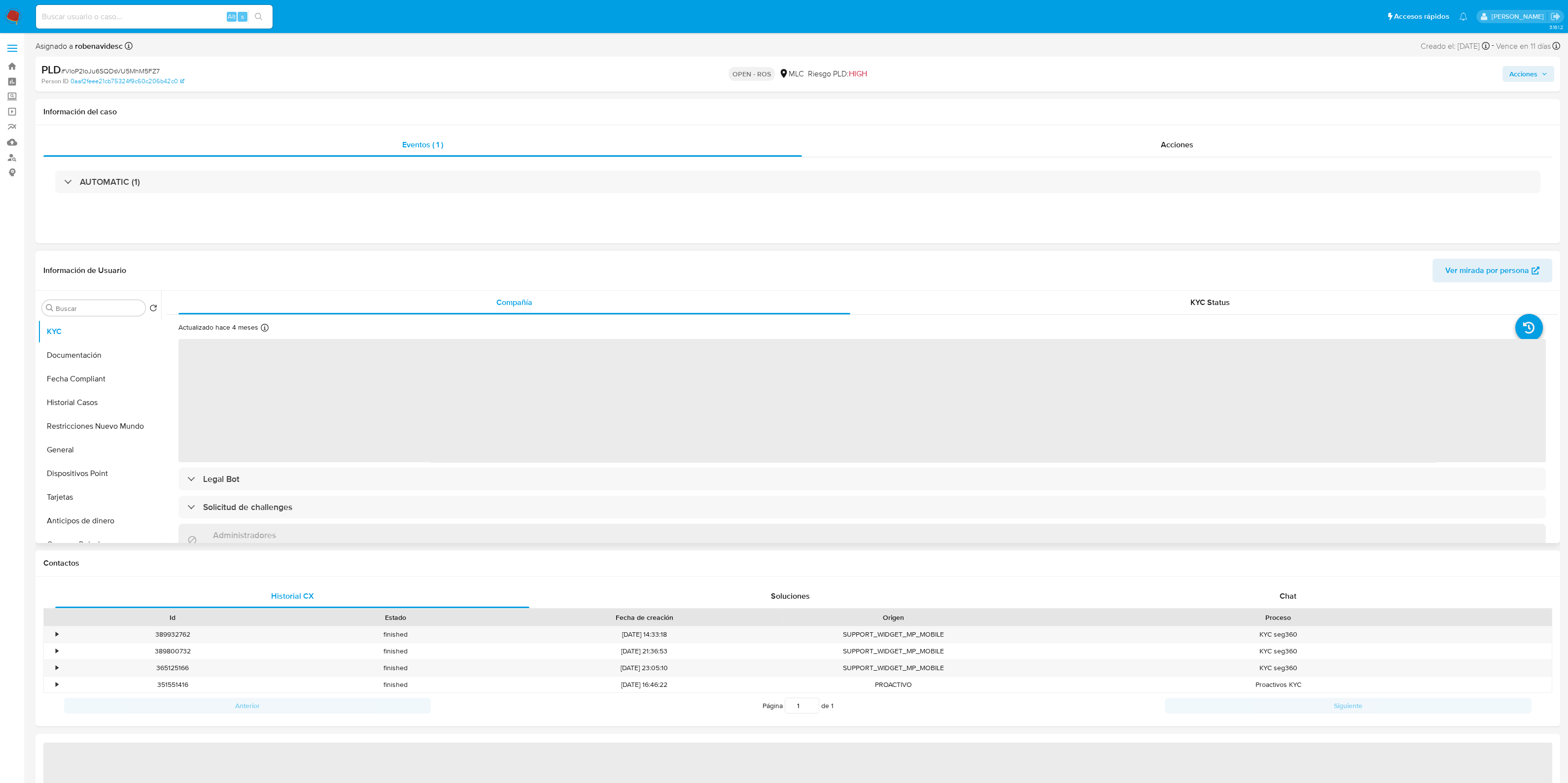
select select "10"
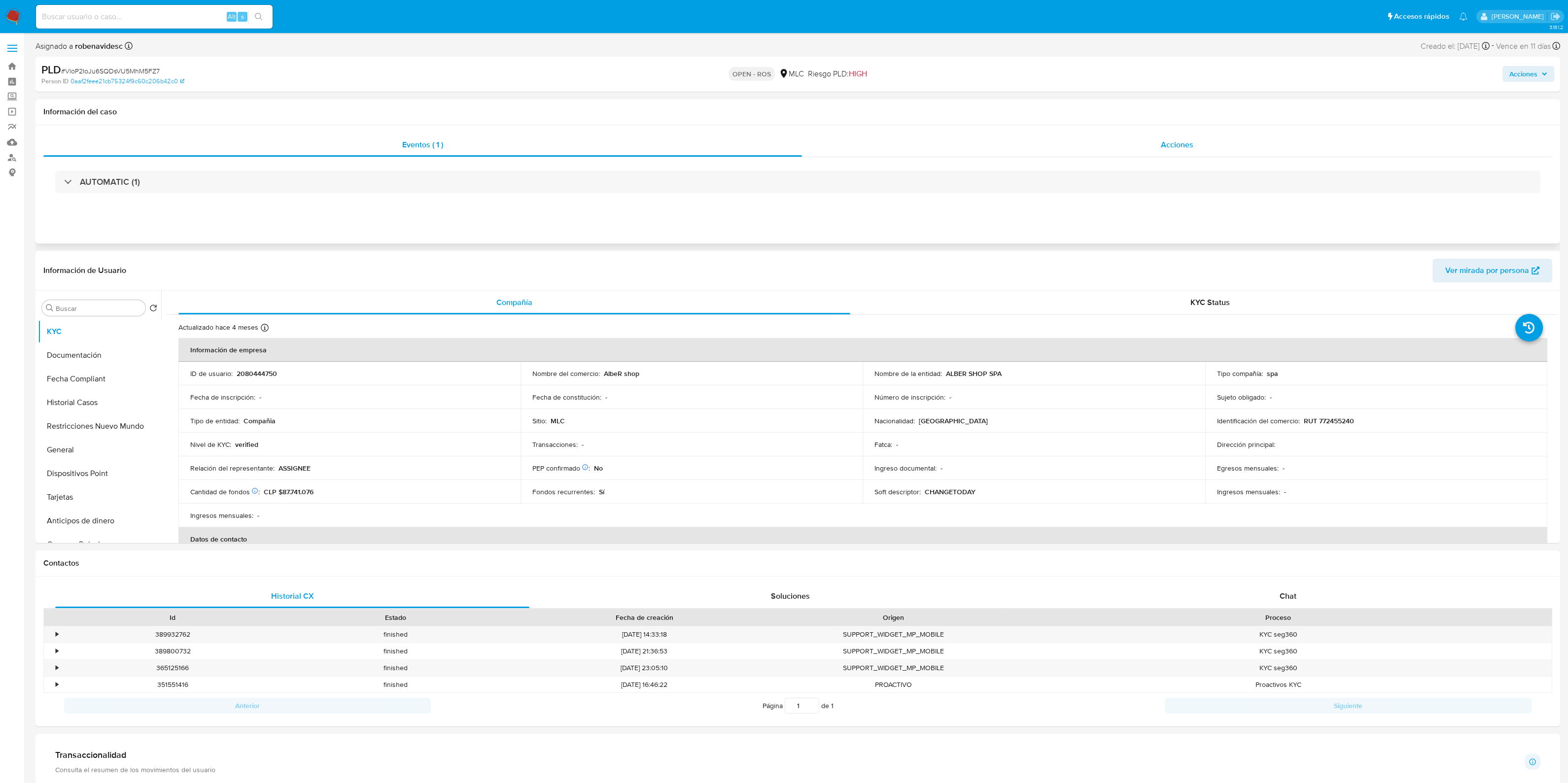
click at [1067, 156] on div "Acciones" at bounding box center [1177, 144] width 750 height 24
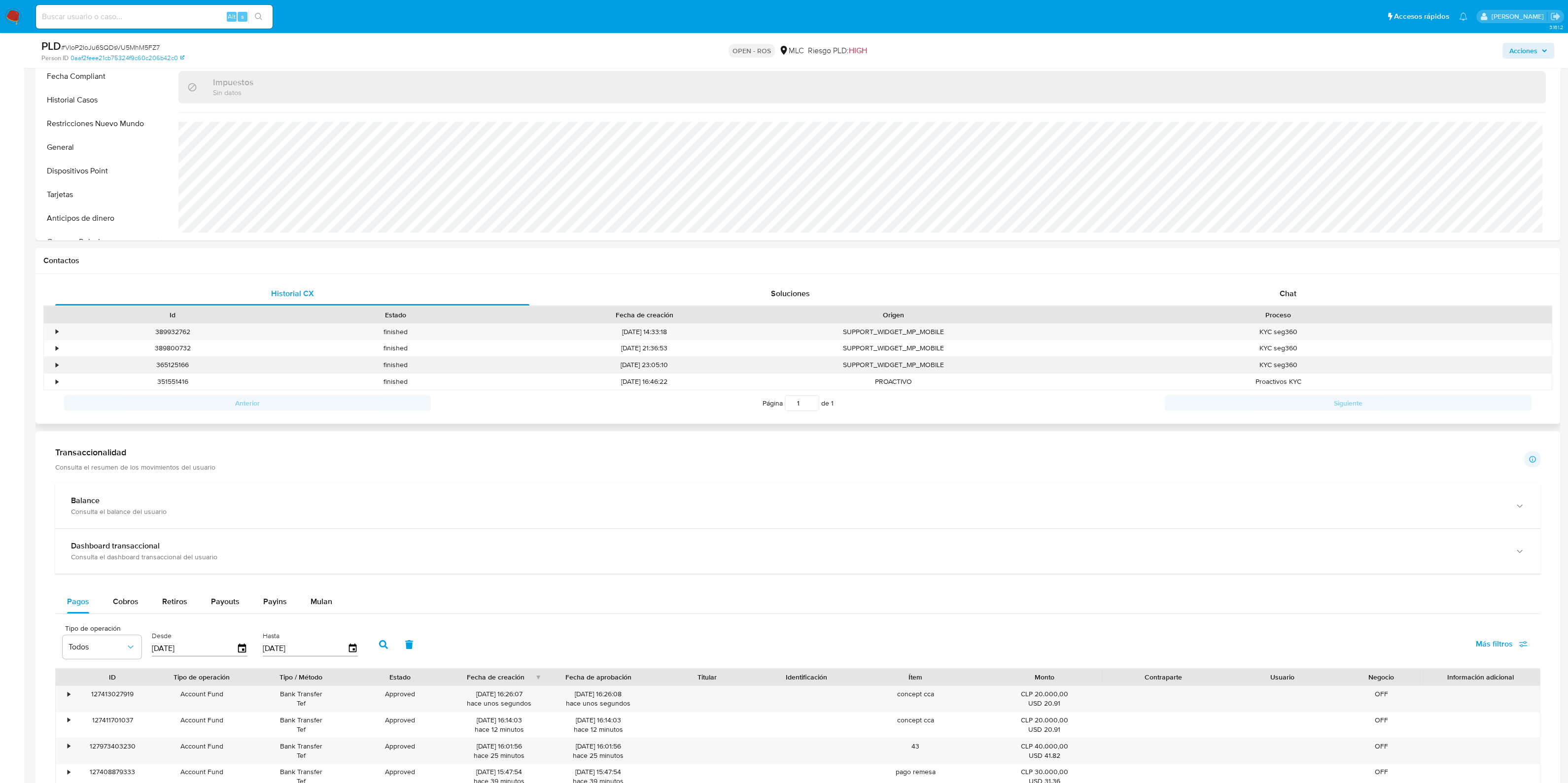
scroll to position [359, 0]
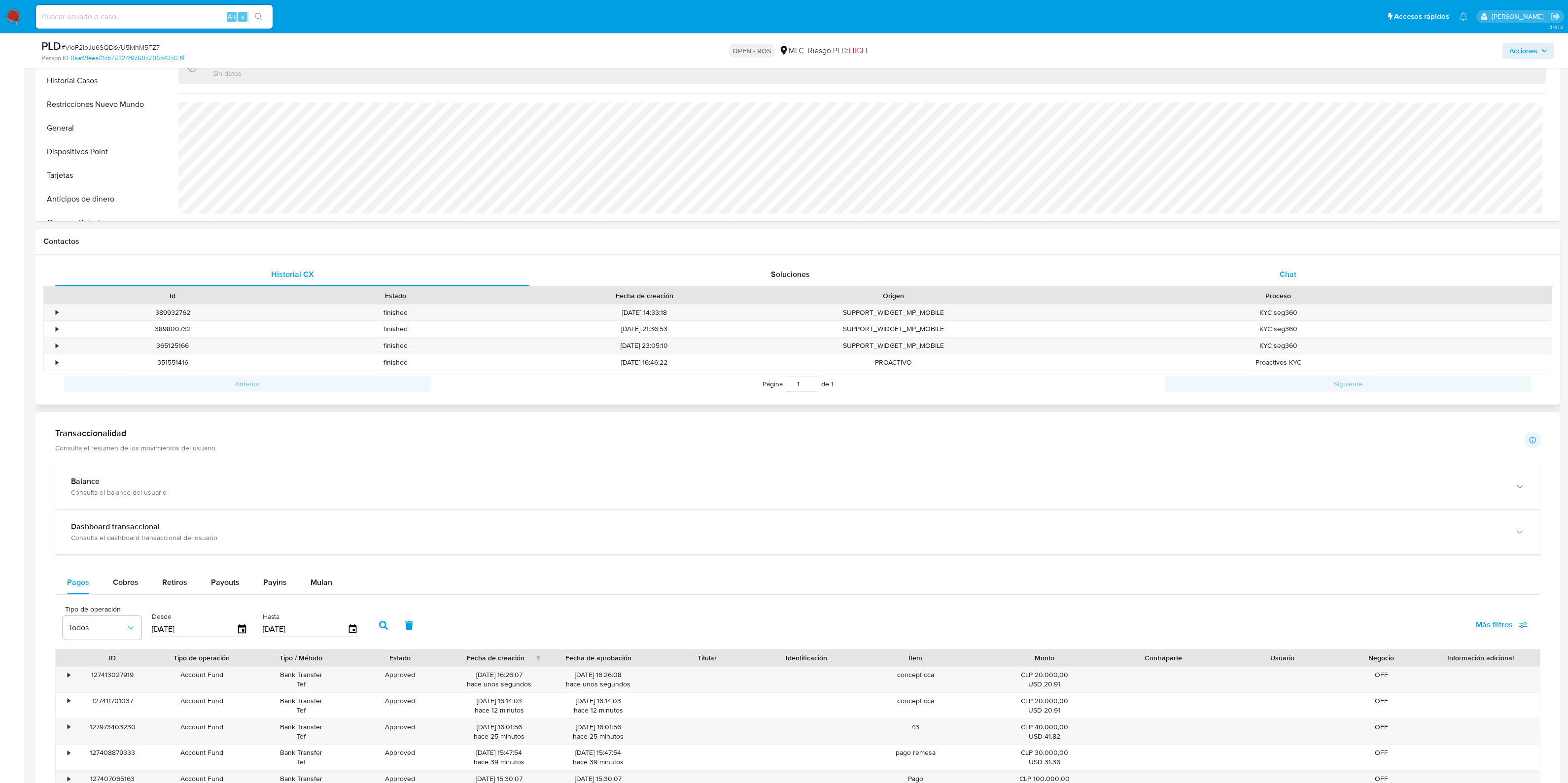
click at [1252, 268] on div "Chat" at bounding box center [1287, 274] width 474 height 24
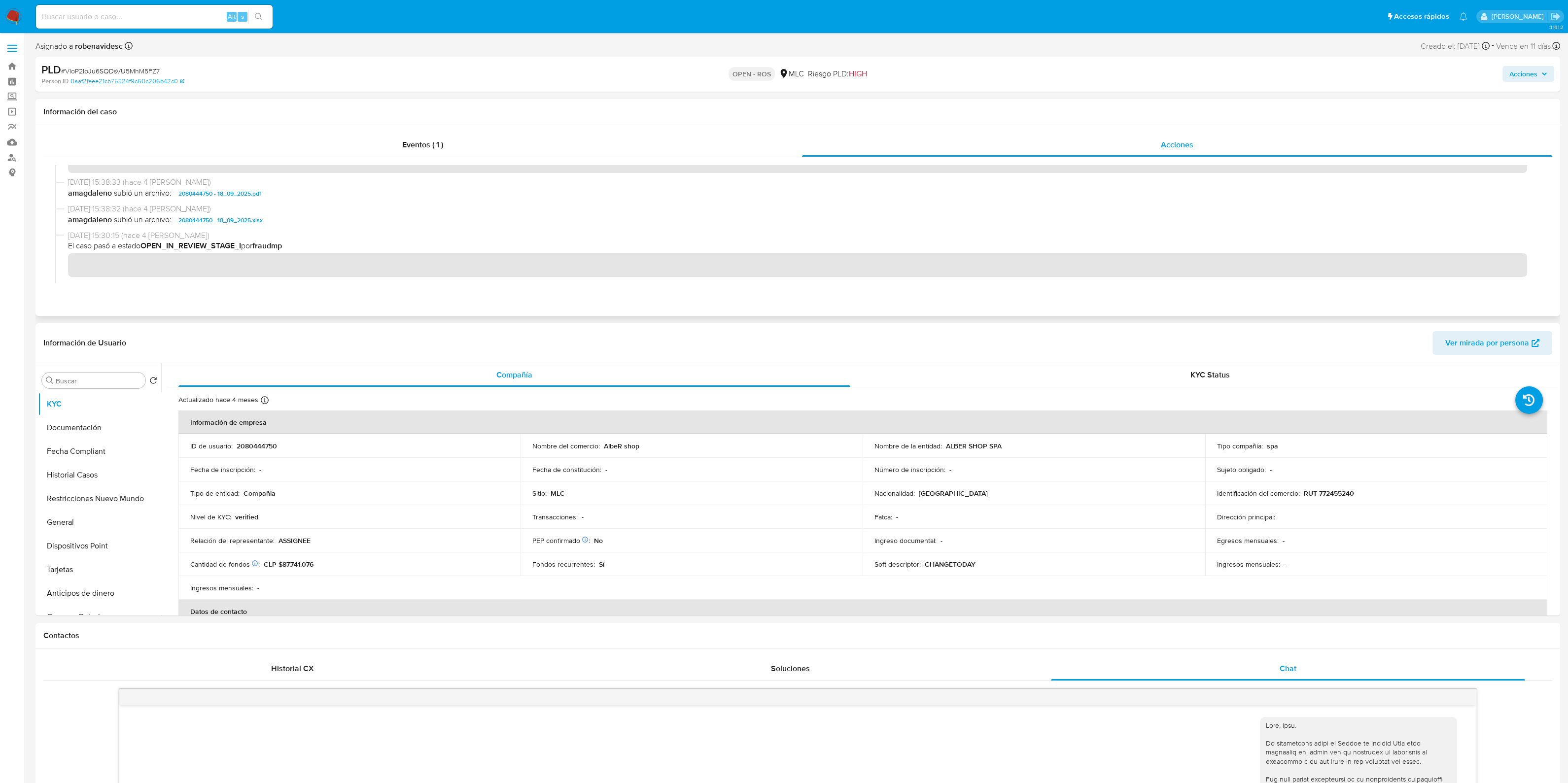
scroll to position [0, 0]
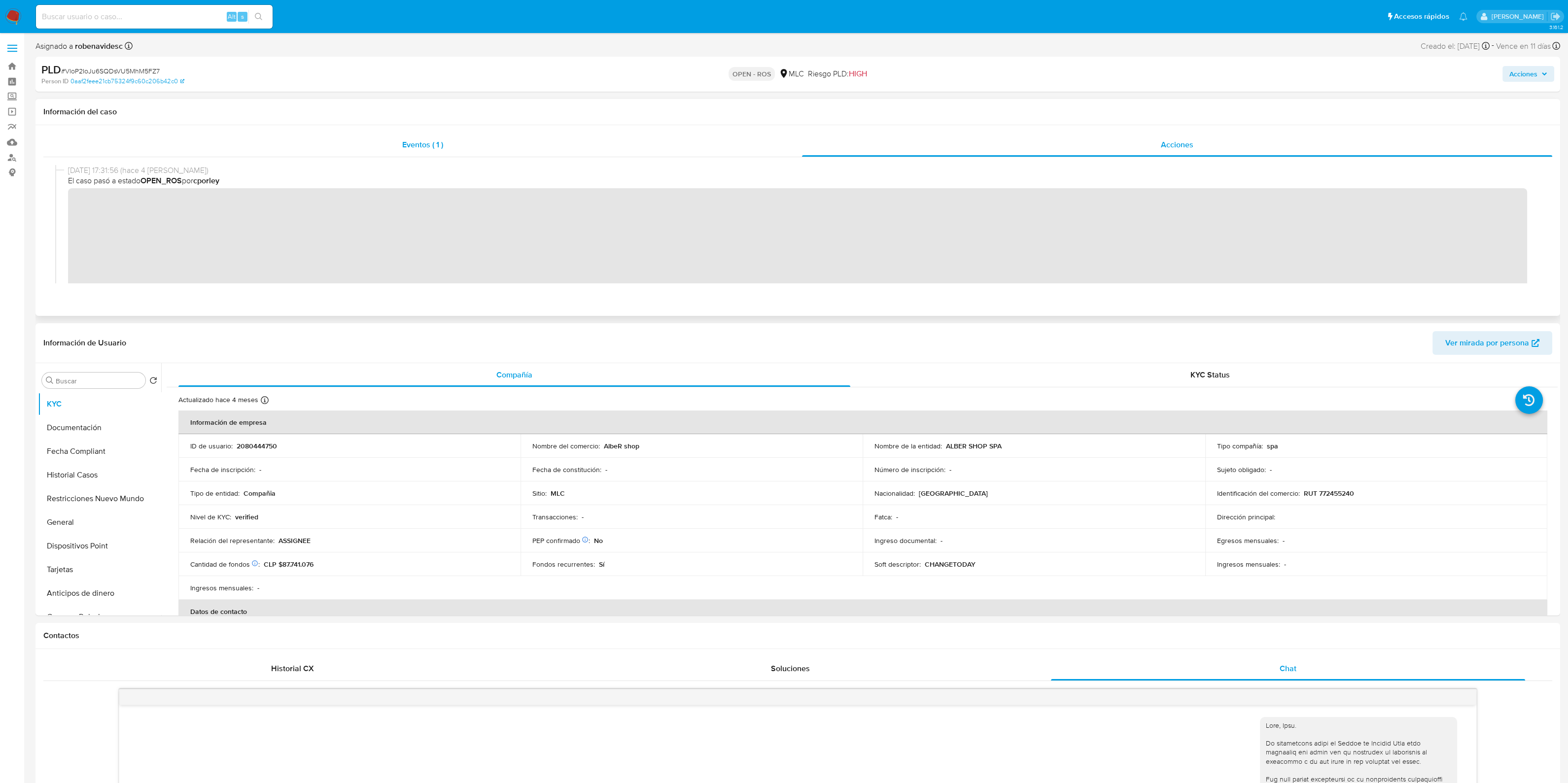
click at [543, 154] on div "Eventos ( 1 )" at bounding box center [422, 144] width 758 height 24
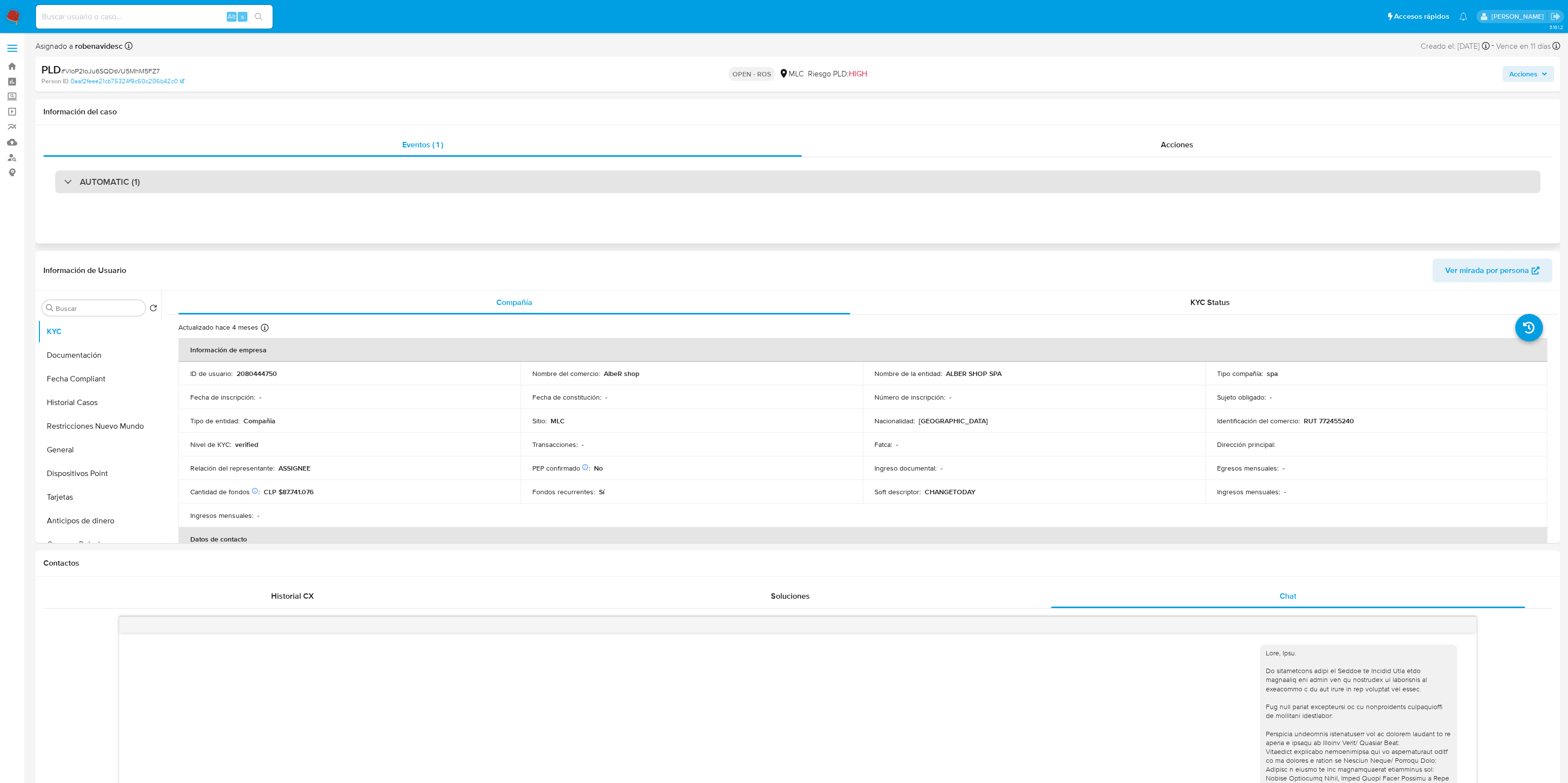
click at [286, 191] on div "AUTOMATIC (1)" at bounding box center [796, 182] width 1484 height 23
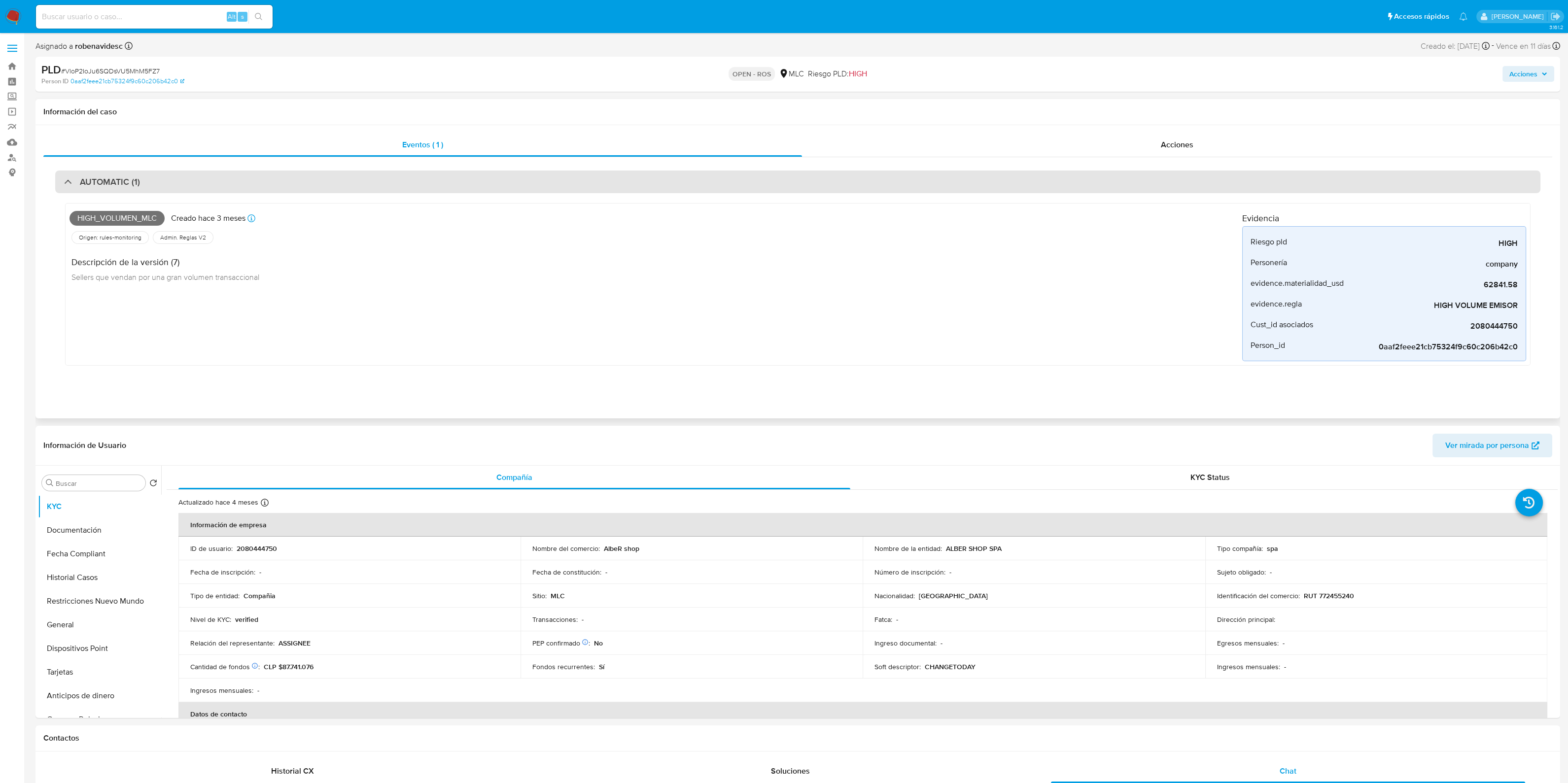
click at [286, 191] on div "AUTOMATIC (1)" at bounding box center [796, 182] width 1484 height 23
